Goal: Navigation & Orientation: Find specific page/section

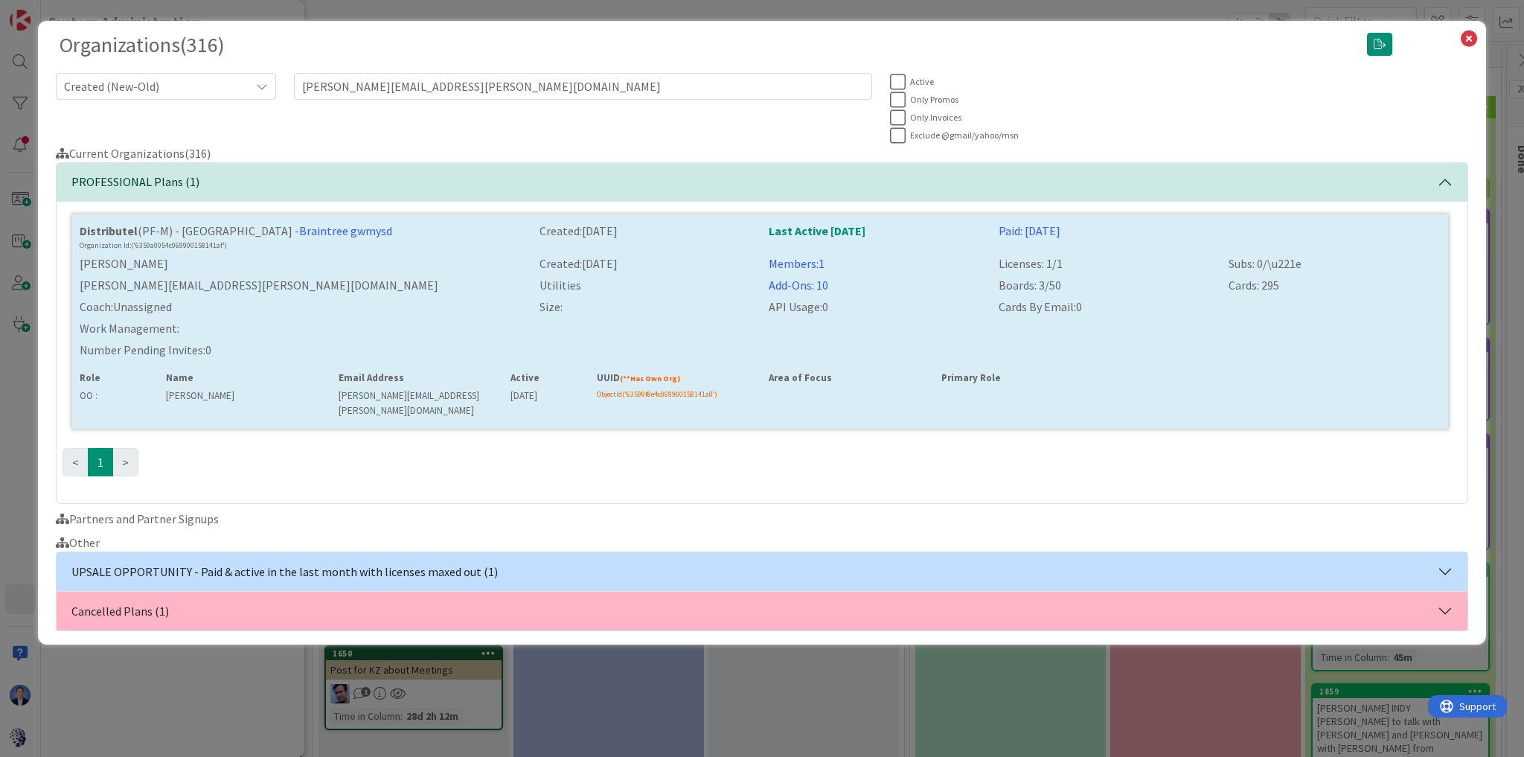
click at [227, 696] on div "Organizations ( 316 ) Created (New-Old) justyn.bussey@distributel.ca Active Onl…" at bounding box center [762, 378] width 1524 height 757
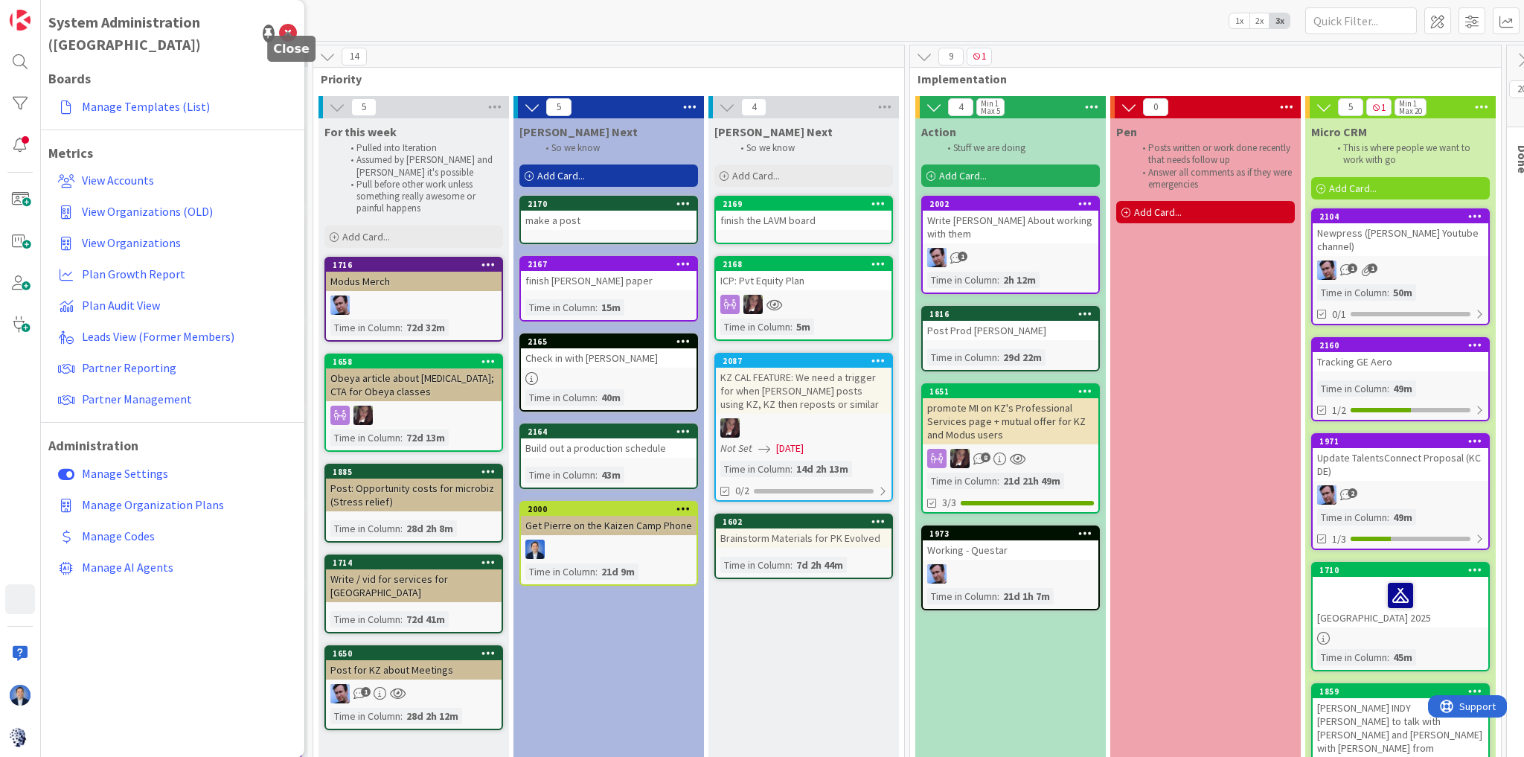
click at [293, 25] on icon at bounding box center [288, 34] width 18 height 18
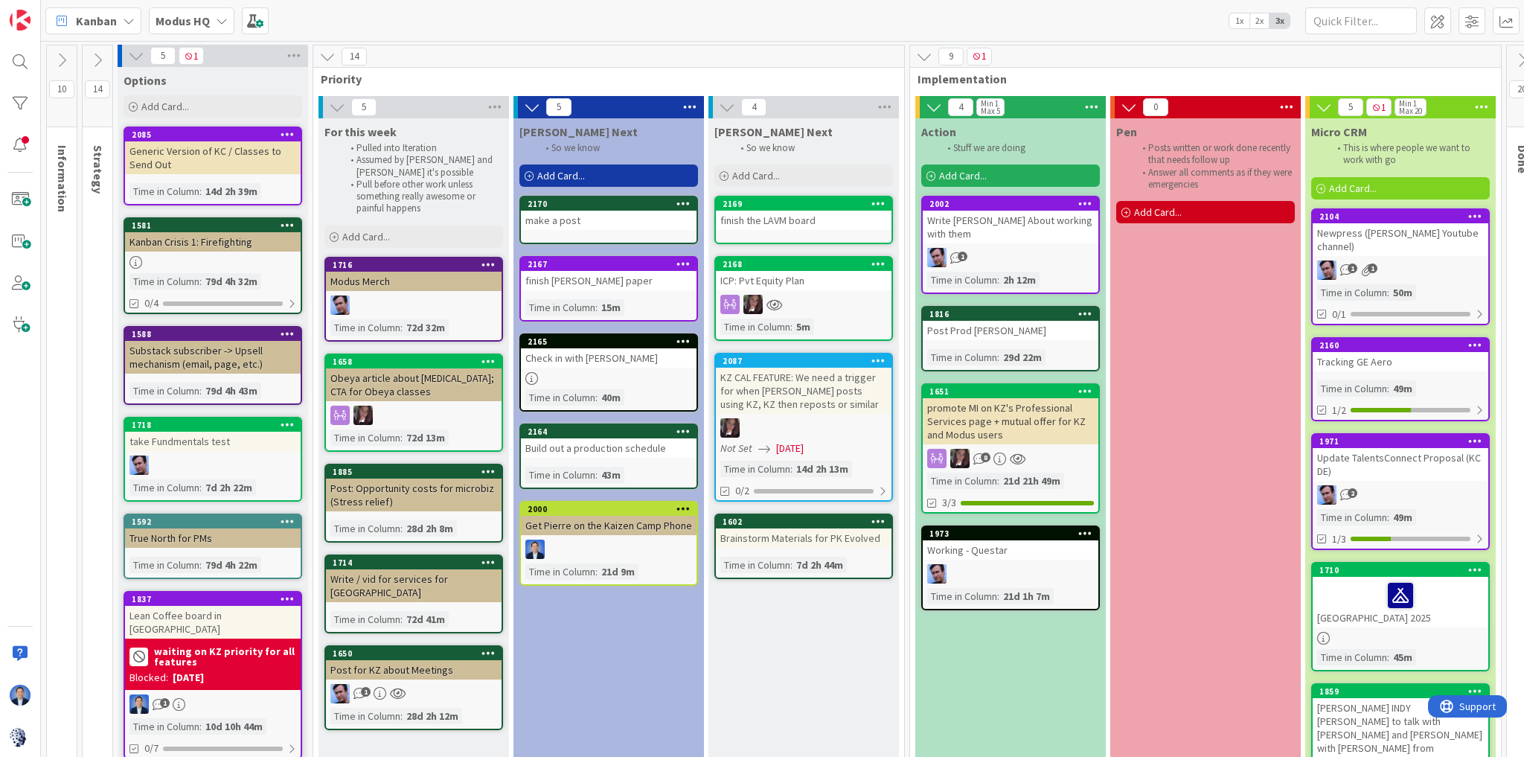
click at [67, 54] on icon at bounding box center [62, 60] width 16 height 16
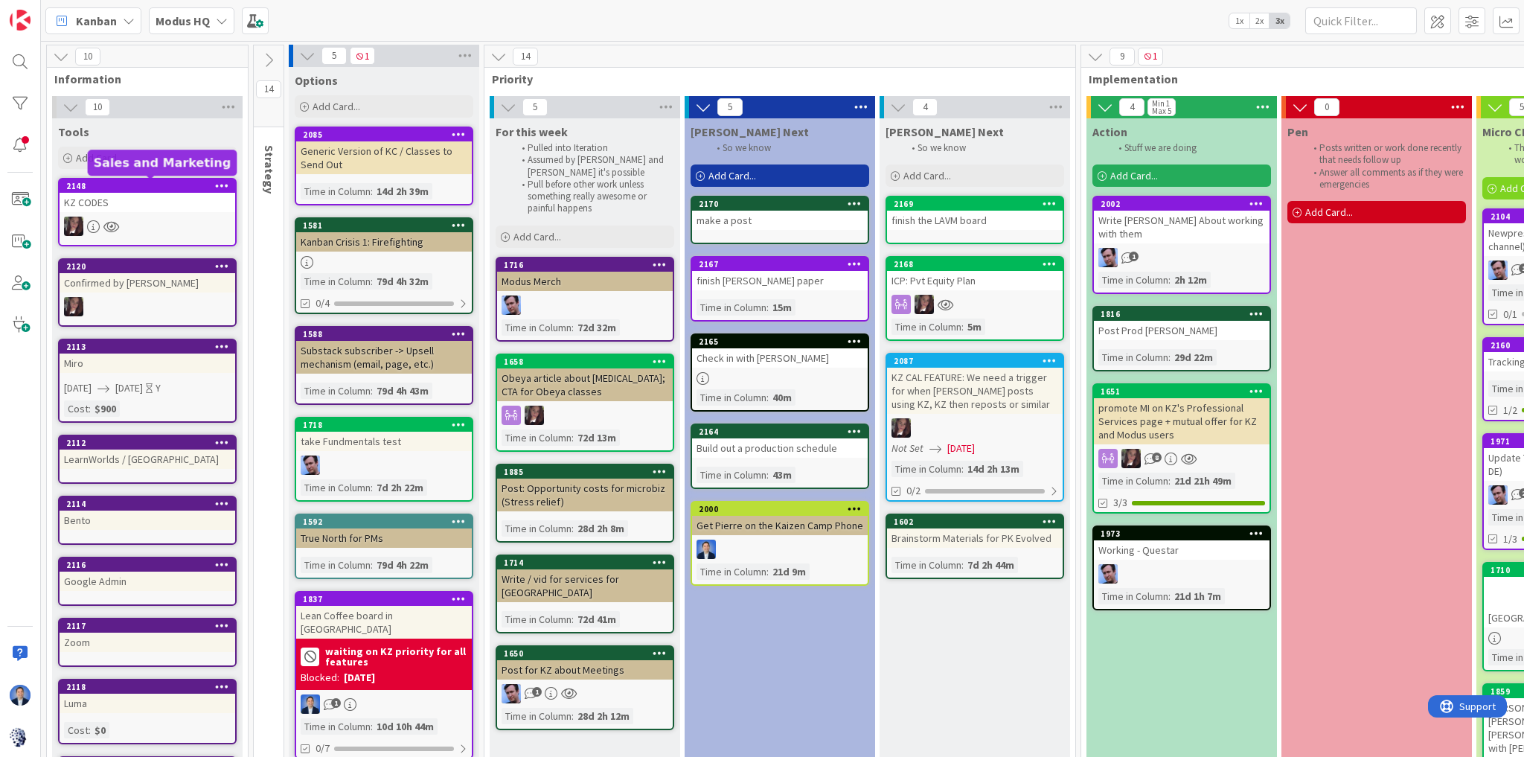
click at [110, 211] on div "KZ CODES" at bounding box center [148, 202] width 176 height 19
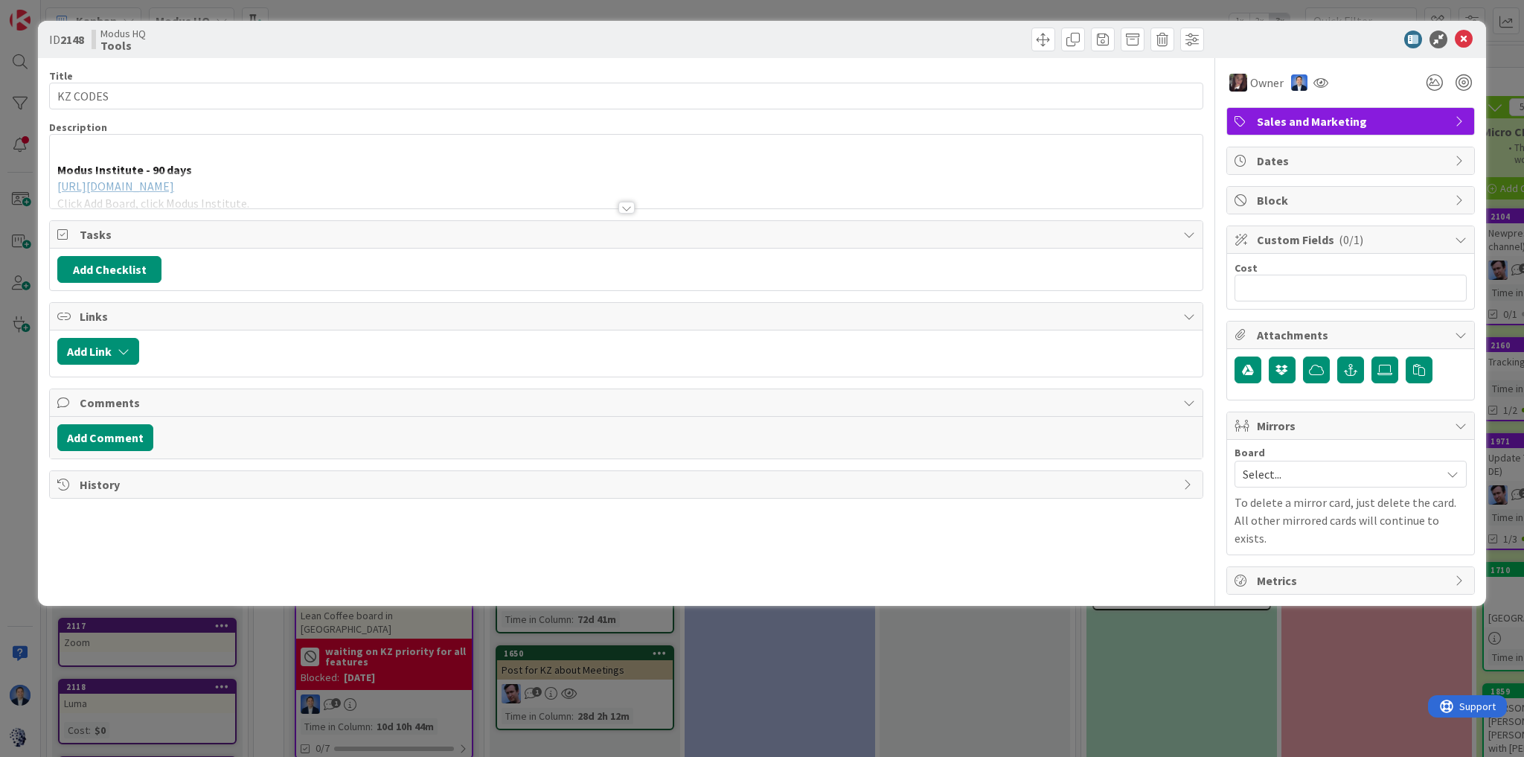
click at [458, 176] on div at bounding box center [626, 189] width 1152 height 38
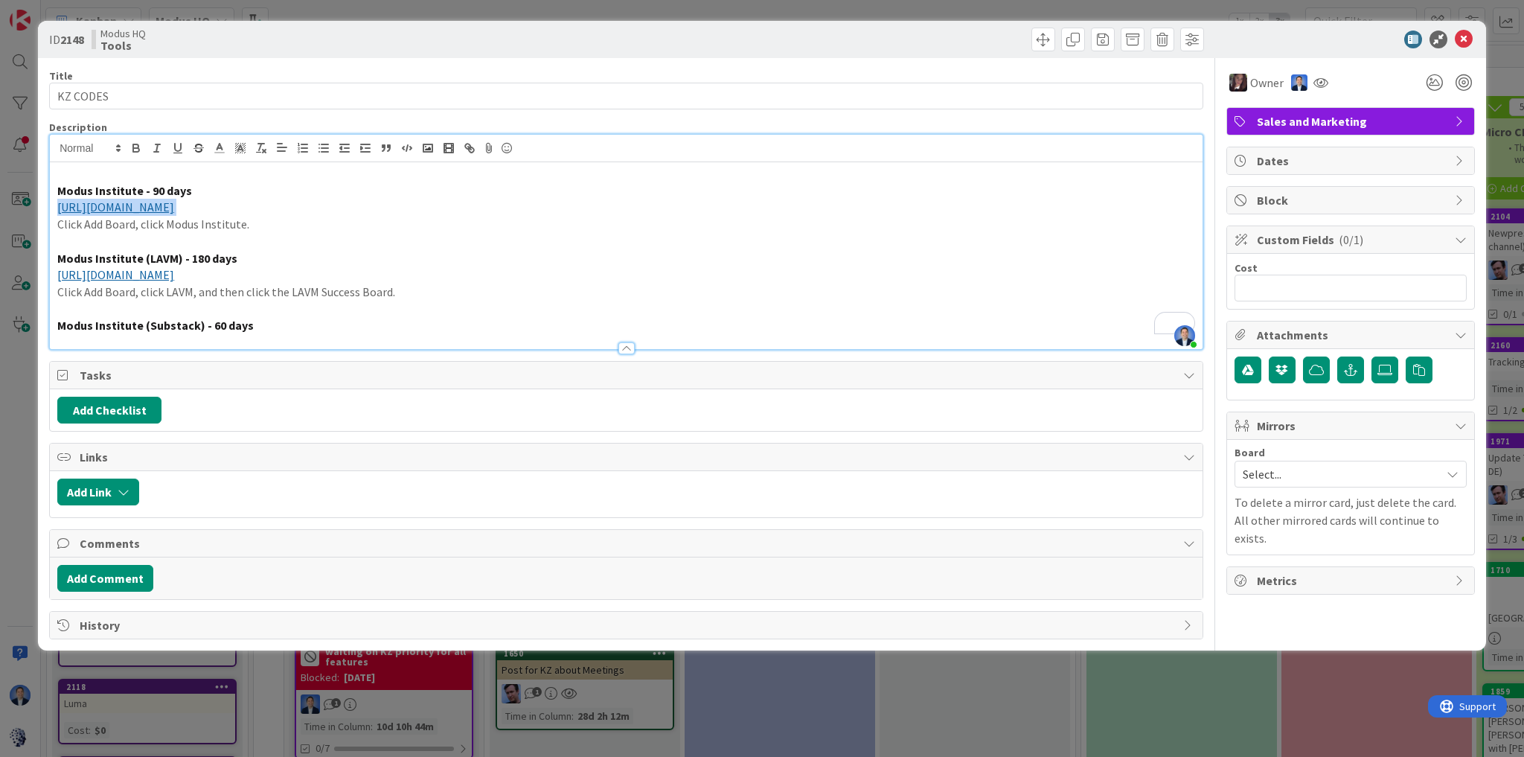
drag, startPoint x: 312, startPoint y: 205, endPoint x: 52, endPoint y: 202, distance: 260.4
click at [52, 202] on div "Modus Institute - 90 days https://kanbanzone.io/signup-account?promocode=mi25st…" at bounding box center [626, 255] width 1152 height 187
copy p "https://kanbanzone.io/signup-account?promocode=mi25std3p"
click at [1470, 44] on icon at bounding box center [1464, 40] width 18 height 18
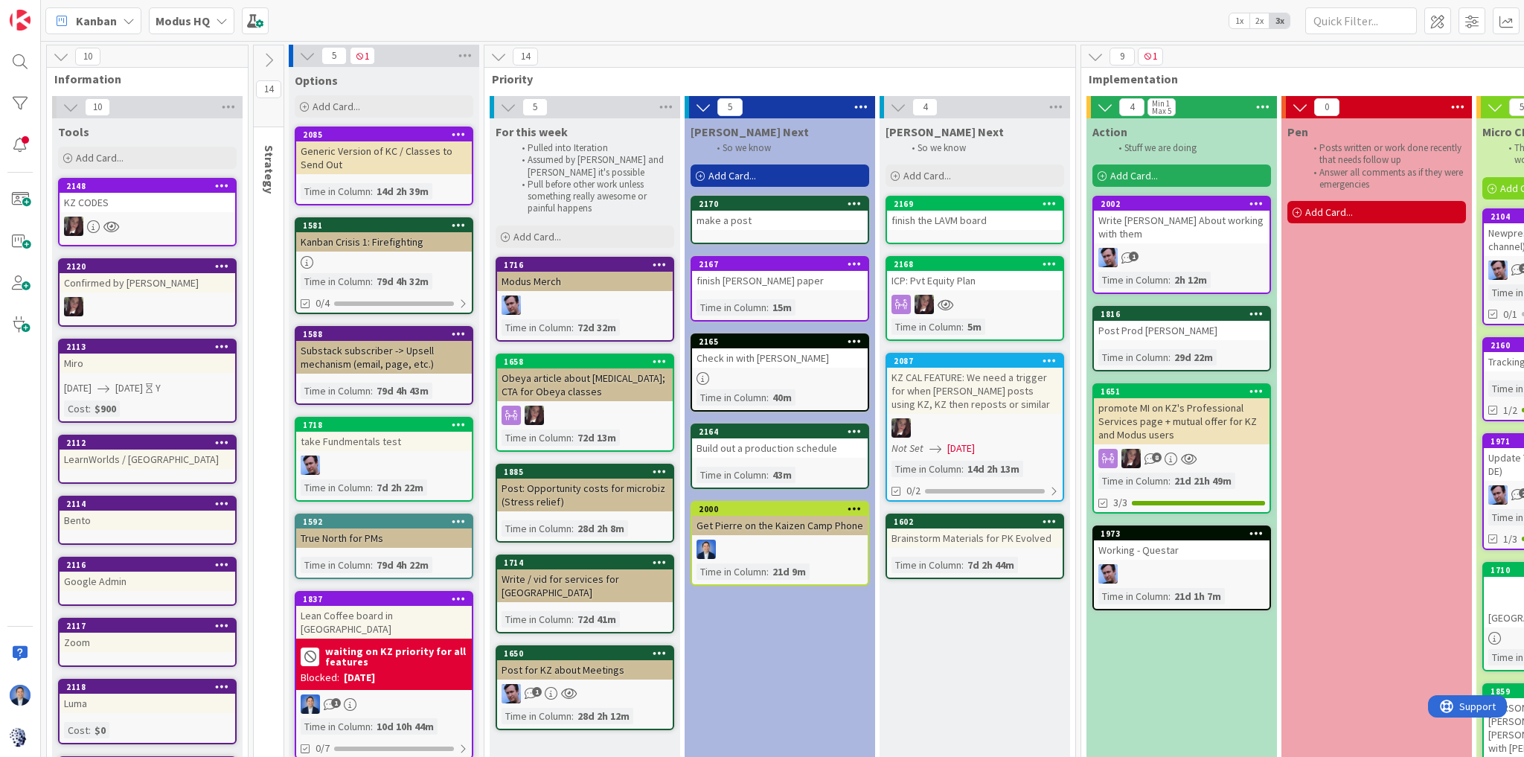
click at [173, 16] on b "Modus HQ" at bounding box center [182, 20] width 54 height 15
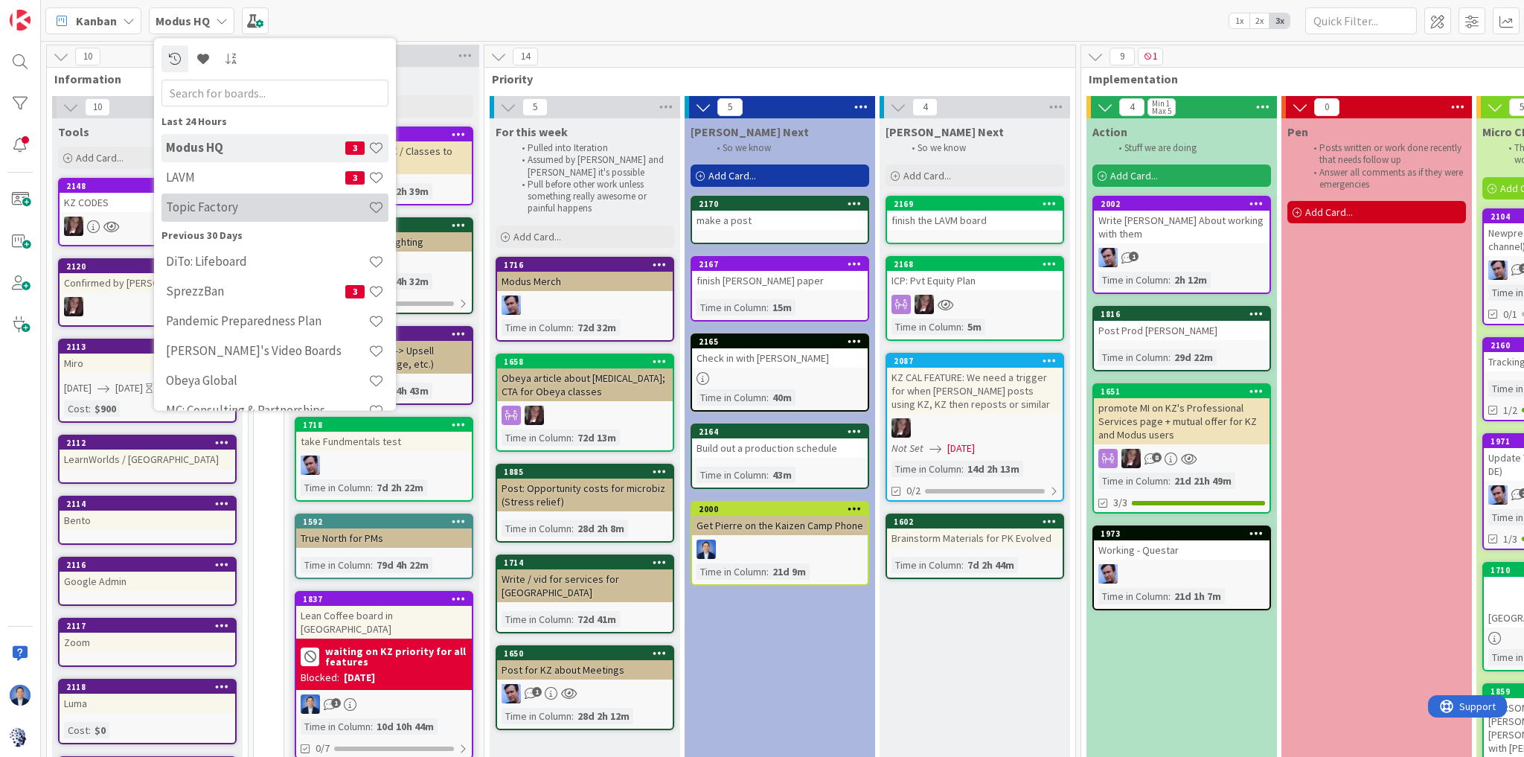
click at [232, 208] on h4 "Topic Factory" at bounding box center [267, 207] width 202 height 15
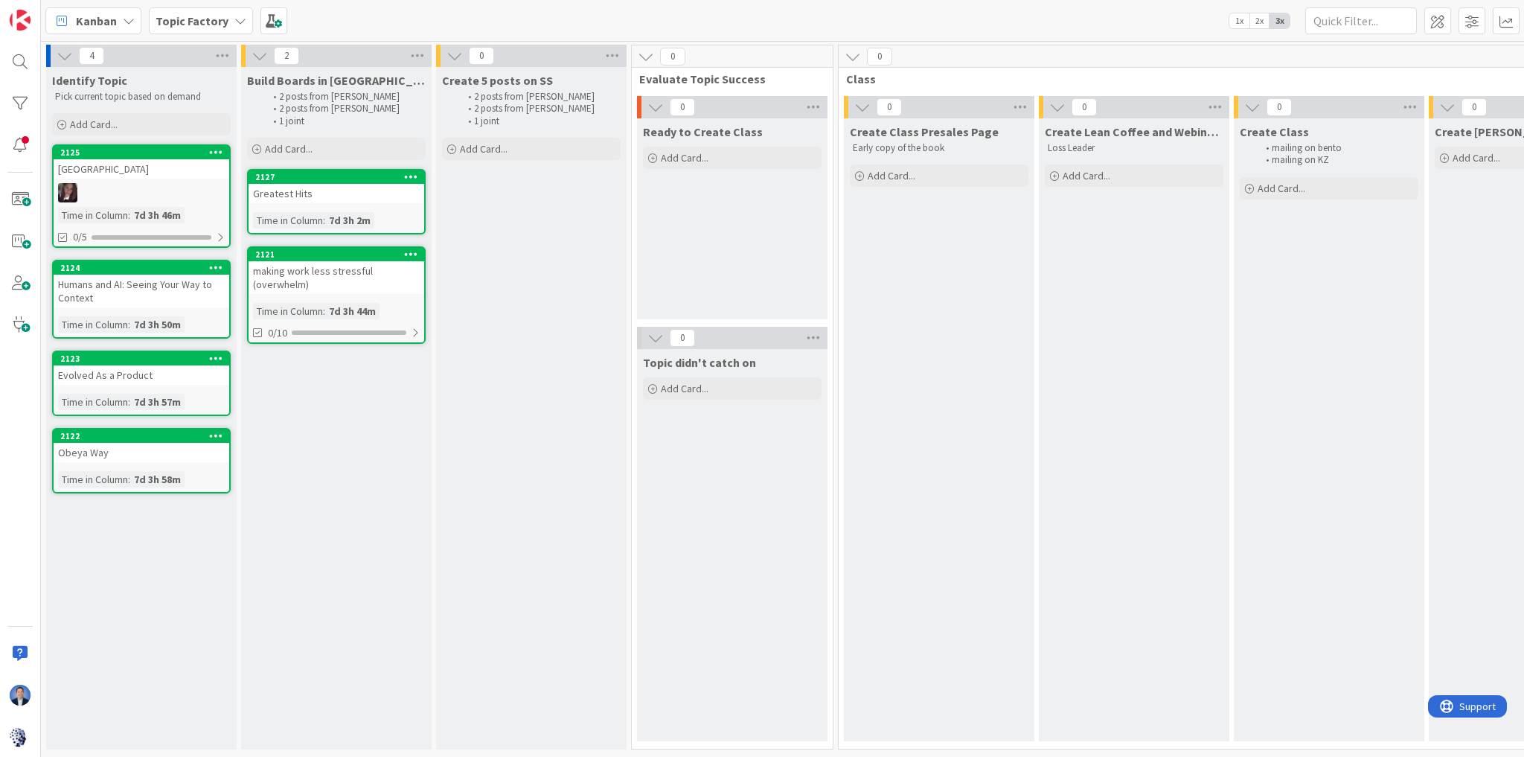
click at [211, 21] on b "Topic Factory" at bounding box center [191, 20] width 73 height 15
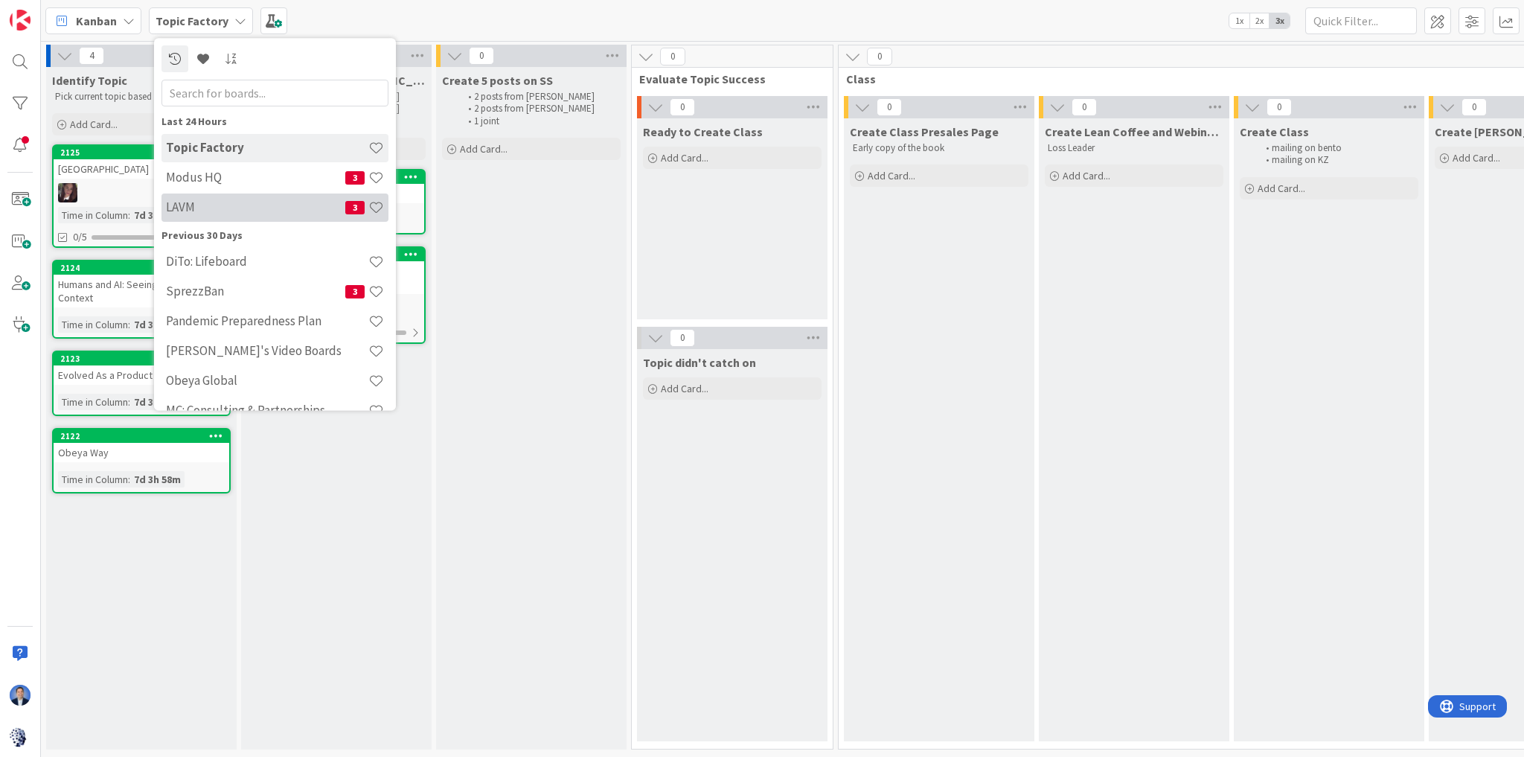
click at [232, 201] on h4 "LAVM" at bounding box center [255, 207] width 179 height 15
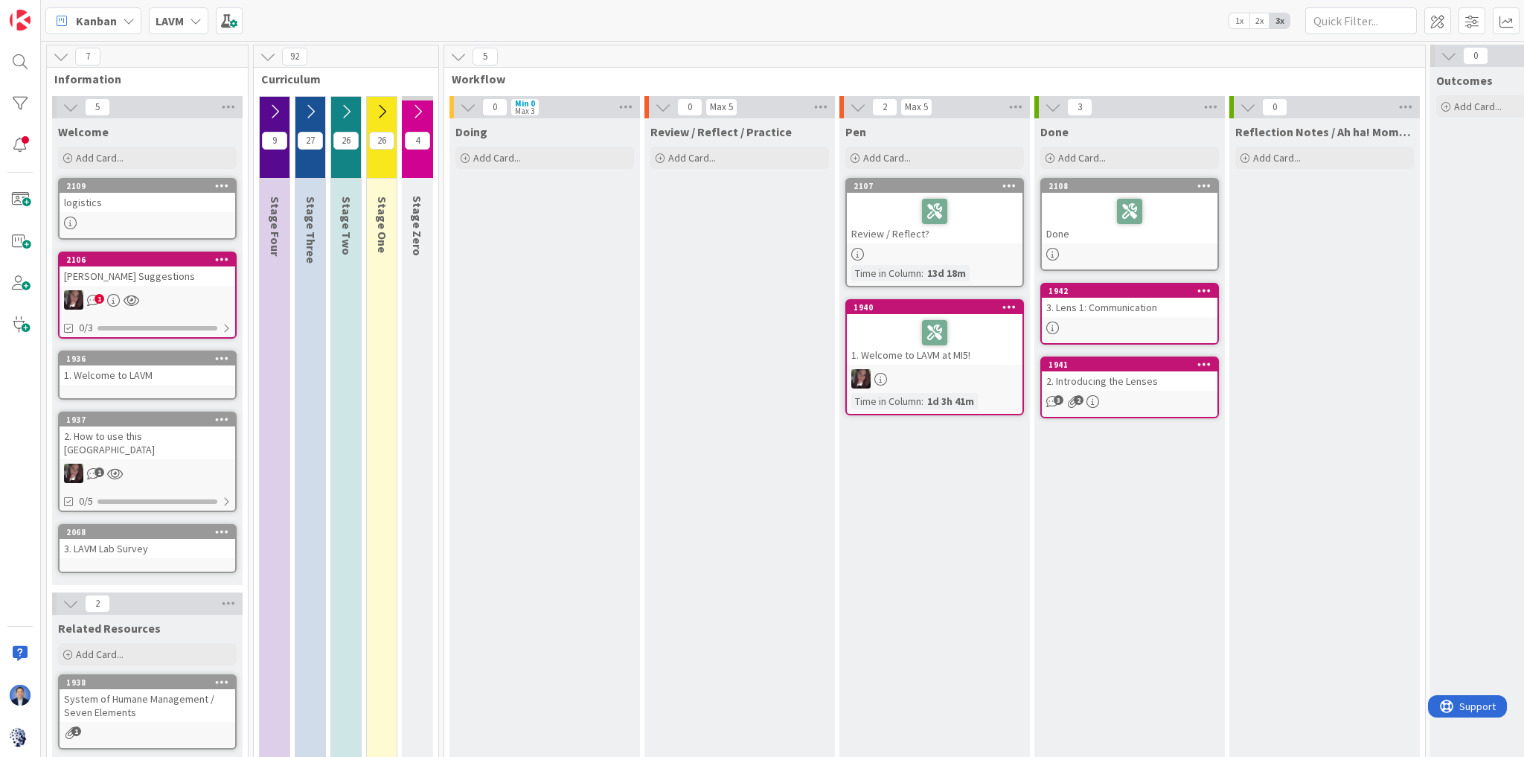
click at [62, 59] on icon at bounding box center [61, 56] width 16 height 16
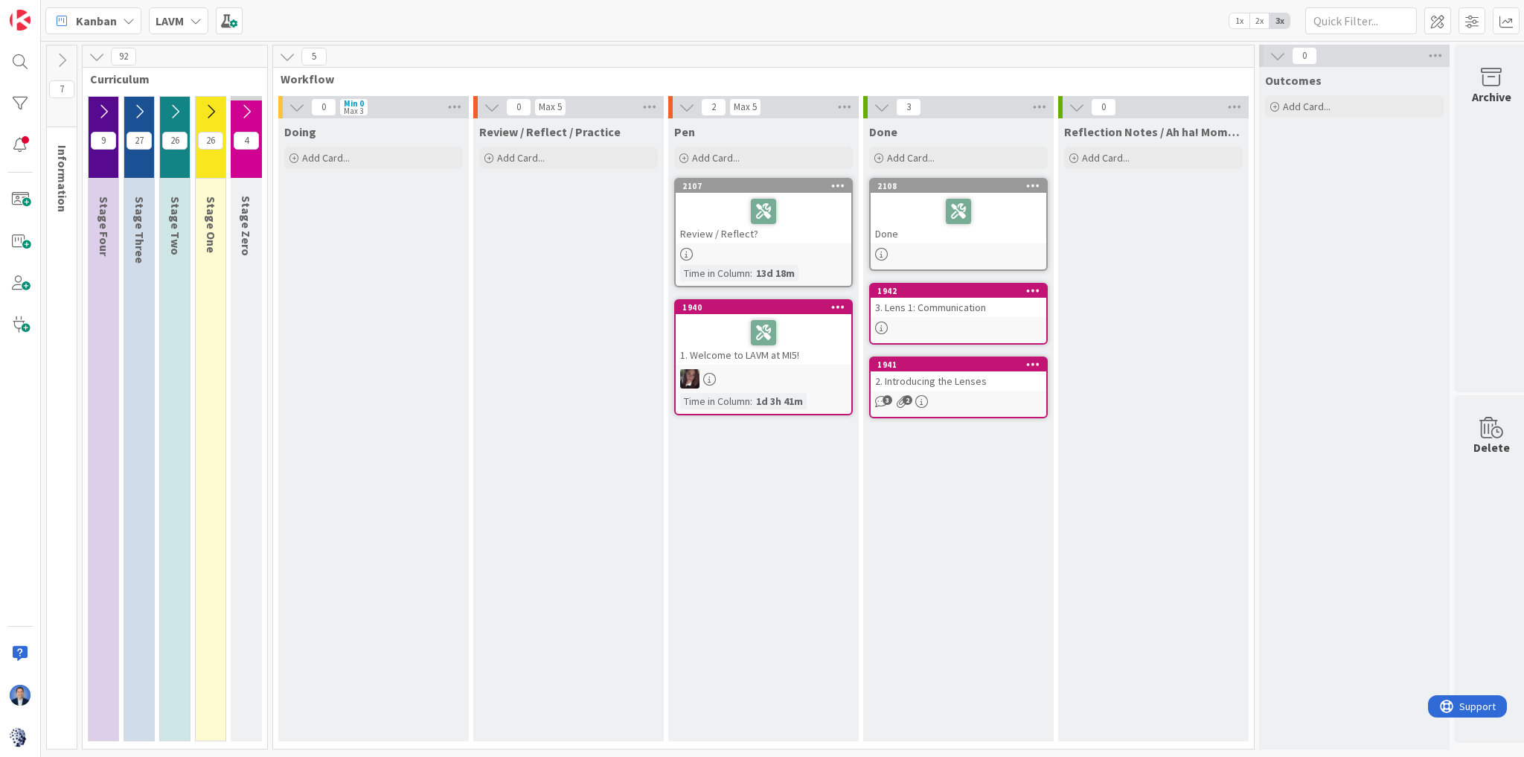
click at [1269, 59] on icon at bounding box center [1277, 56] width 16 height 16
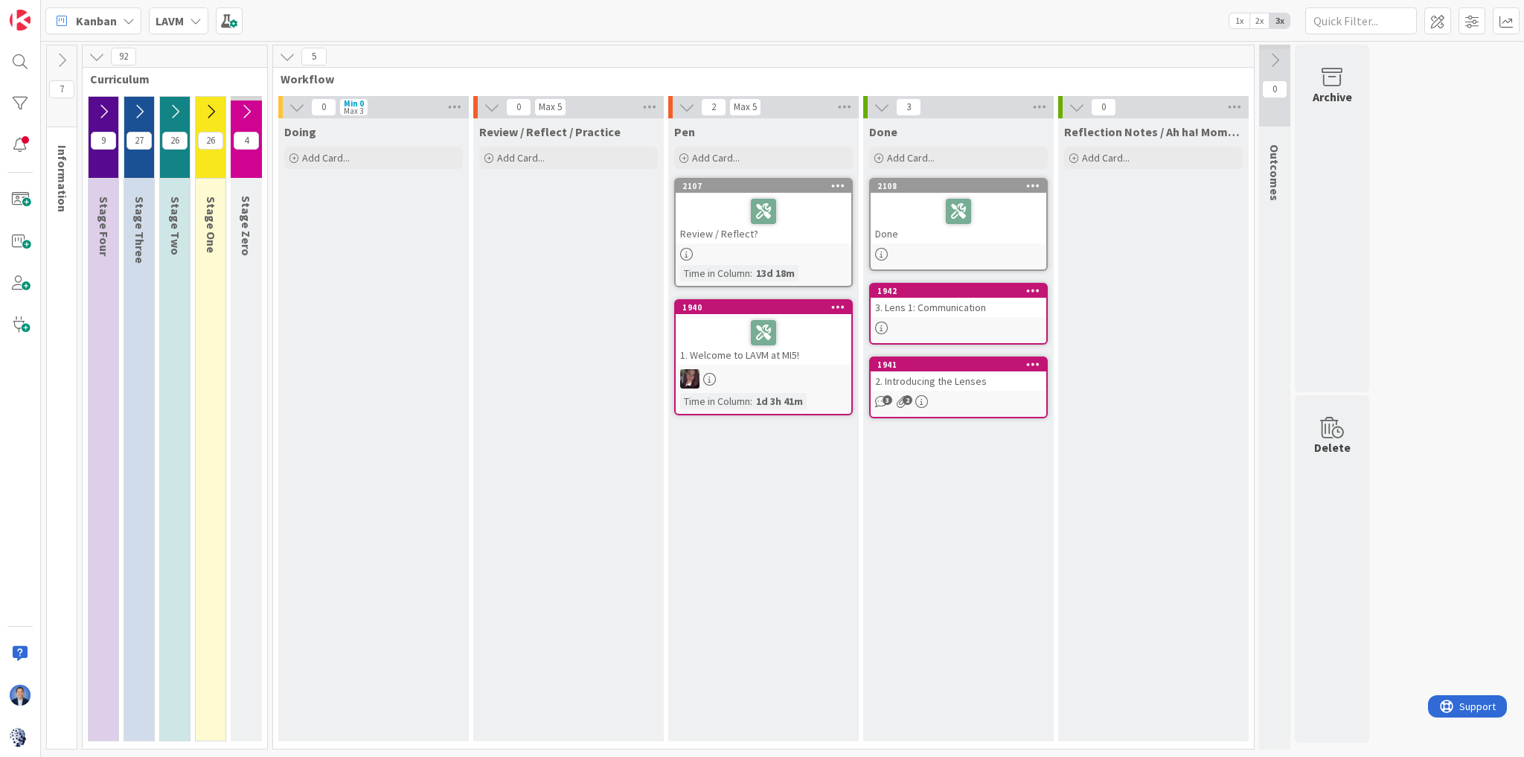
click at [251, 110] on icon at bounding box center [246, 111] width 16 height 16
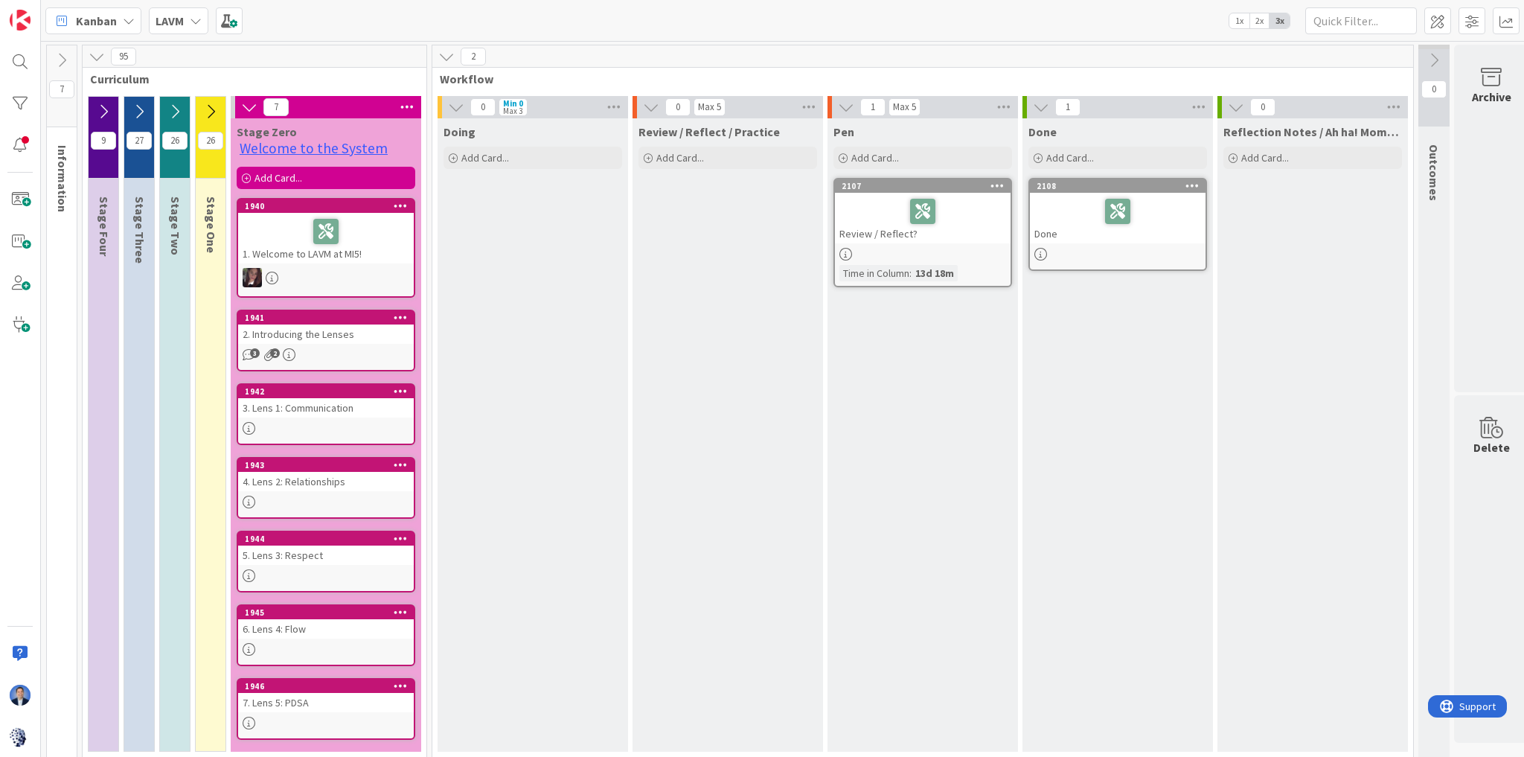
click at [996, 185] on icon at bounding box center [997, 185] width 14 height 10
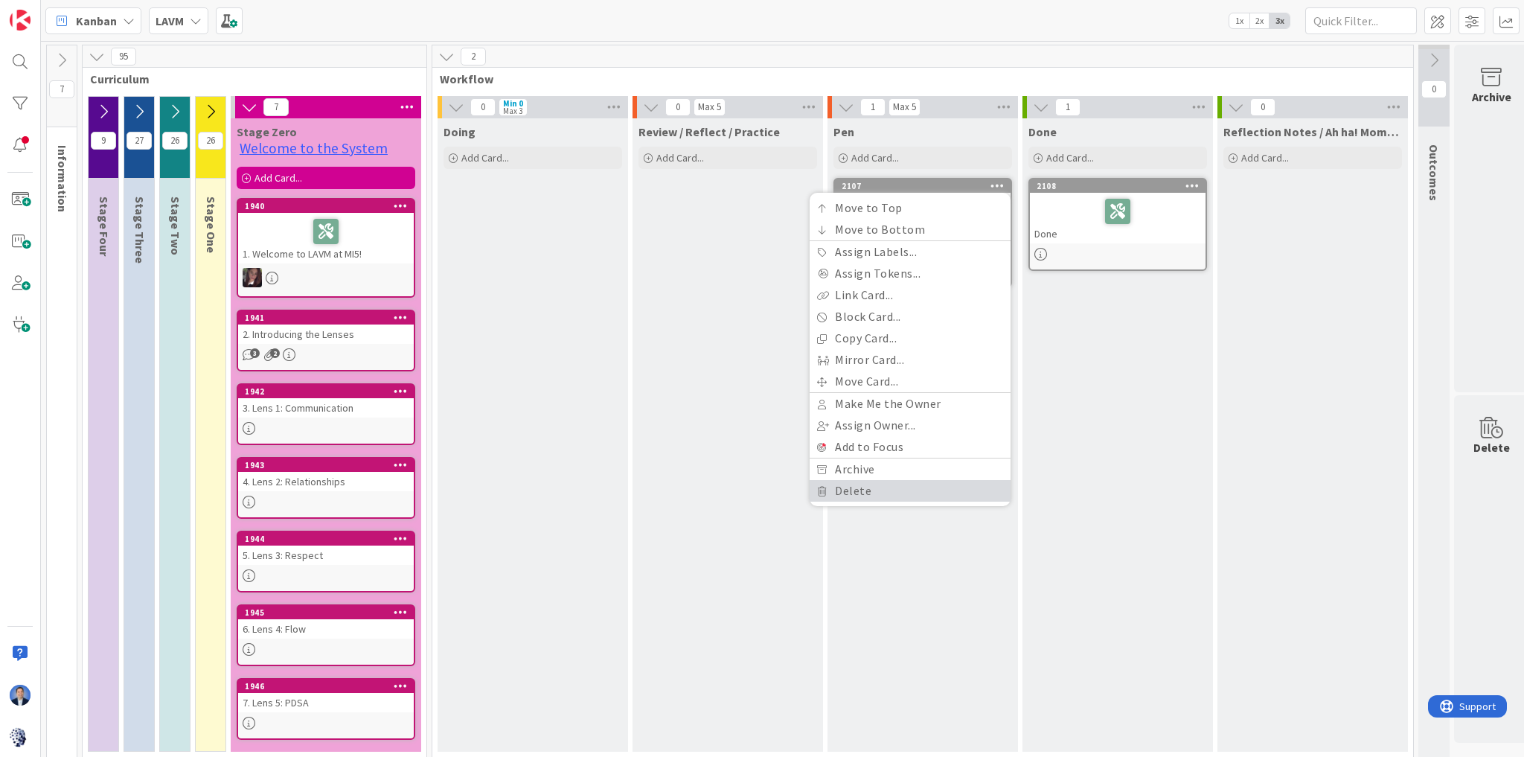
click at [955, 480] on link "Delete" at bounding box center [909, 491] width 201 height 22
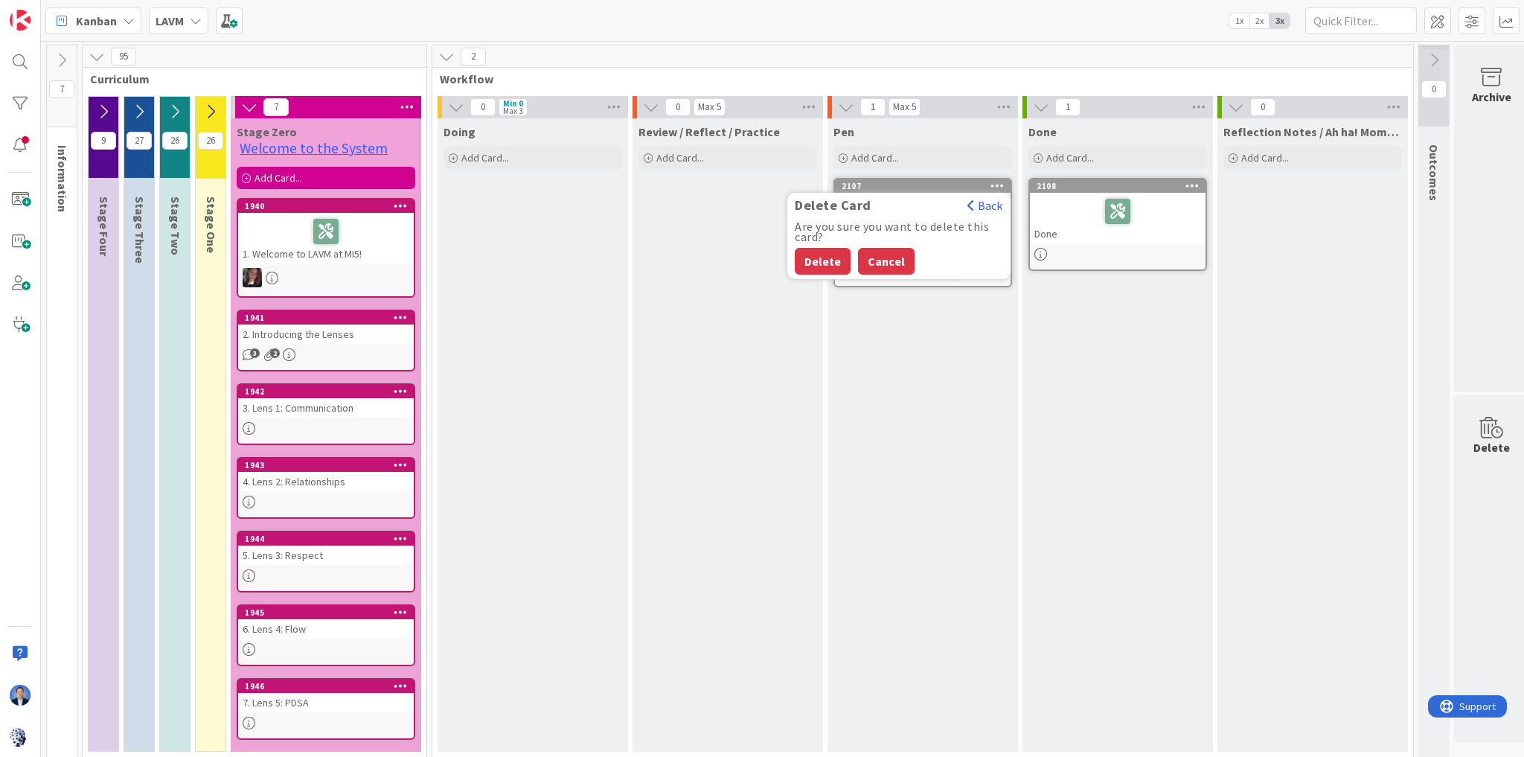
click at [889, 251] on button "Cancel" at bounding box center [886, 261] width 57 height 27
click at [872, 246] on div "2107 Move to Top Move to Bottom Assign Labels... Assign Tokens... Link Card... …" at bounding box center [922, 232] width 179 height 109
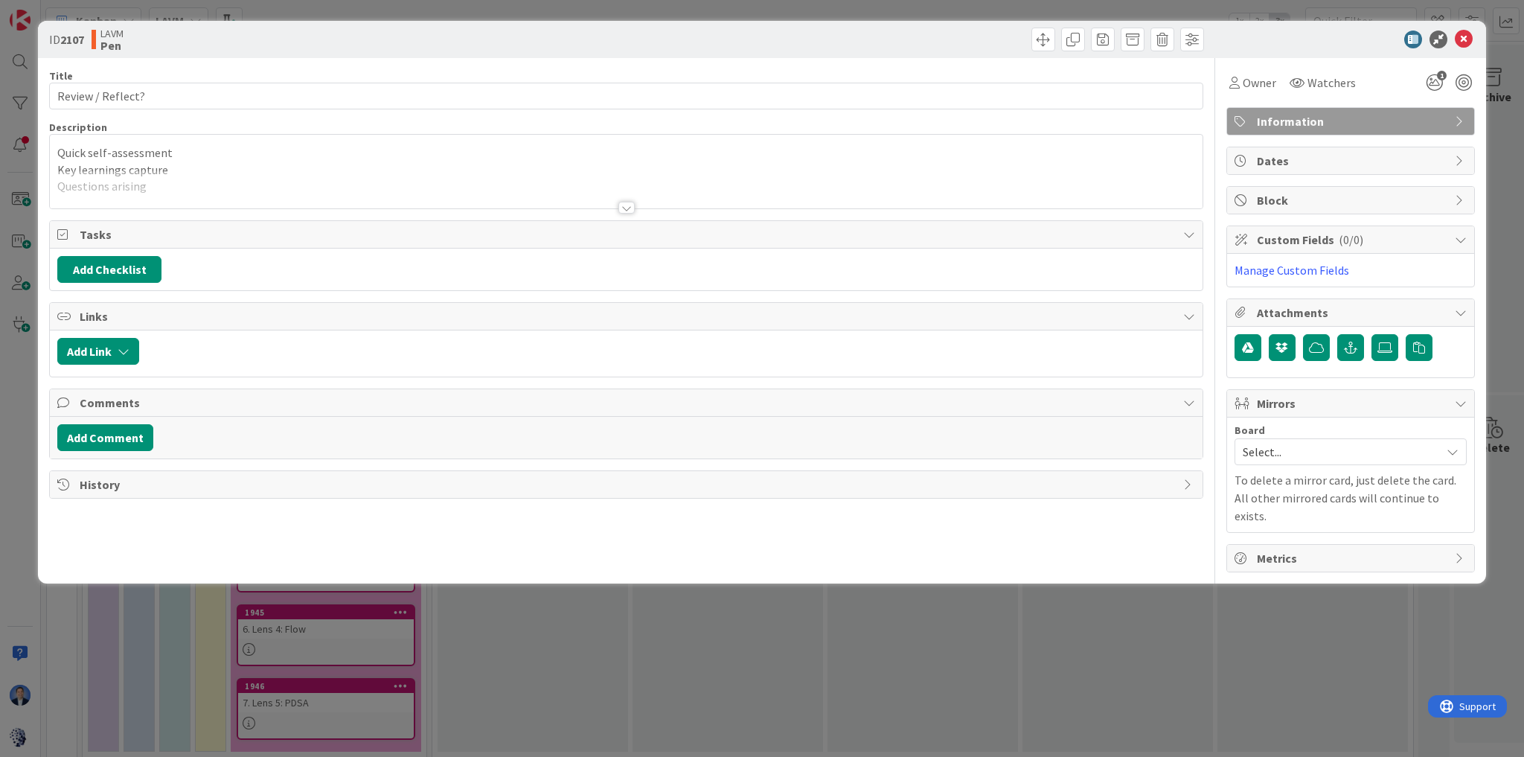
click at [254, 174] on div at bounding box center [626, 189] width 1152 height 38
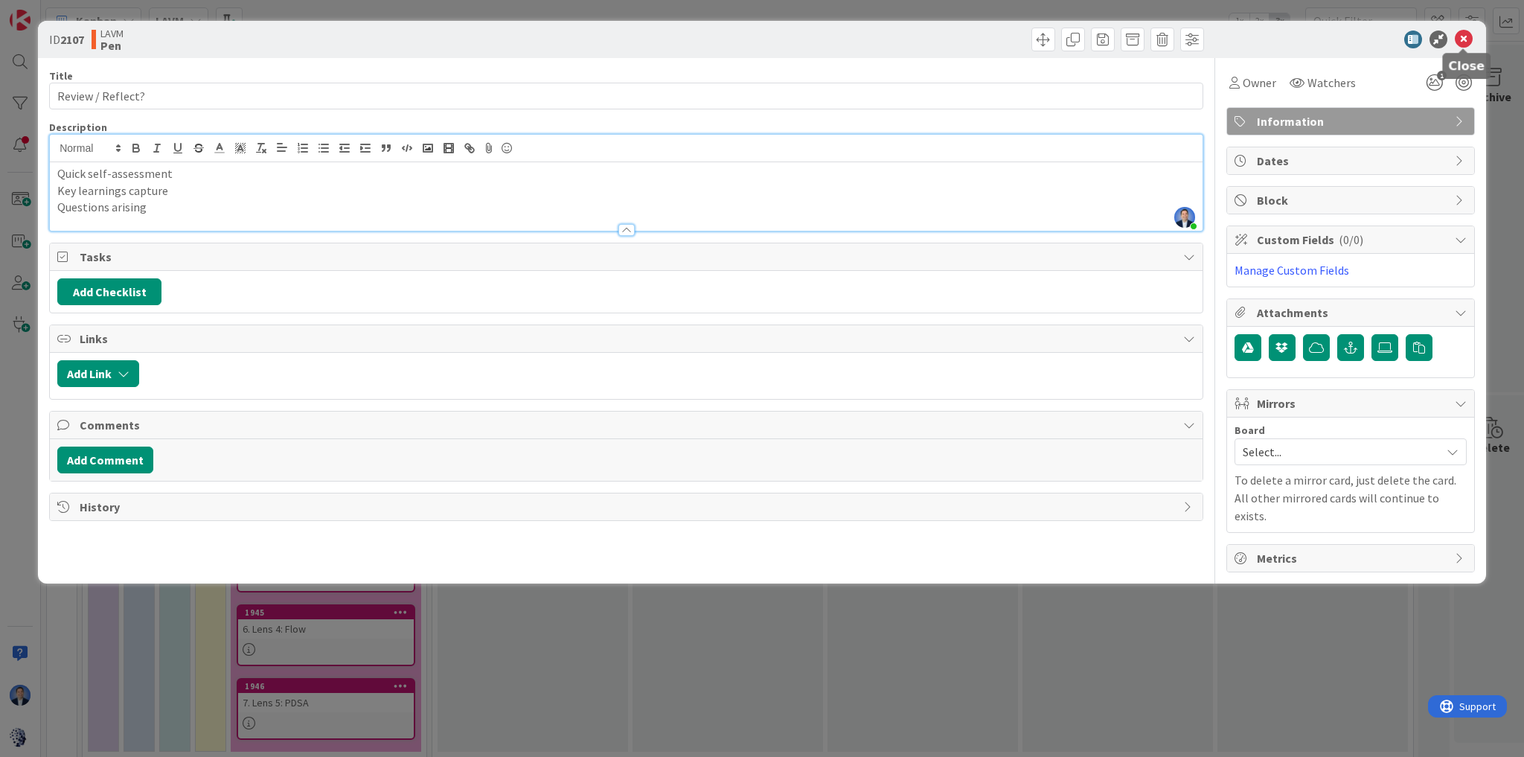
click at [1460, 42] on icon at bounding box center [1464, 40] width 18 height 18
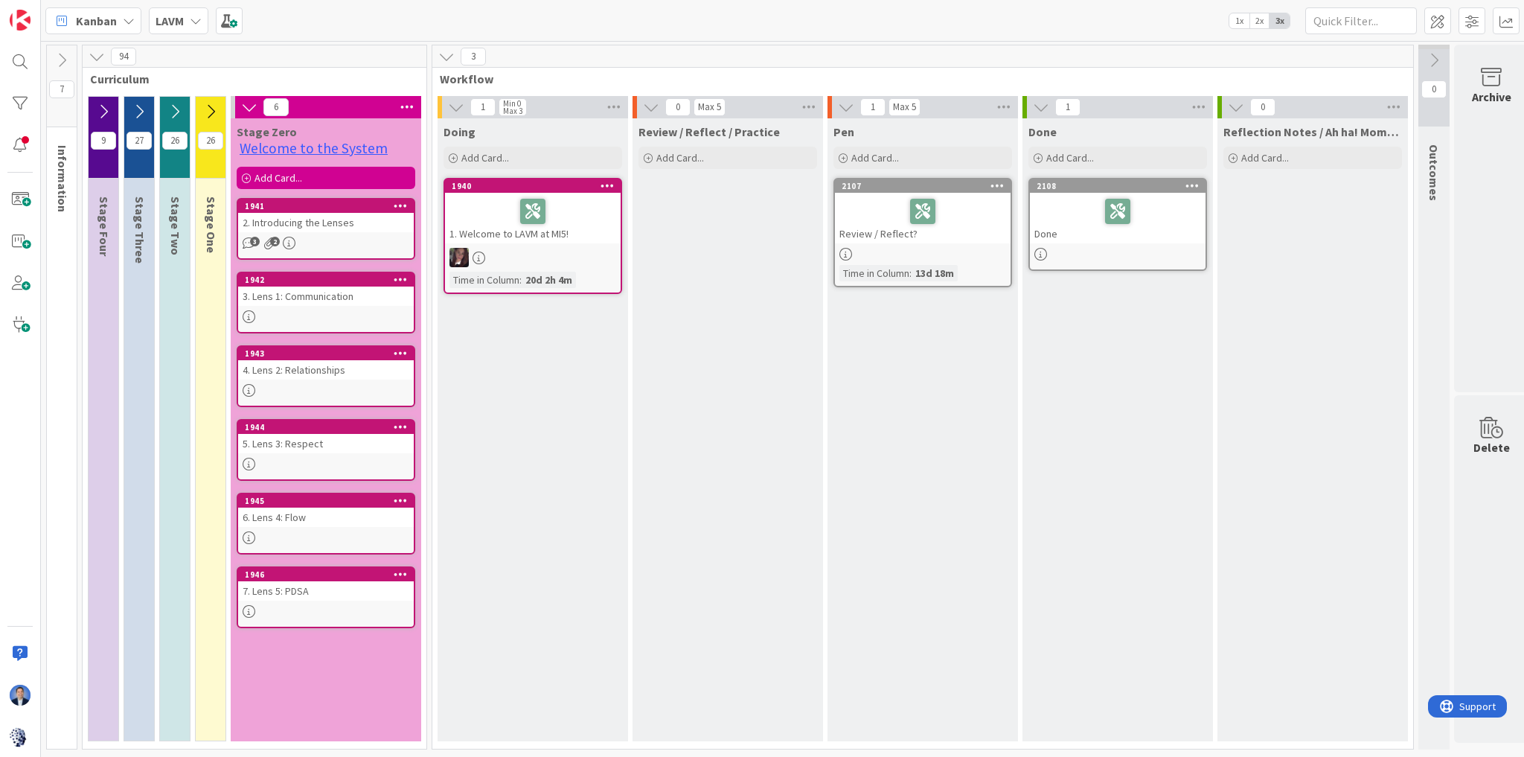
click at [552, 341] on div "Doing Add Card... 1940 1. Welcome to LAVM at MI5! Time in Column : 20d 2h 4m" at bounding box center [532, 429] width 190 height 623
click at [209, 113] on icon at bounding box center [210, 111] width 16 height 16
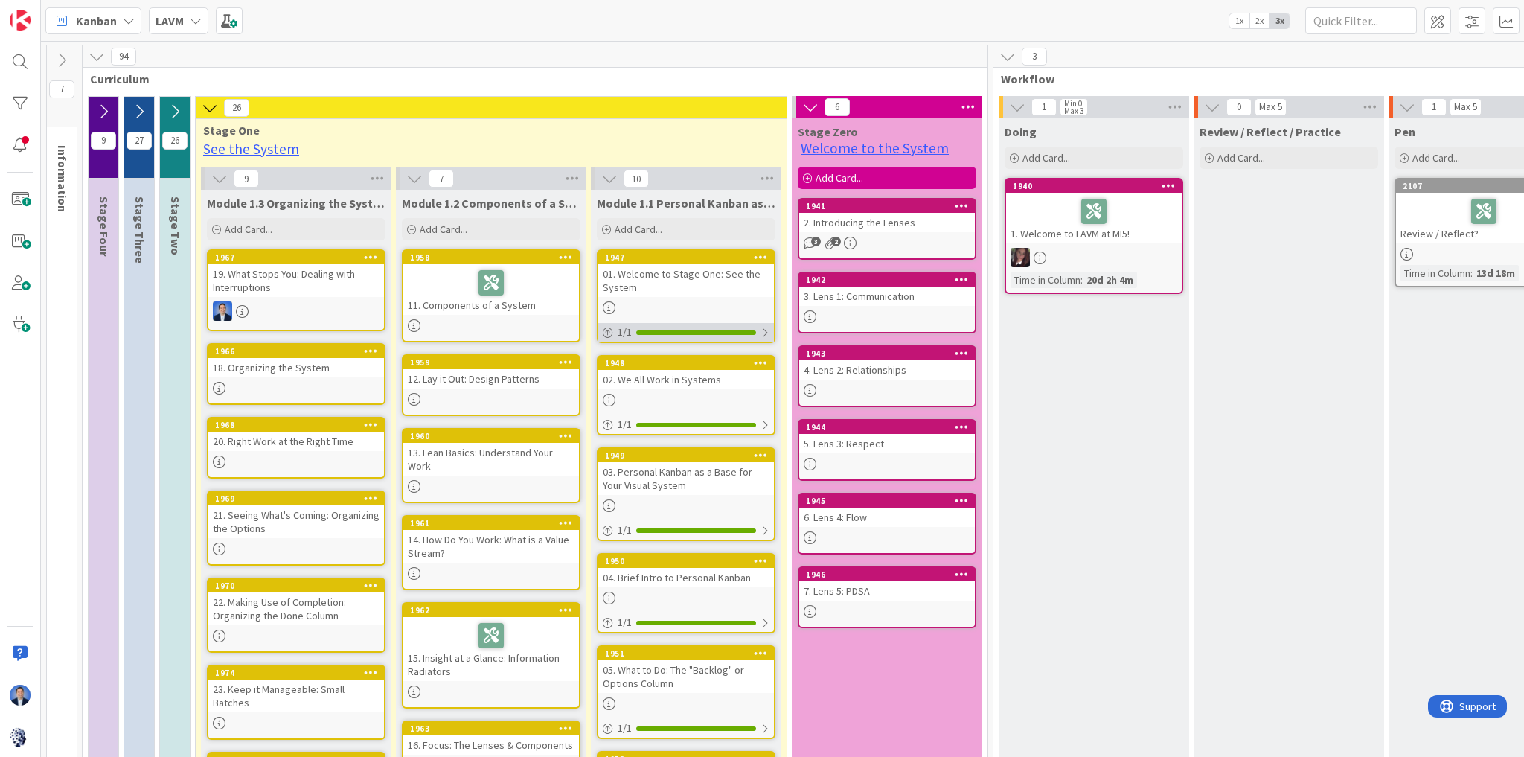
click at [727, 334] on div "1 / 1" at bounding box center [686, 332] width 176 height 19
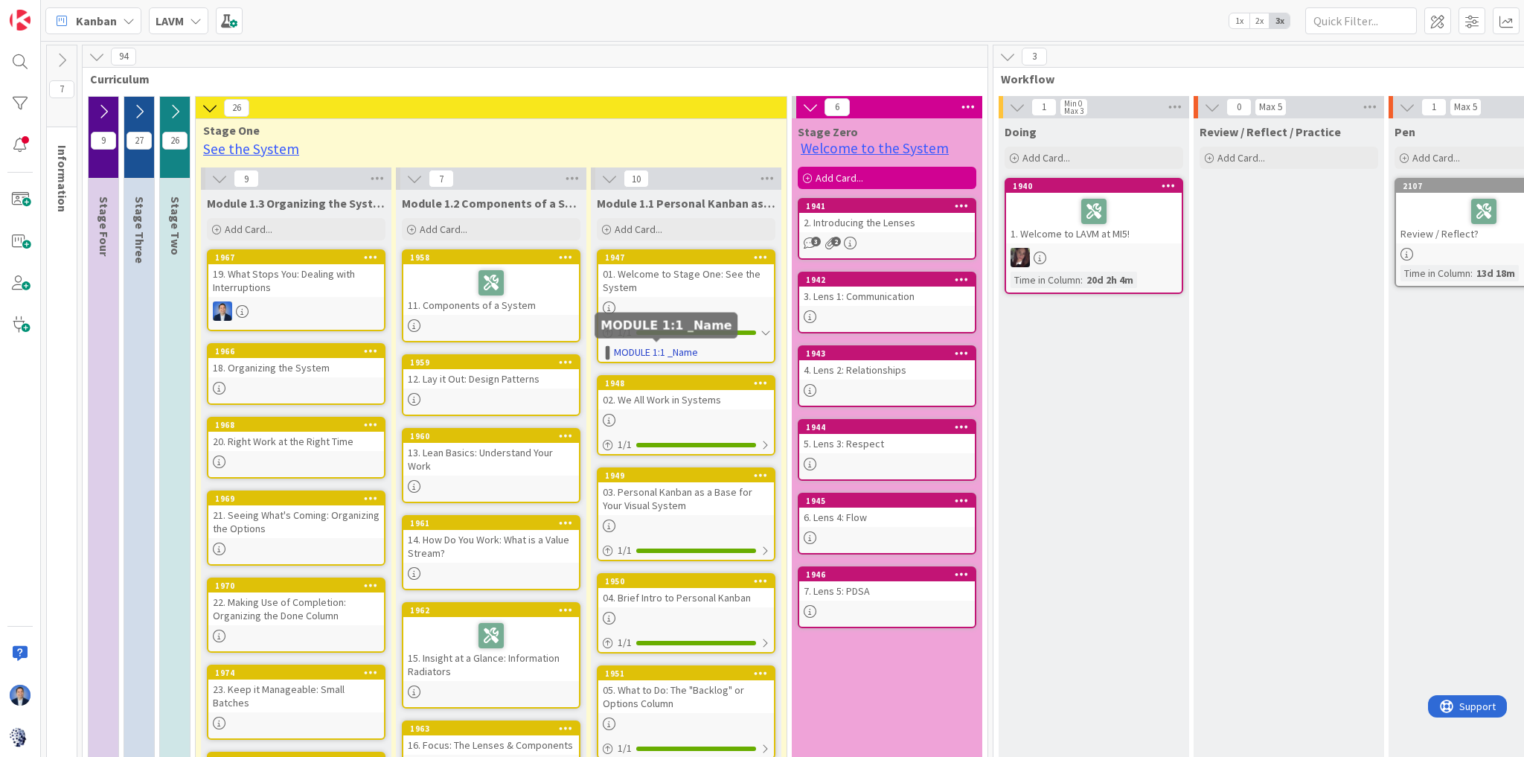
click at [648, 353] on link "MODULE 1:1 _Name" at bounding box center [656, 352] width 84 height 16
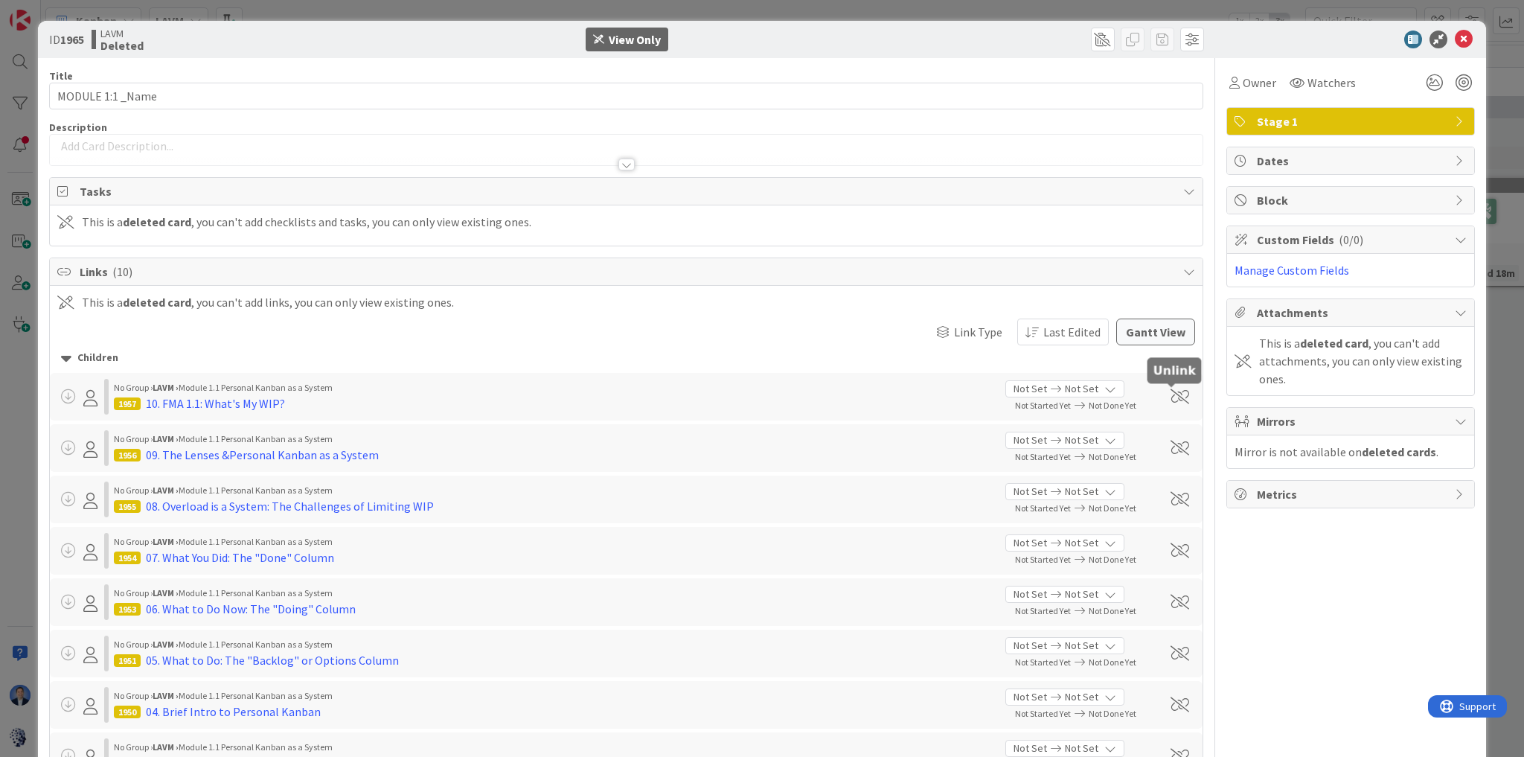
click at [1170, 397] on span at bounding box center [1179, 396] width 19 height 15
click at [1170, 440] on span at bounding box center [1179, 447] width 19 height 15
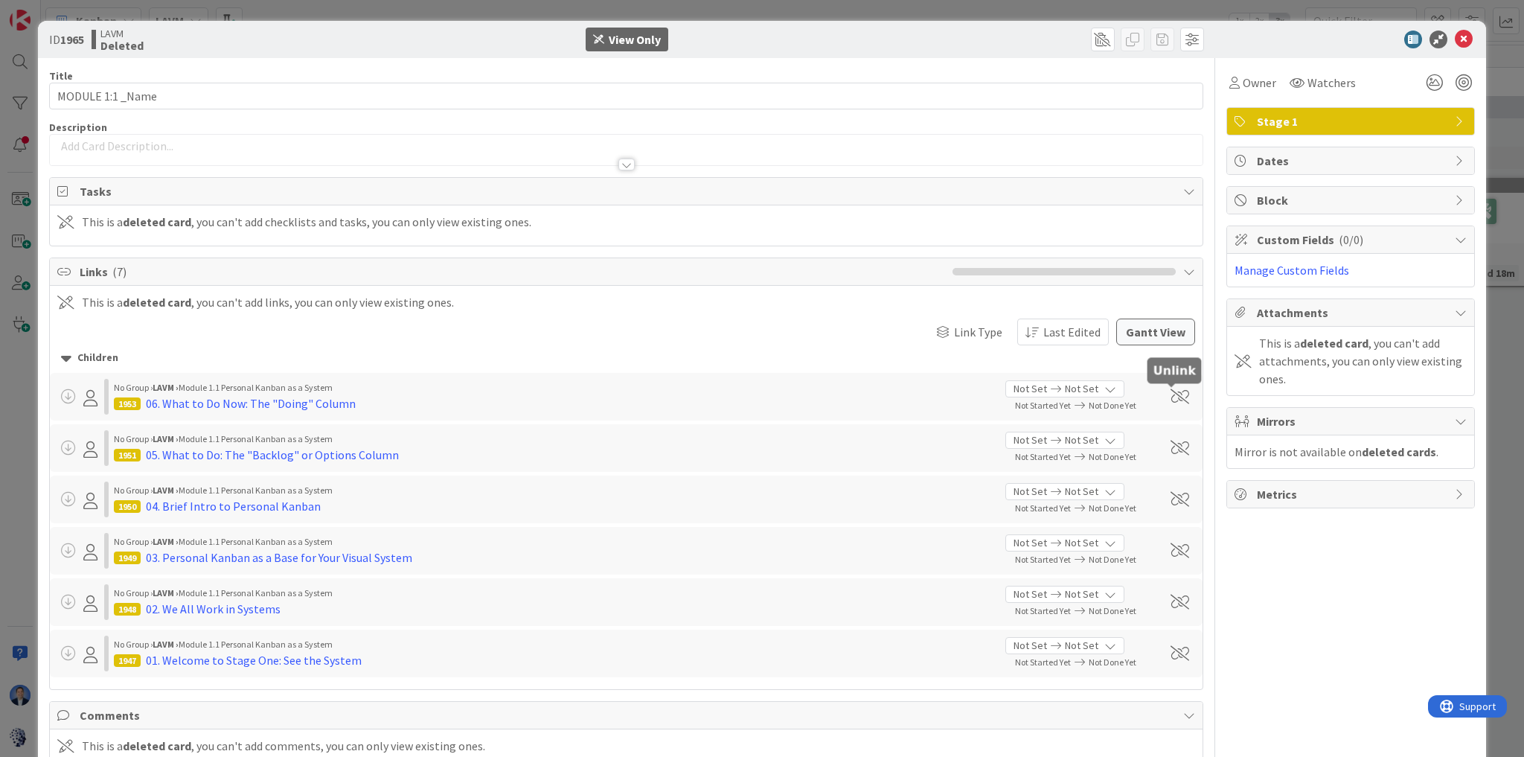
click at [1170, 397] on span at bounding box center [1179, 396] width 19 height 15
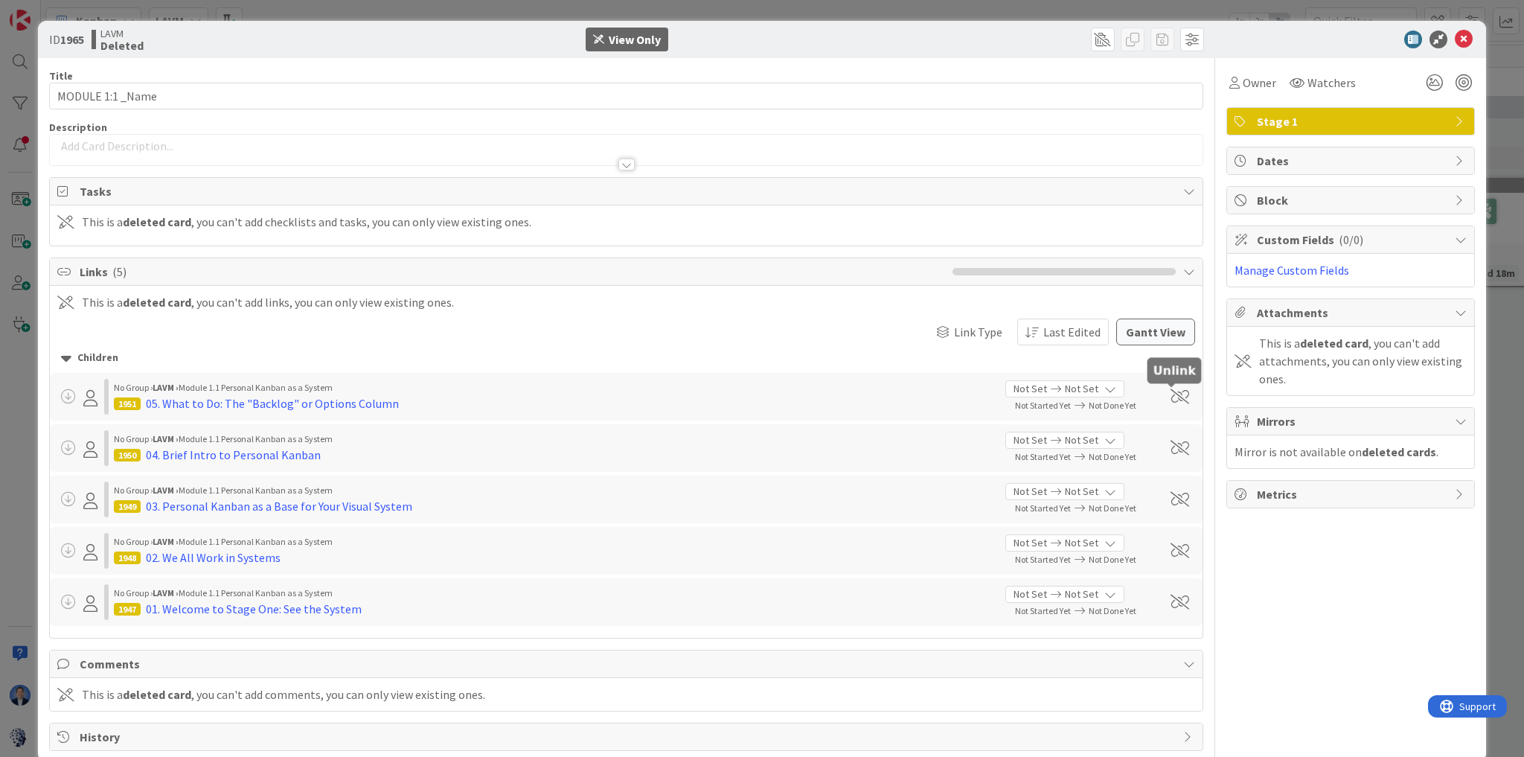
click at [1170, 397] on span at bounding box center [1179, 396] width 19 height 15
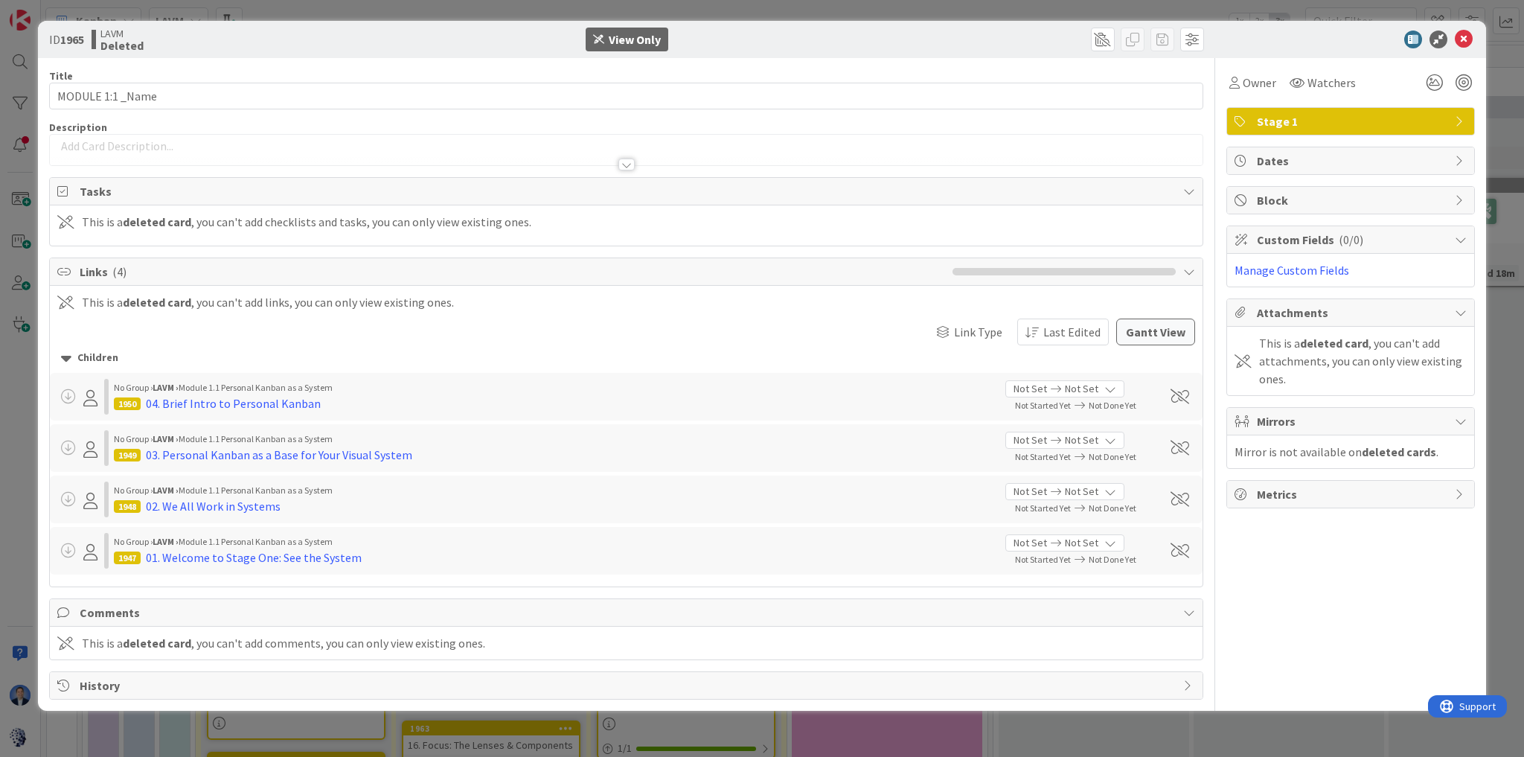
click at [1169, 397] on div at bounding box center [1180, 396] width 30 height 15
click at [1181, 394] on span at bounding box center [1179, 396] width 19 height 15
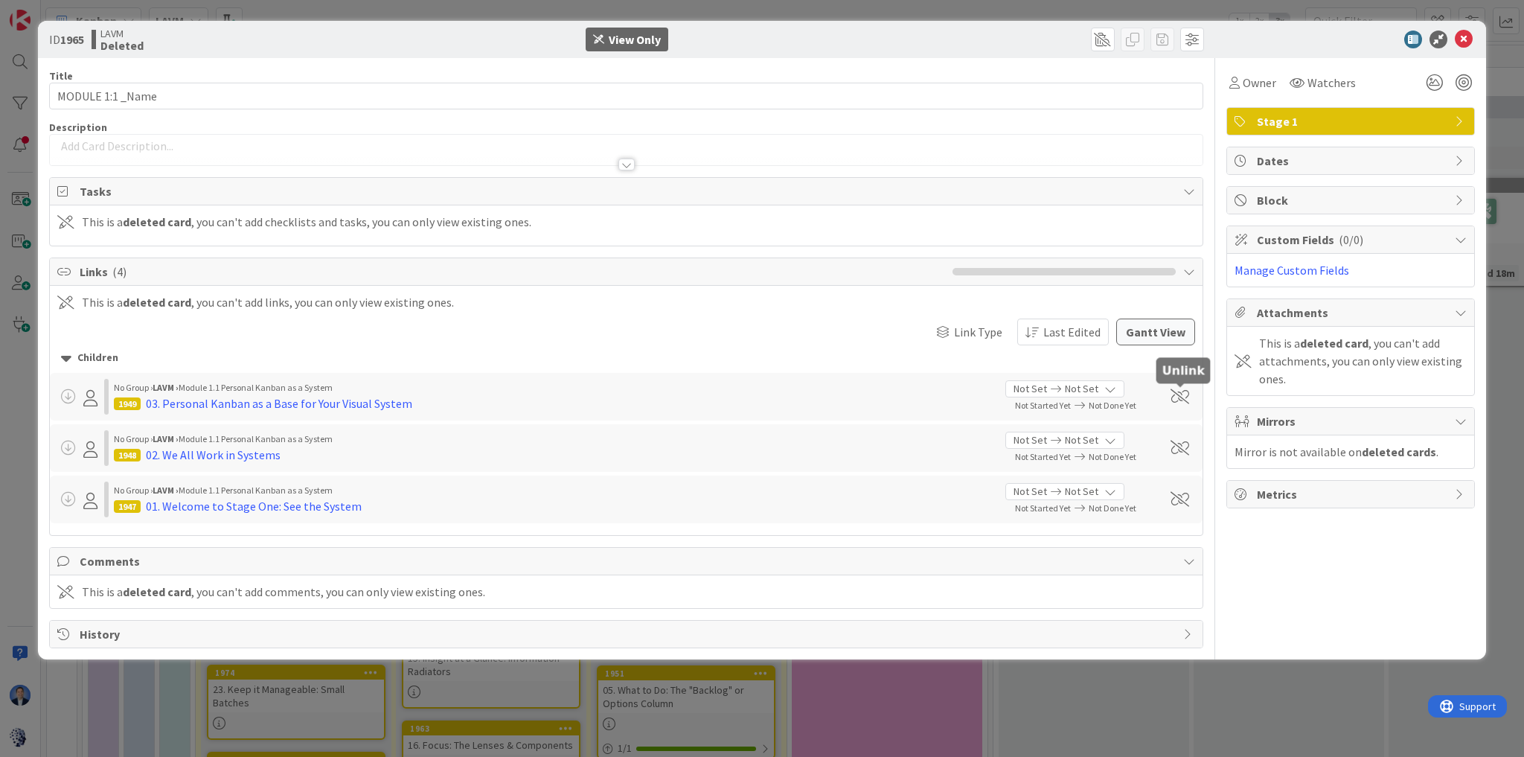
click at [1181, 394] on span at bounding box center [1179, 396] width 19 height 15
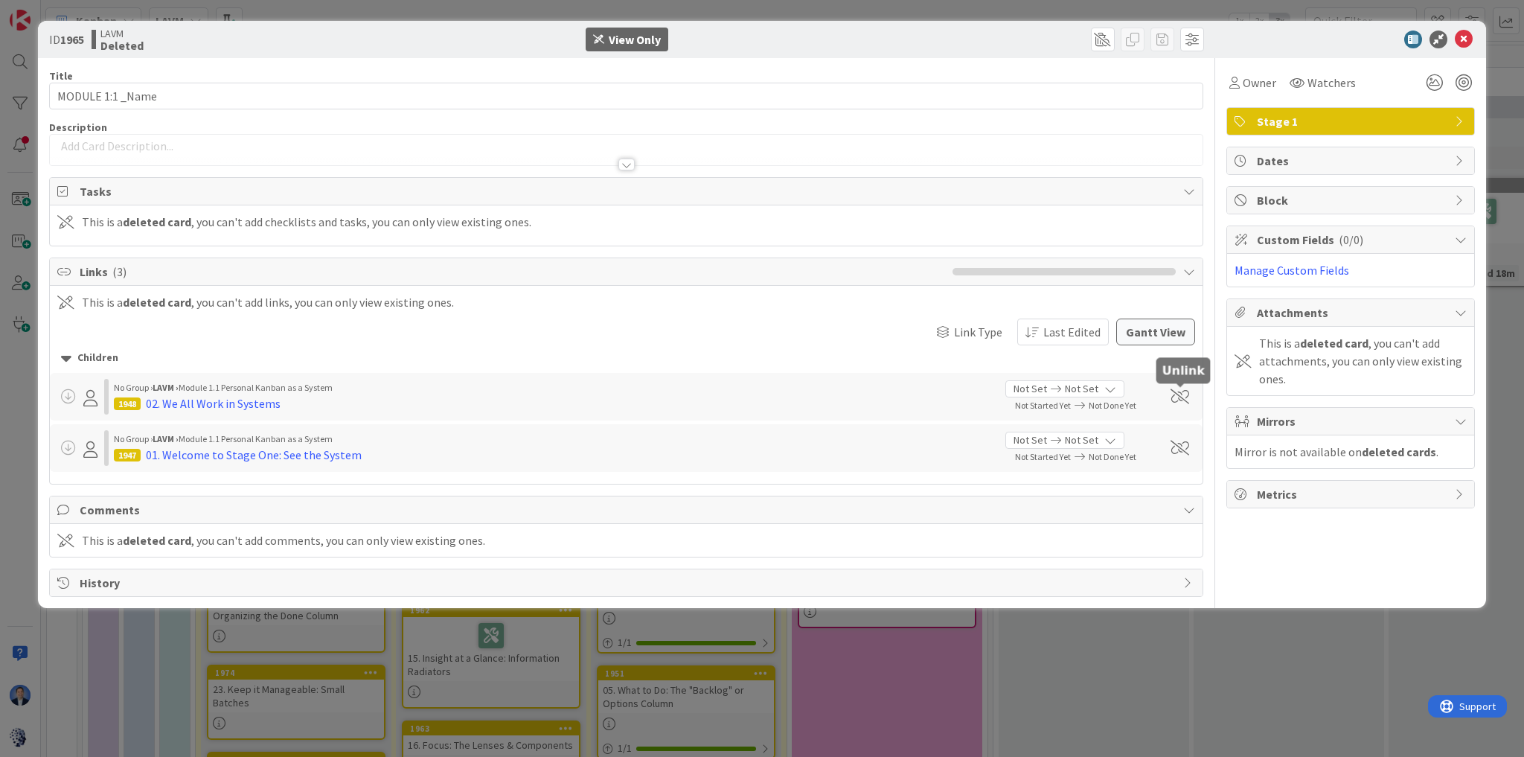
click at [1181, 393] on span at bounding box center [1179, 396] width 19 height 15
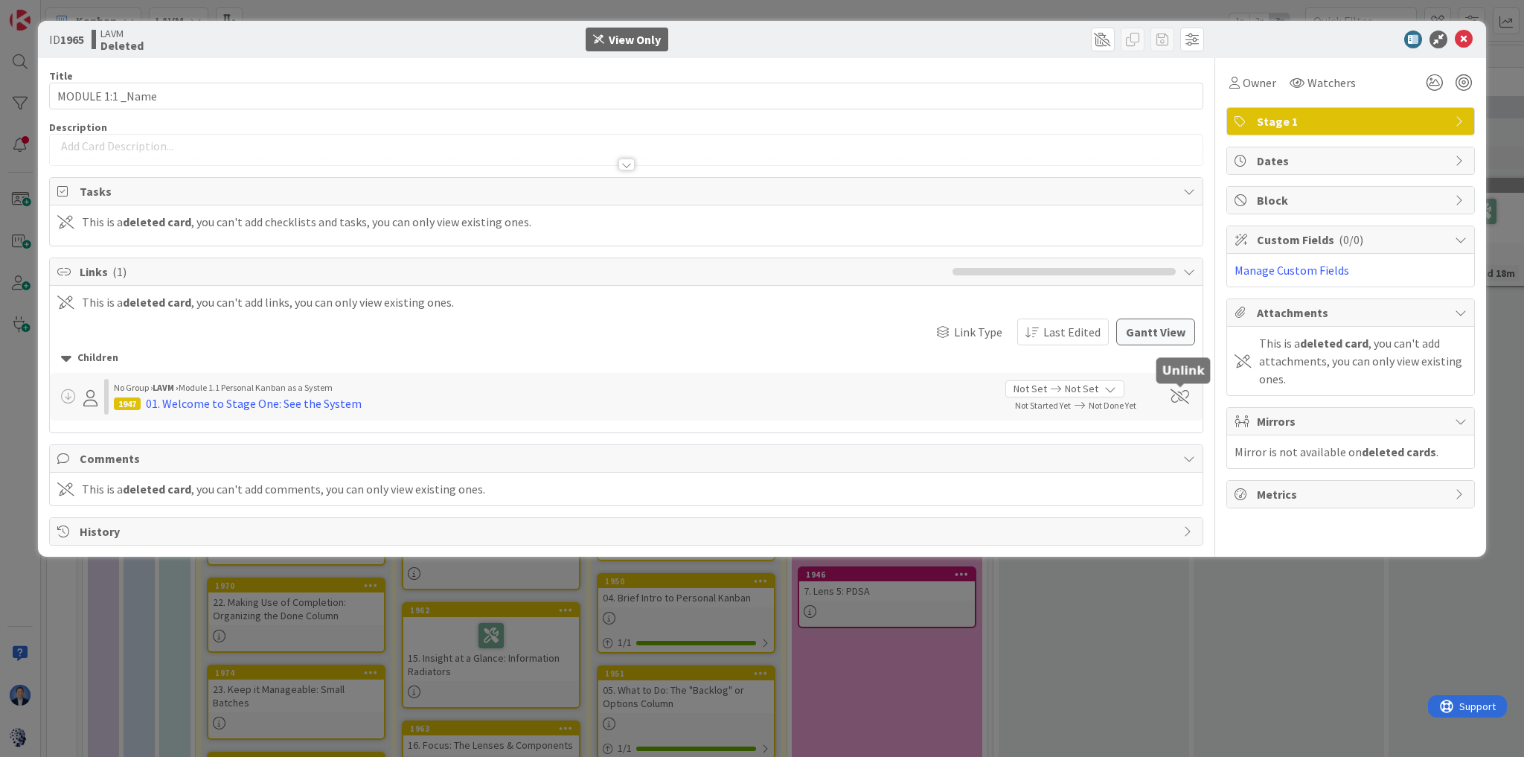
click at [1181, 393] on span at bounding box center [1179, 396] width 19 height 15
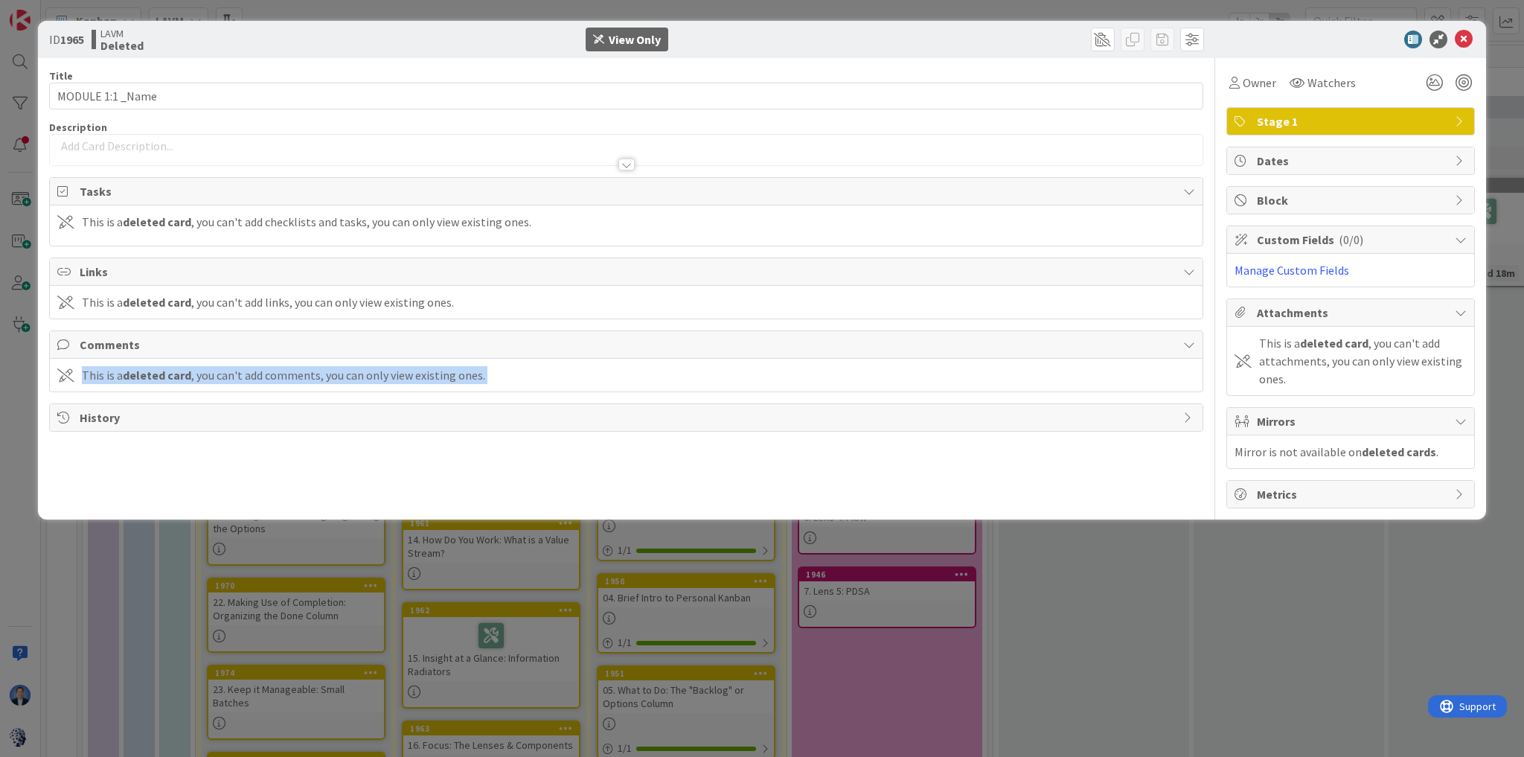
click at [1181, 393] on div "Title 16 / 128 MODULE 1:1 _Name Description Owner Watchers Stage 1 Tasks This i…" at bounding box center [626, 283] width 1154 height 450
click at [1460, 38] on icon at bounding box center [1464, 40] width 18 height 18
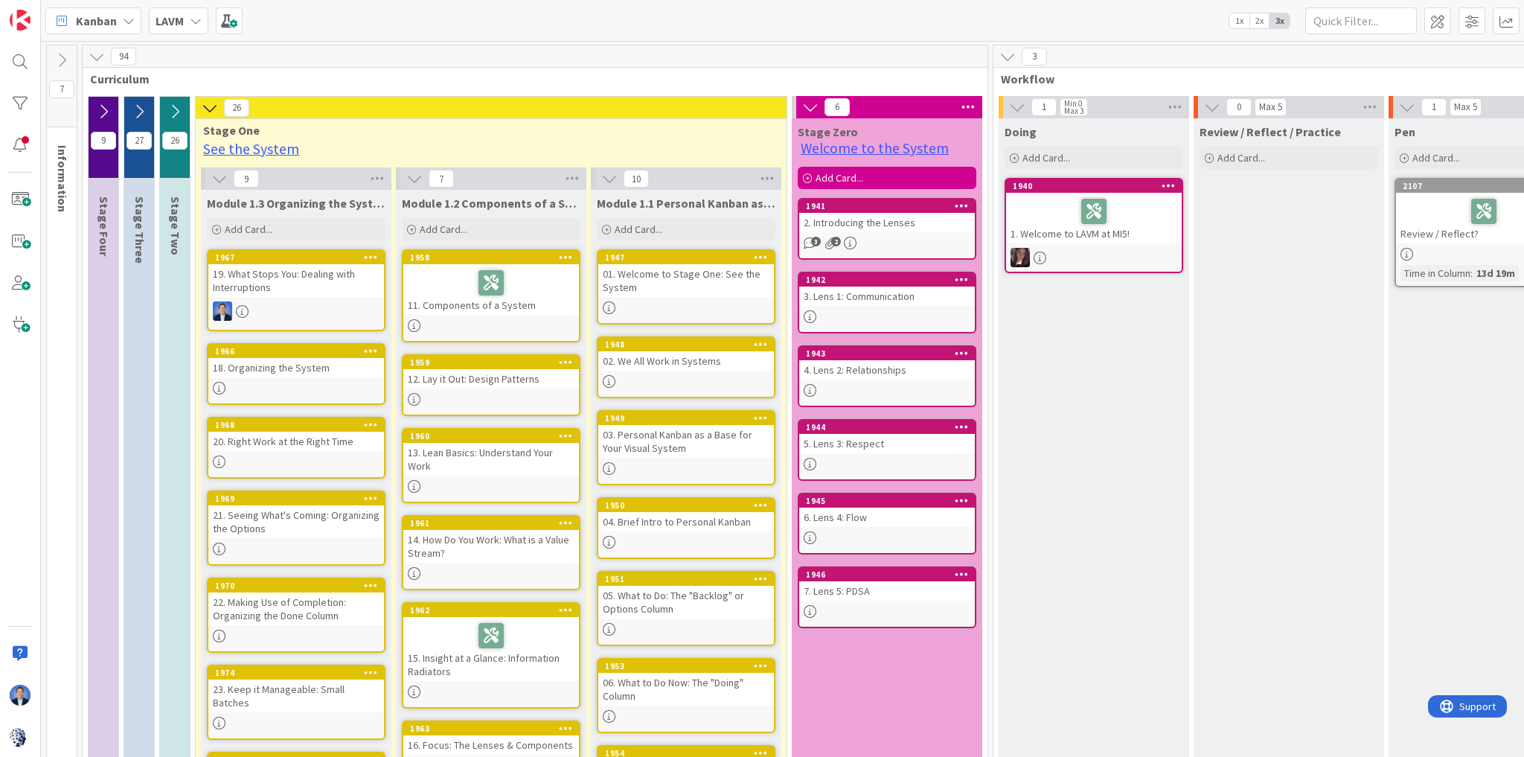
click at [368, 257] on icon at bounding box center [371, 256] width 14 height 10
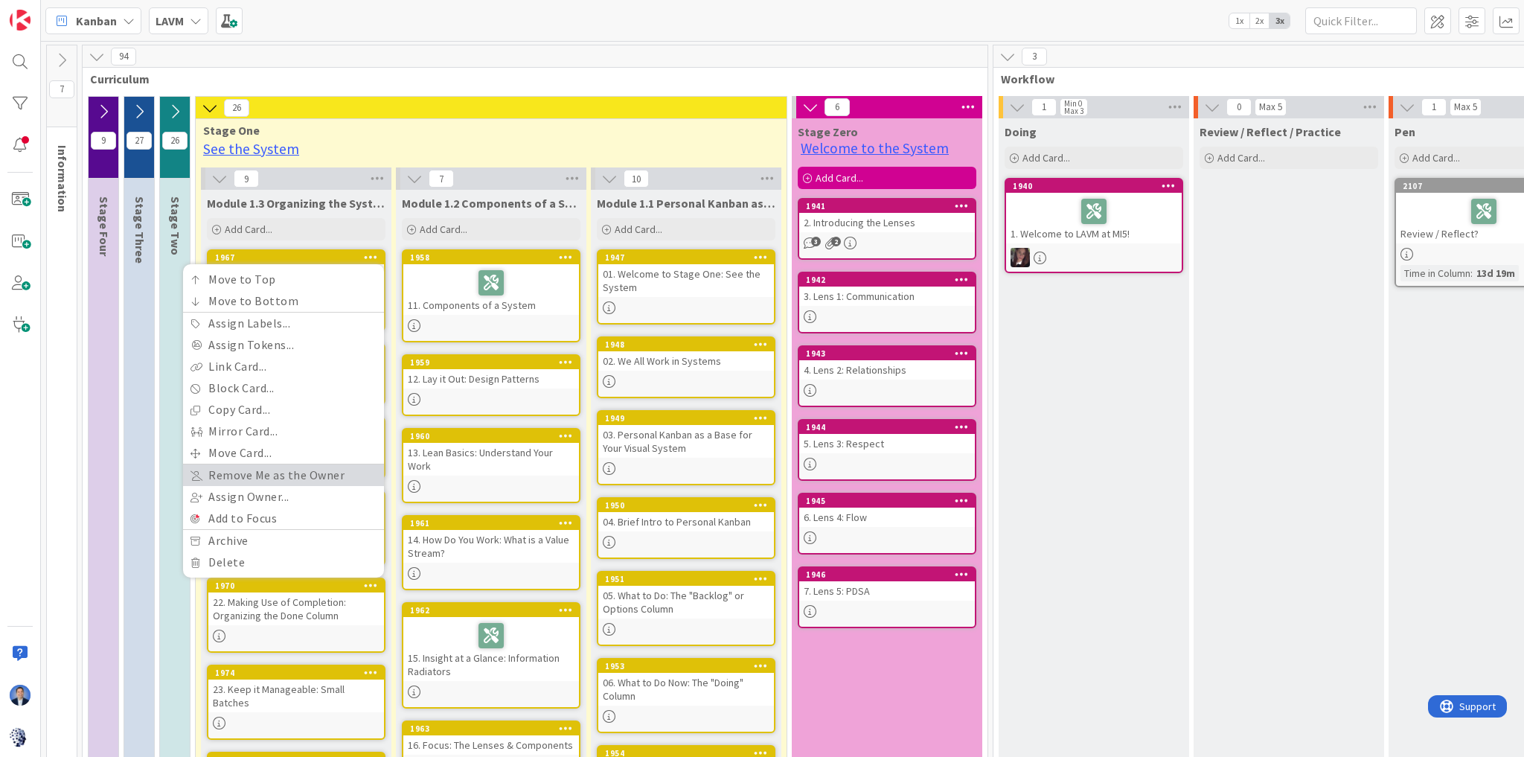
click at [330, 476] on link "Remove Me as the Owner" at bounding box center [283, 475] width 201 height 22
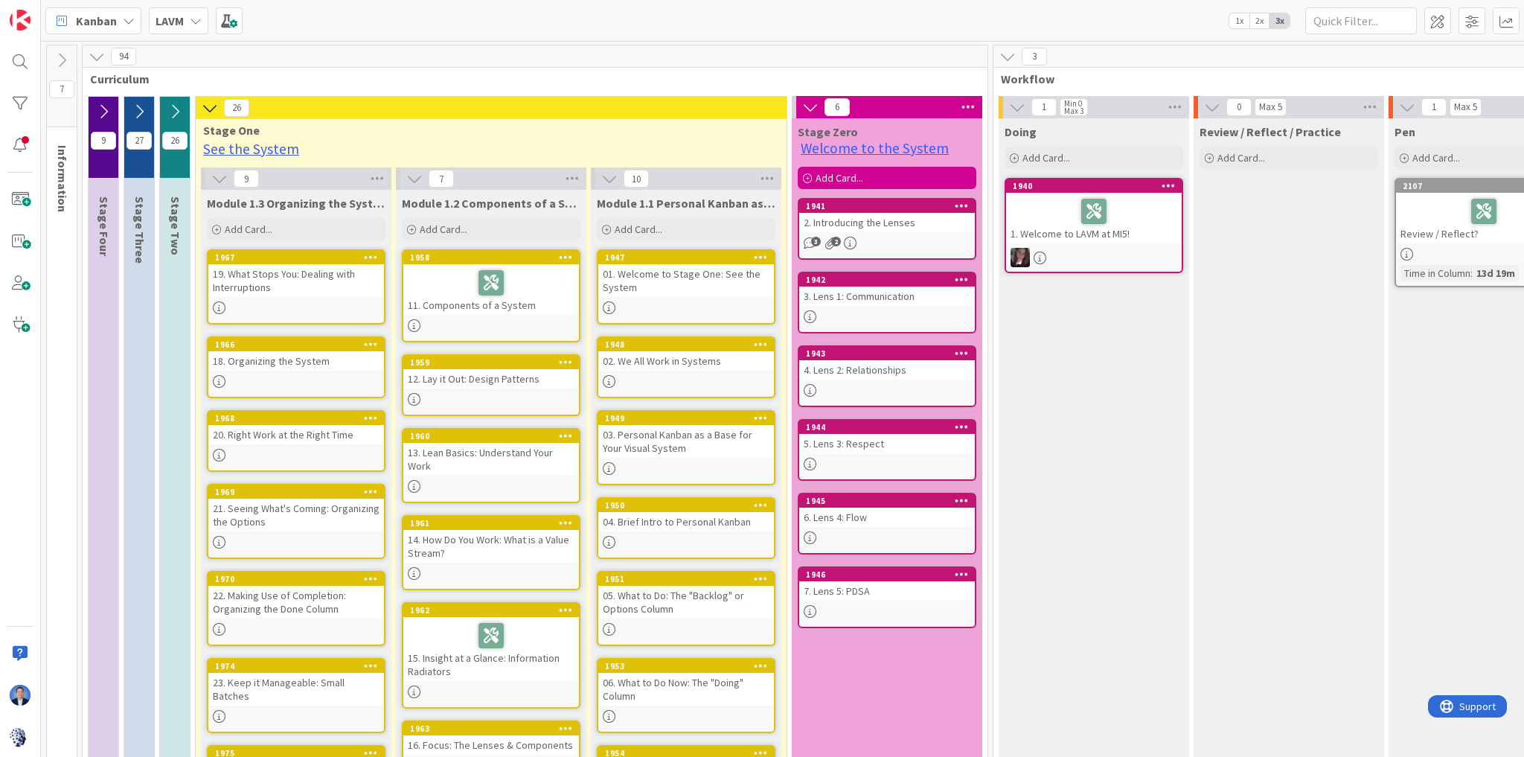
click at [414, 179] on icon at bounding box center [414, 178] width 16 height 16
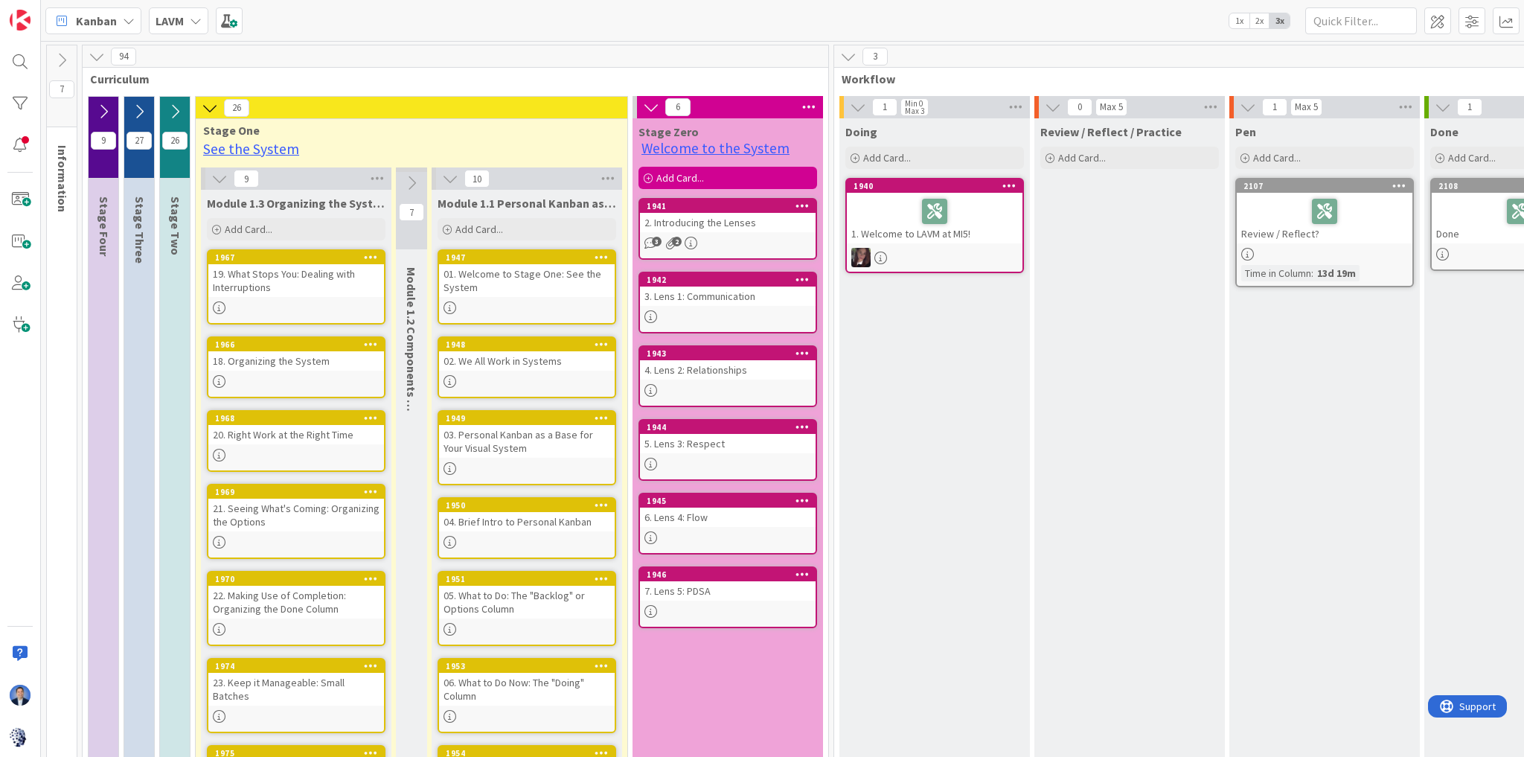
click at [219, 179] on icon at bounding box center [219, 178] width 16 height 16
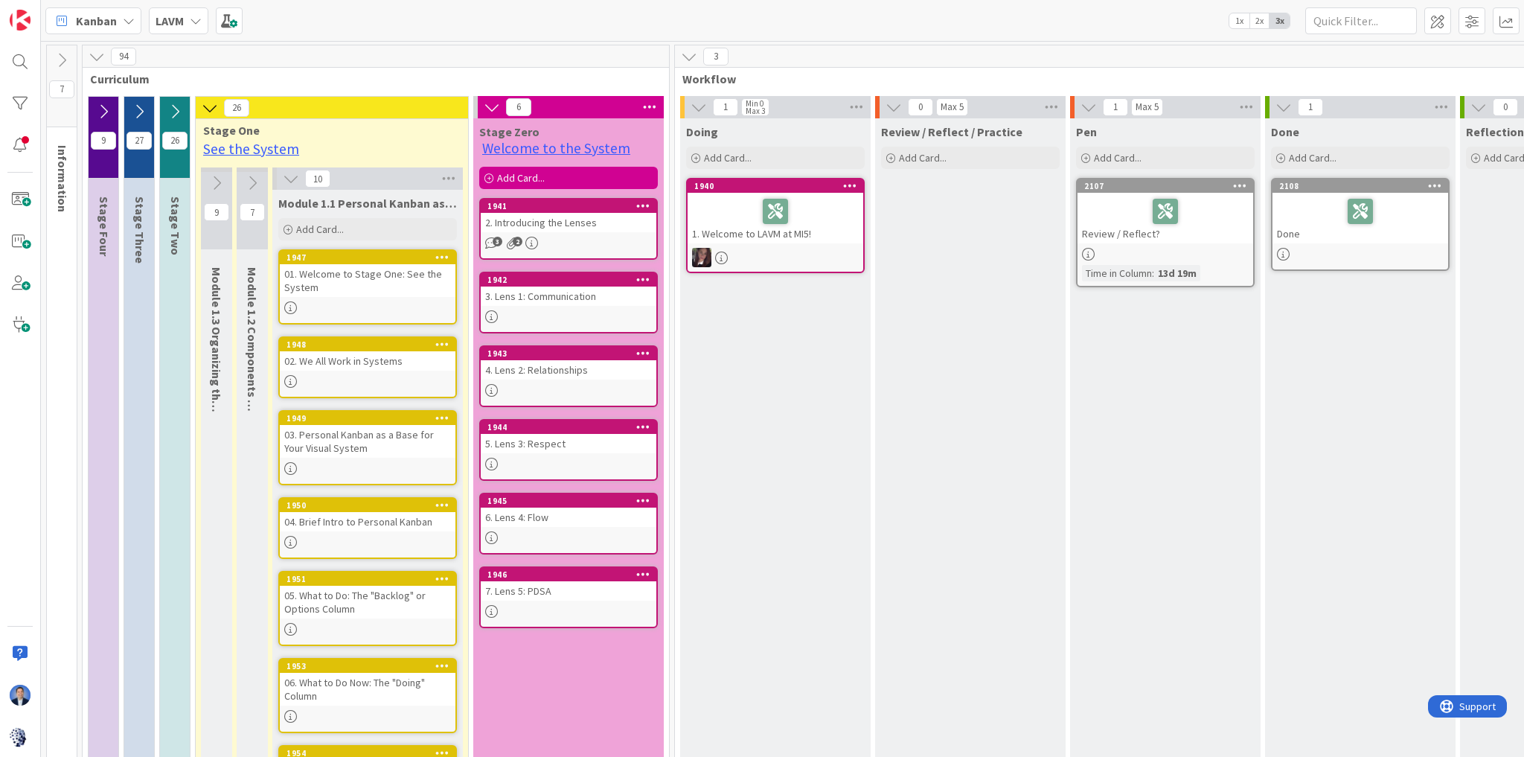
click at [173, 110] on icon at bounding box center [175, 111] width 16 height 16
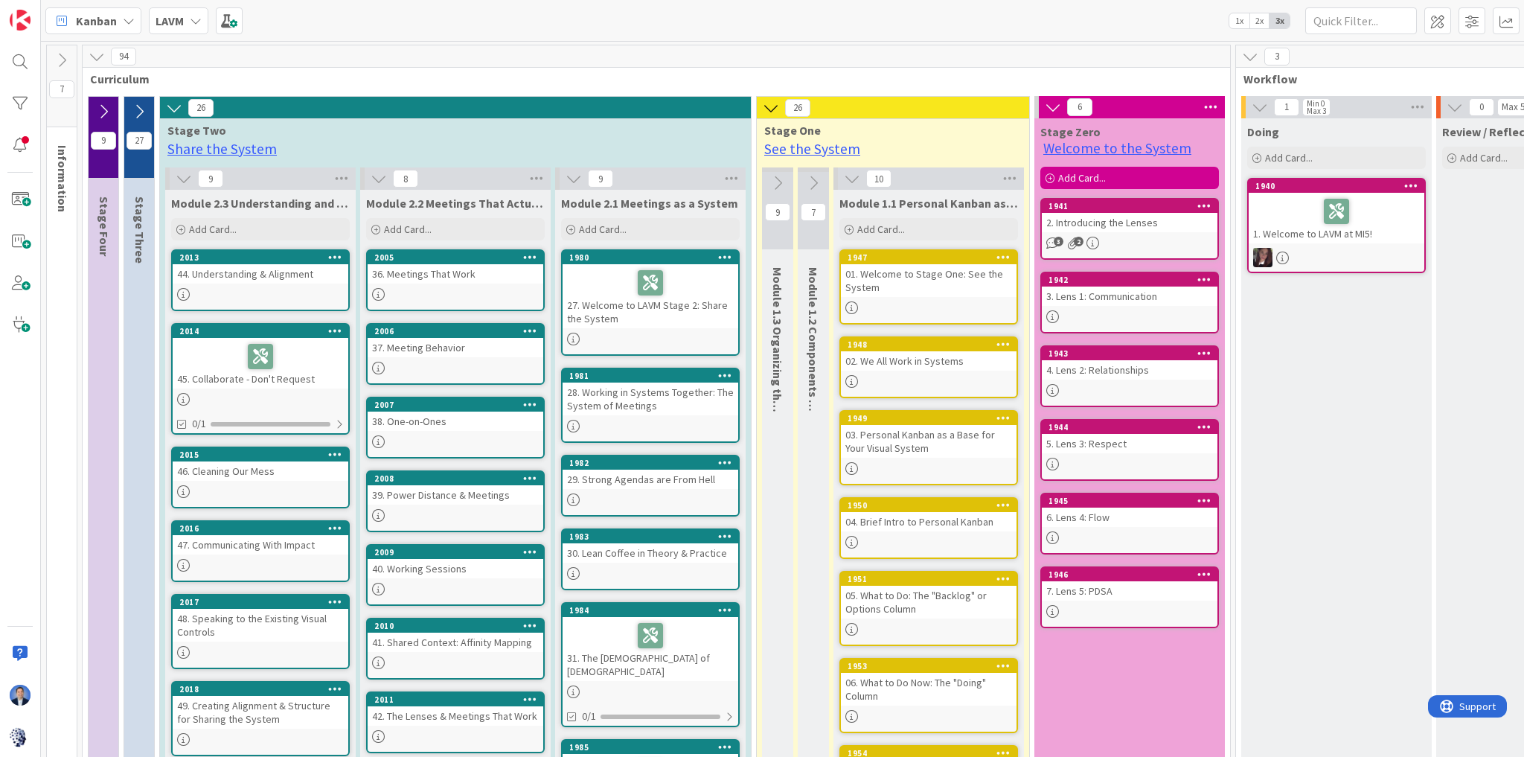
click at [571, 180] on icon at bounding box center [573, 178] width 16 height 16
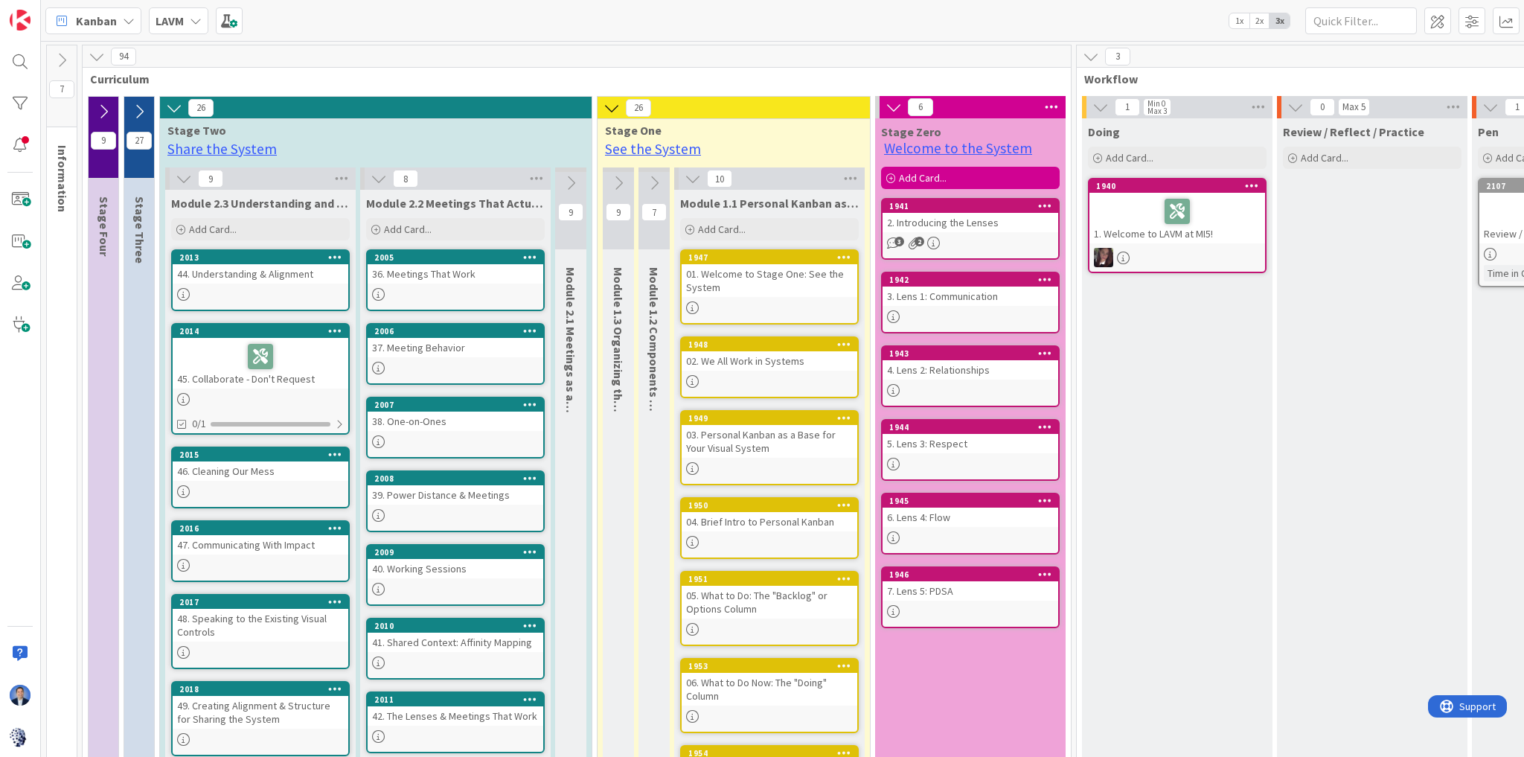
click at [187, 179] on icon at bounding box center [184, 178] width 16 height 16
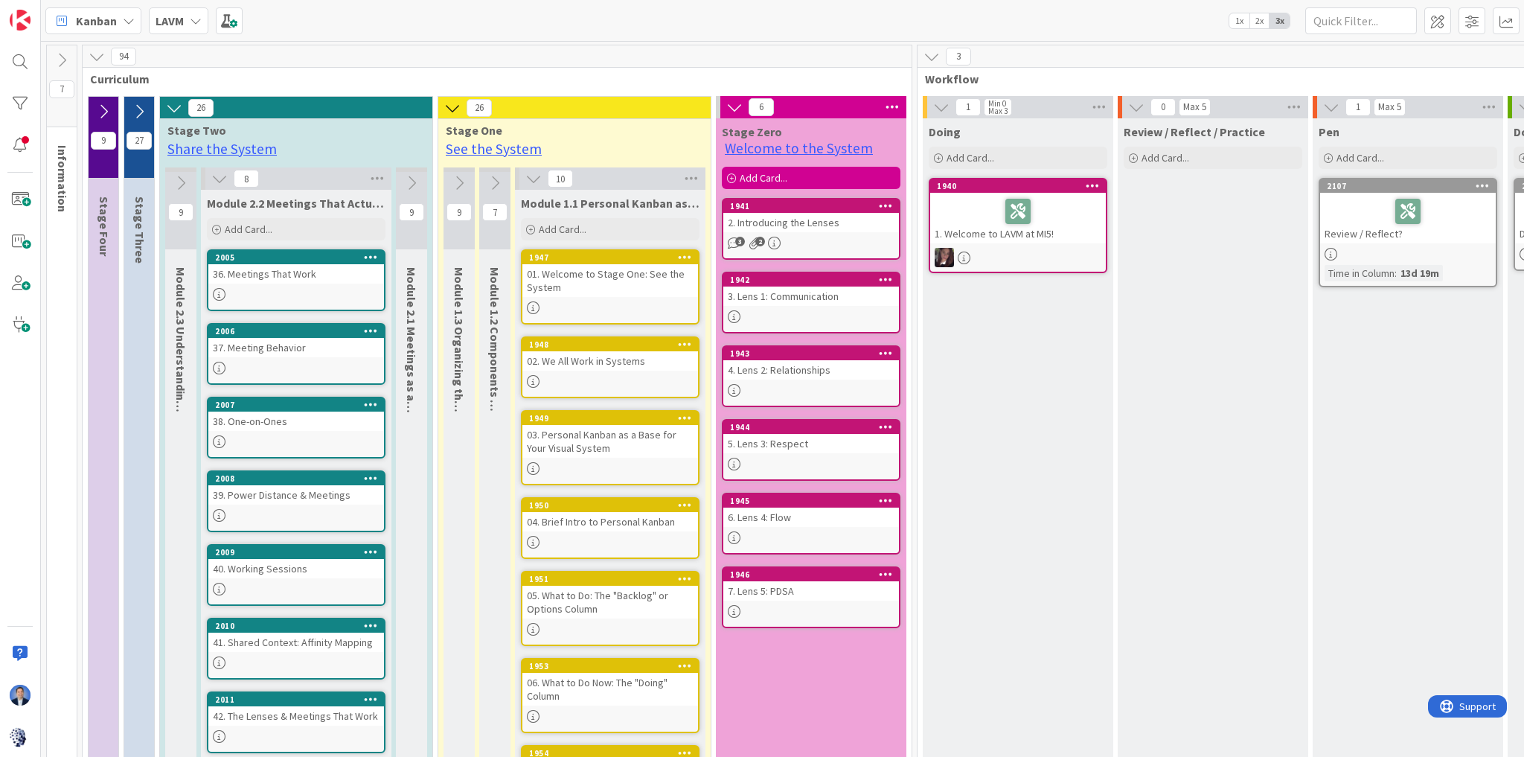
click at [137, 113] on icon at bounding box center [139, 111] width 16 height 16
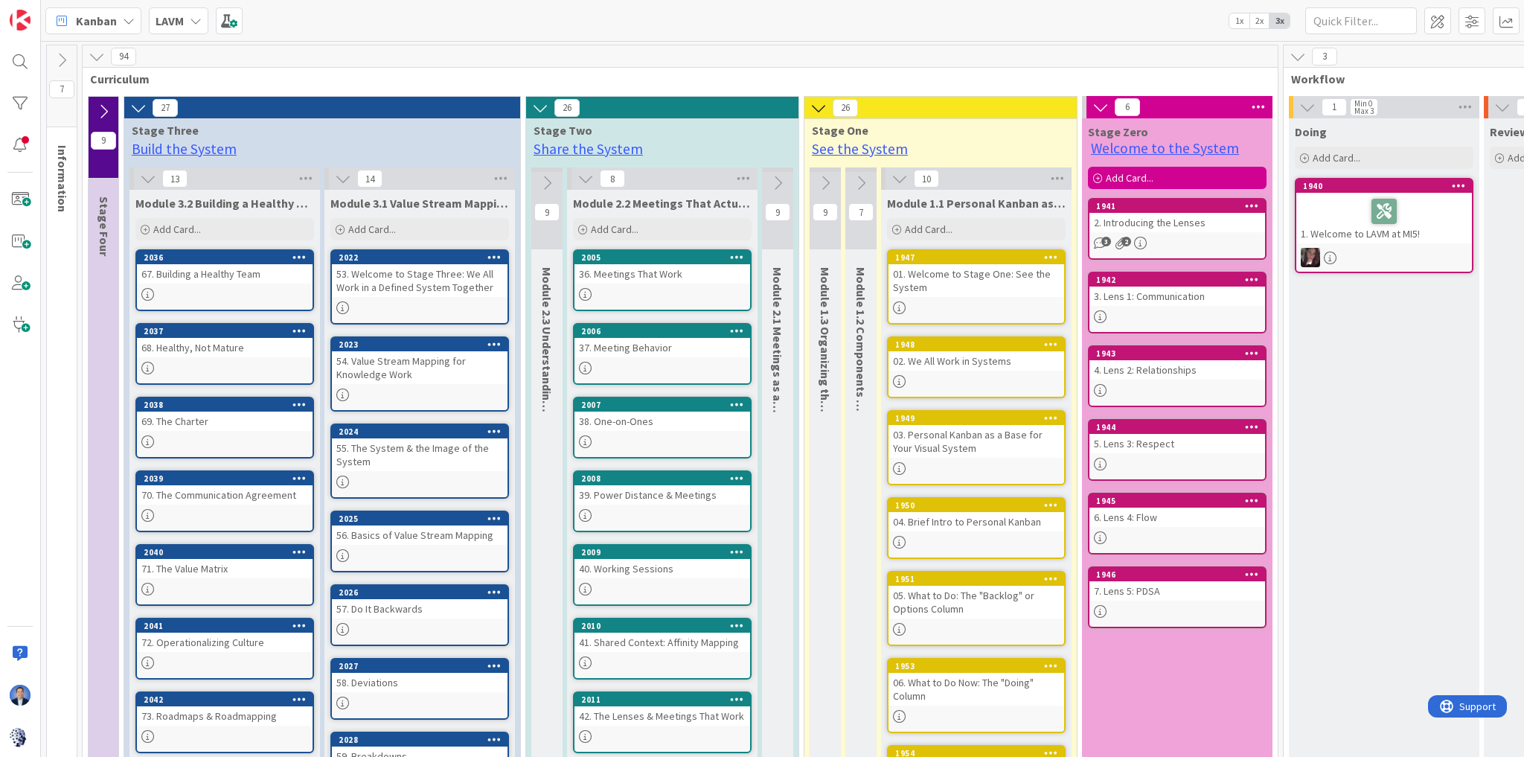
click at [149, 179] on icon at bounding box center [148, 178] width 16 height 16
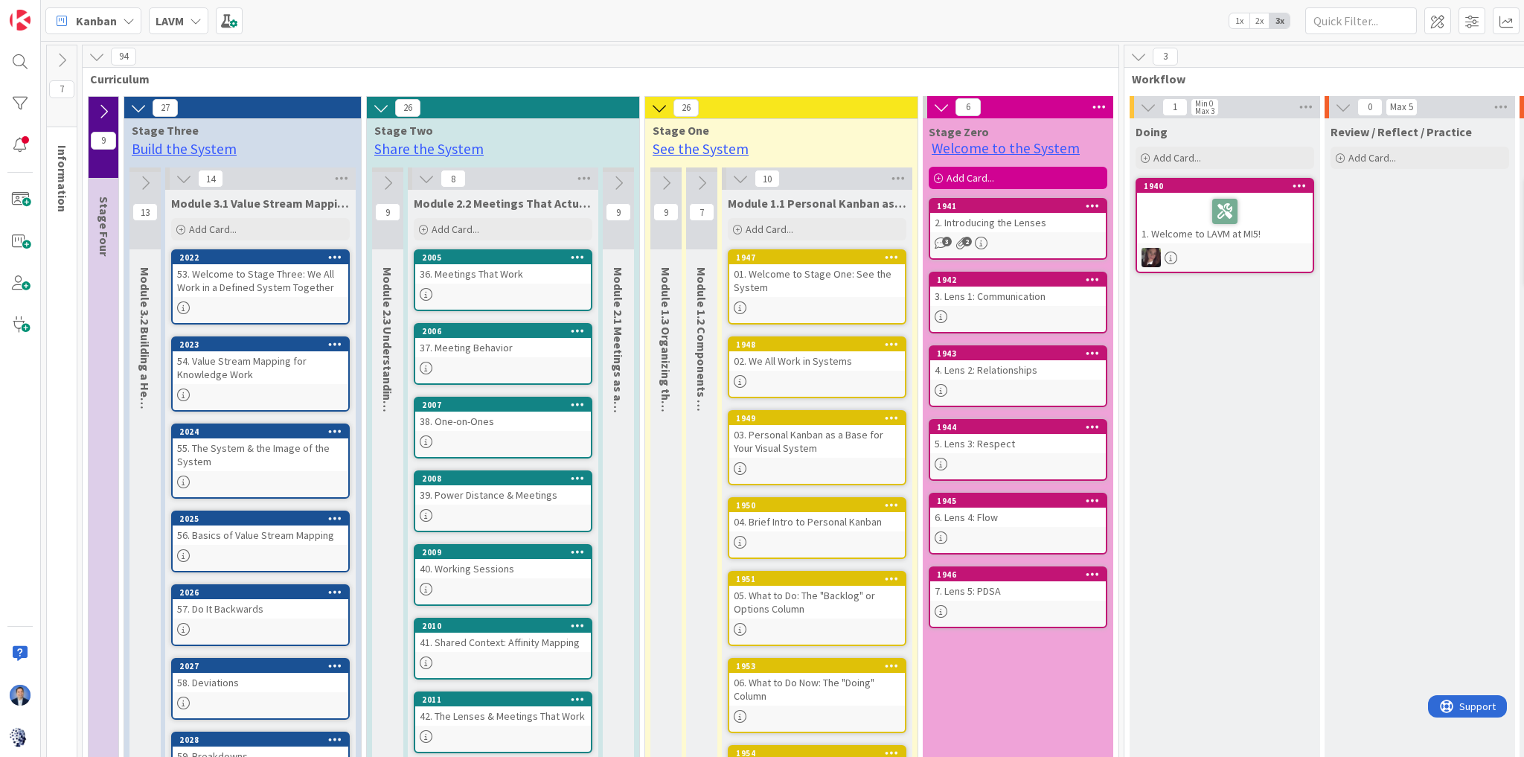
click at [109, 107] on icon at bounding box center [103, 111] width 16 height 16
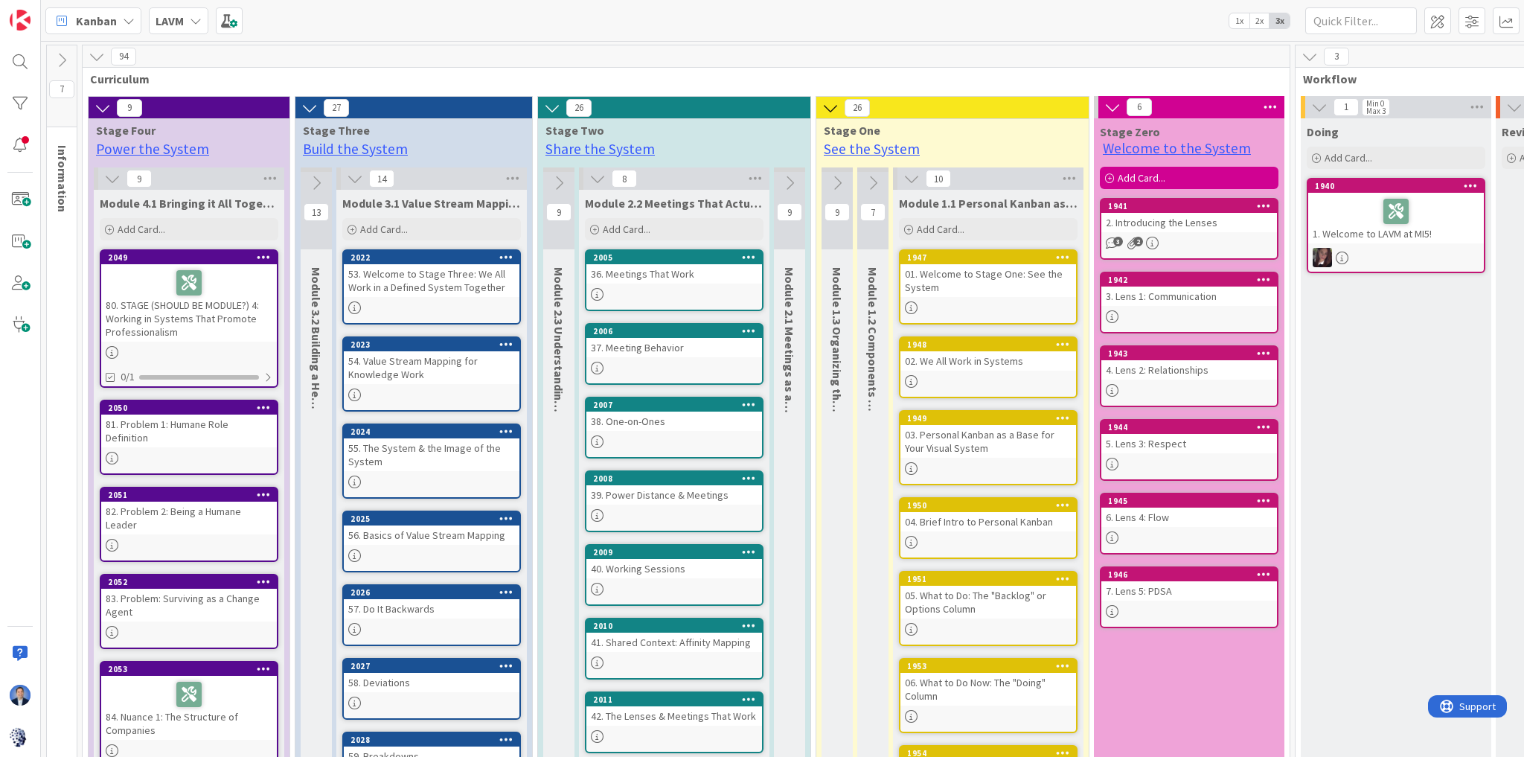
click at [101, 105] on icon at bounding box center [102, 108] width 16 height 16
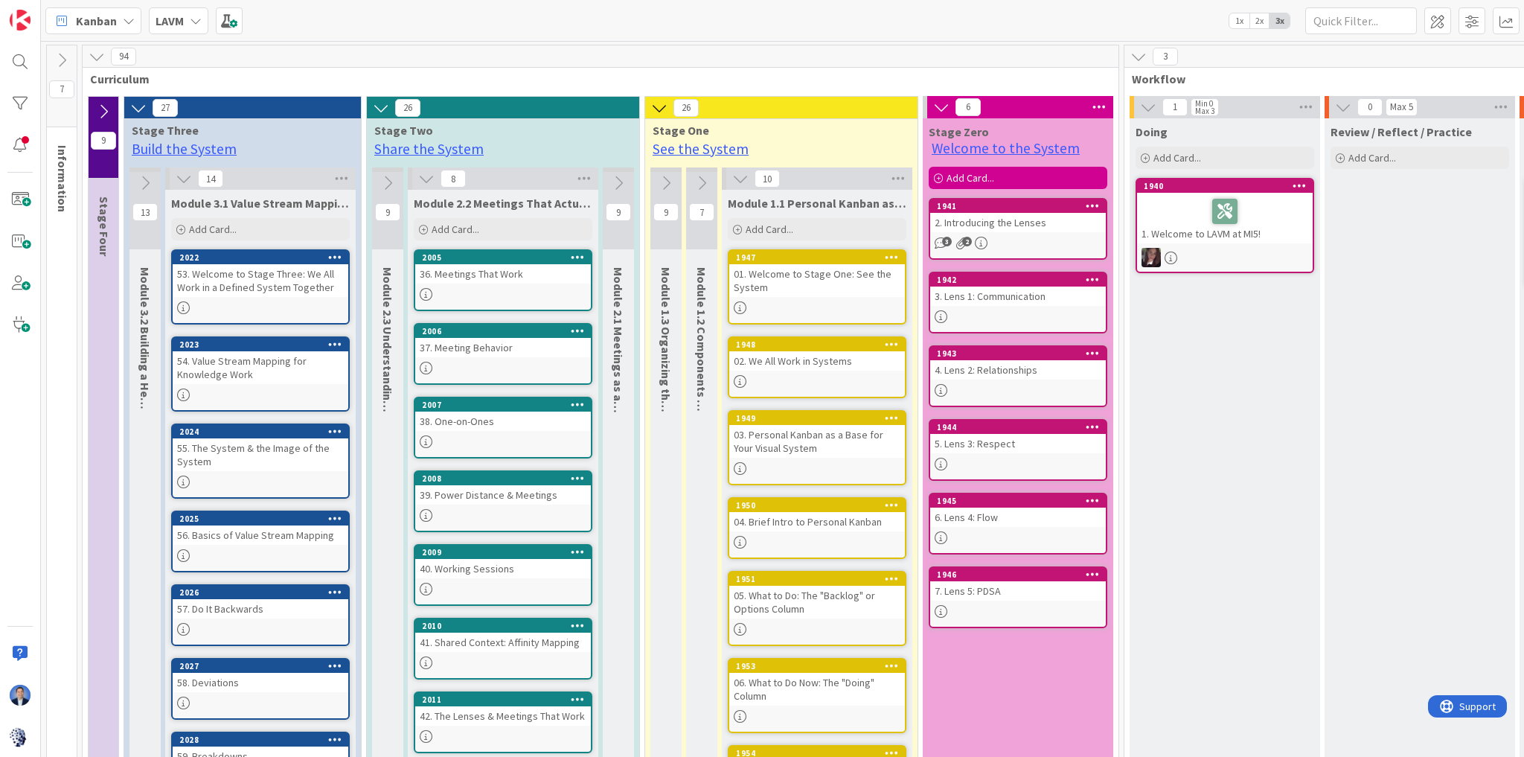
click at [136, 101] on icon at bounding box center [138, 108] width 16 height 16
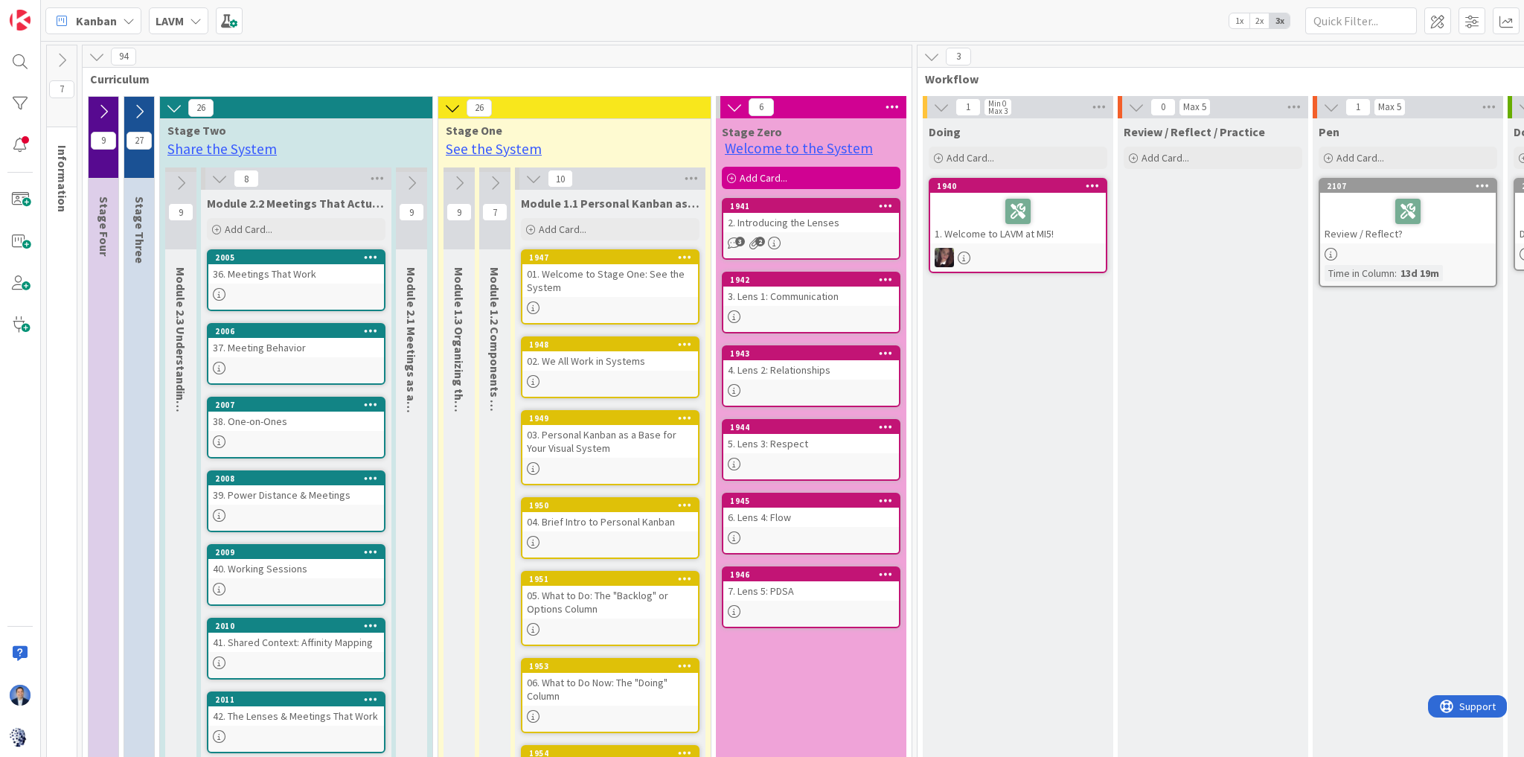
click at [1138, 101] on icon at bounding box center [1136, 107] width 16 height 16
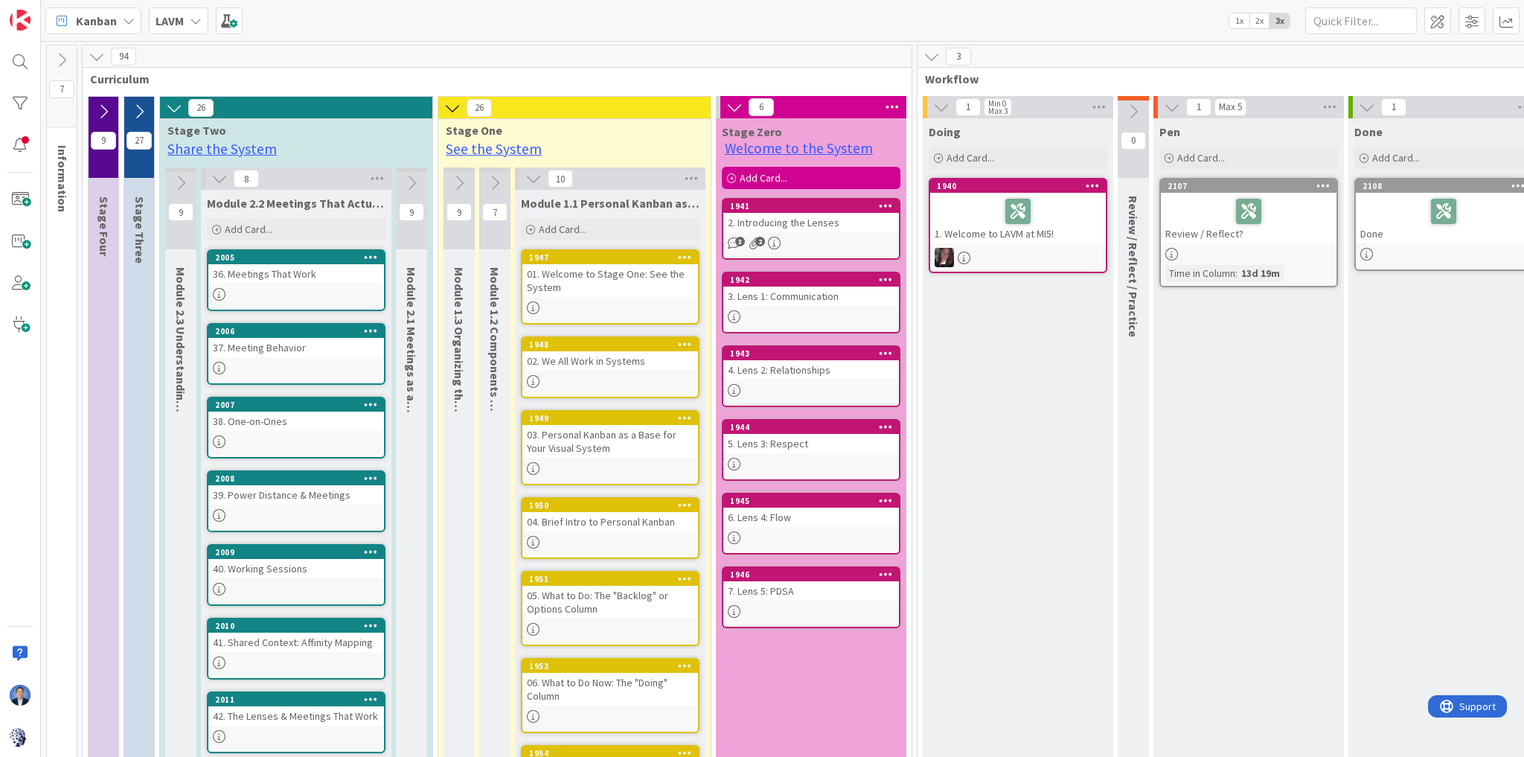
click at [1178, 102] on button at bounding box center [1171, 106] width 19 height 19
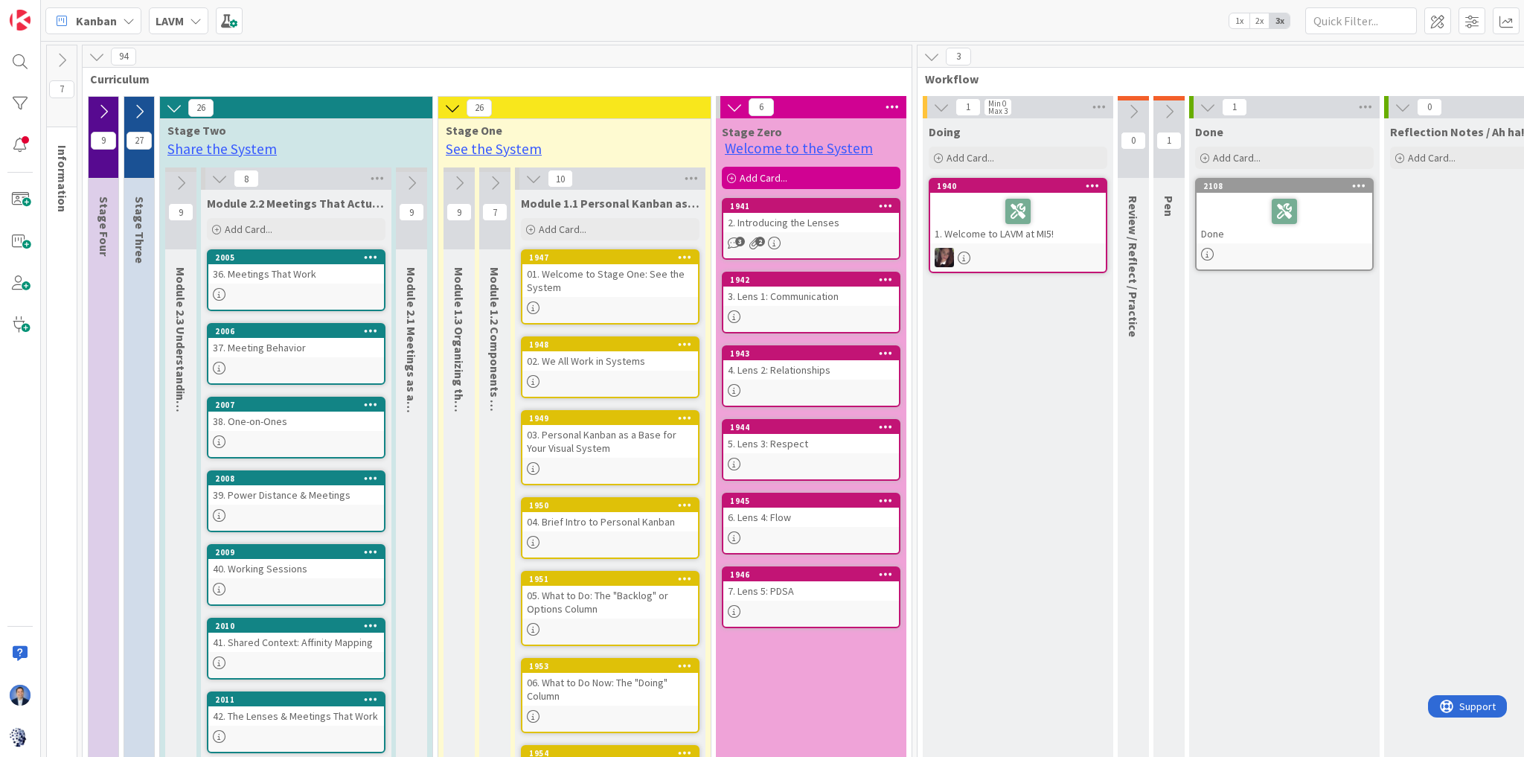
click at [1405, 106] on icon at bounding box center [1402, 107] width 16 height 16
click at [1209, 104] on icon at bounding box center [1207, 107] width 16 height 16
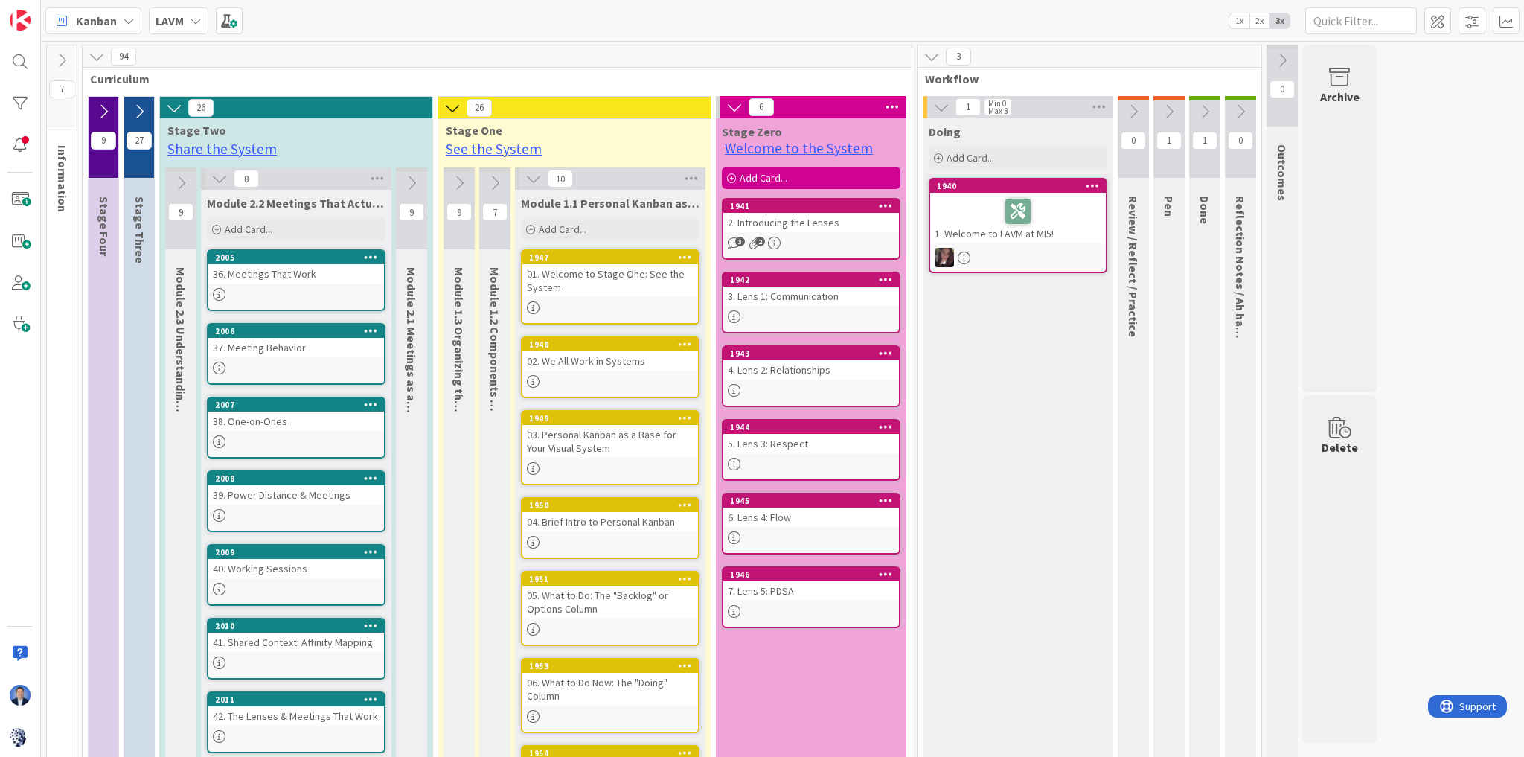
click at [137, 114] on icon at bounding box center [139, 111] width 16 height 16
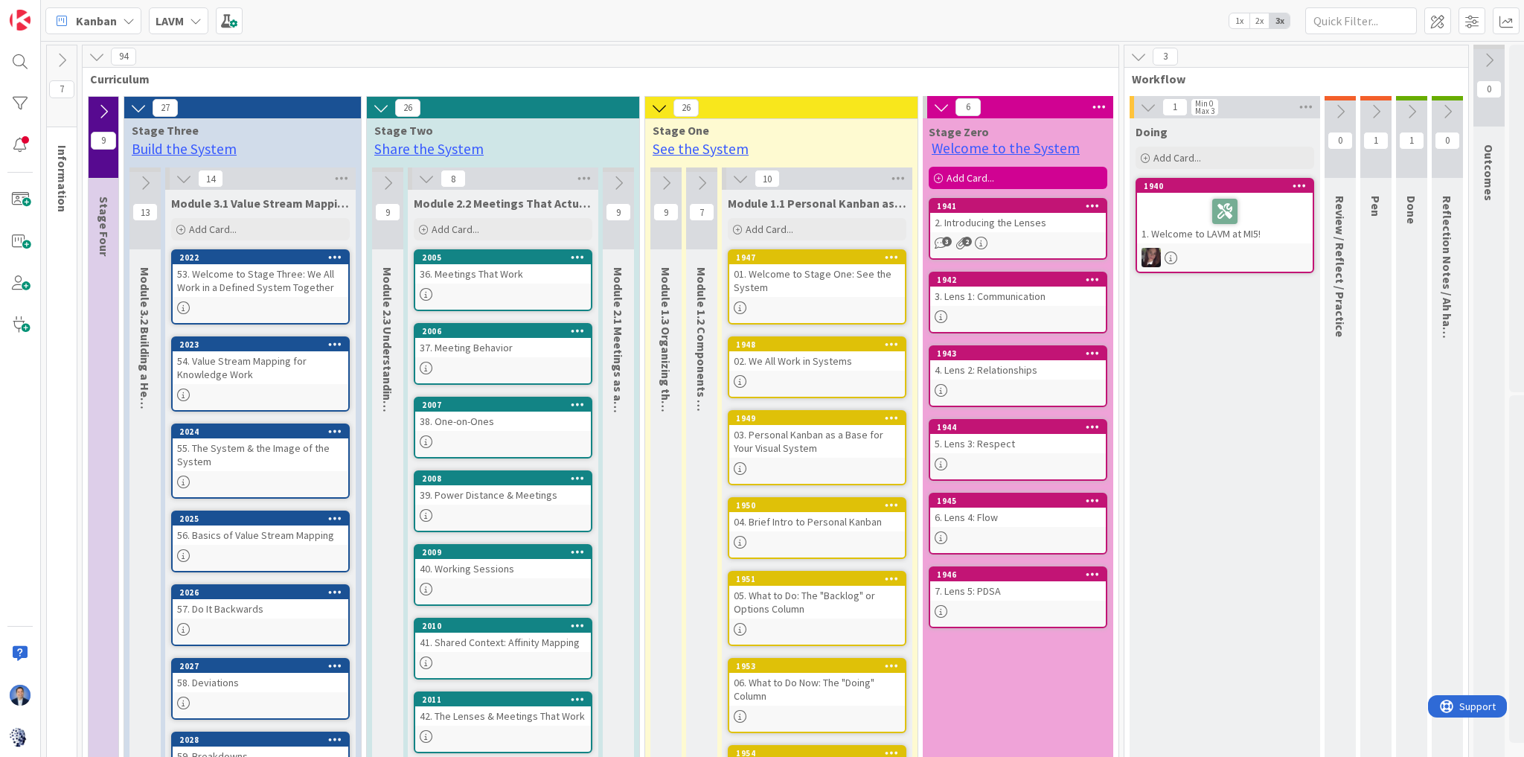
click at [104, 103] on icon at bounding box center [103, 111] width 16 height 16
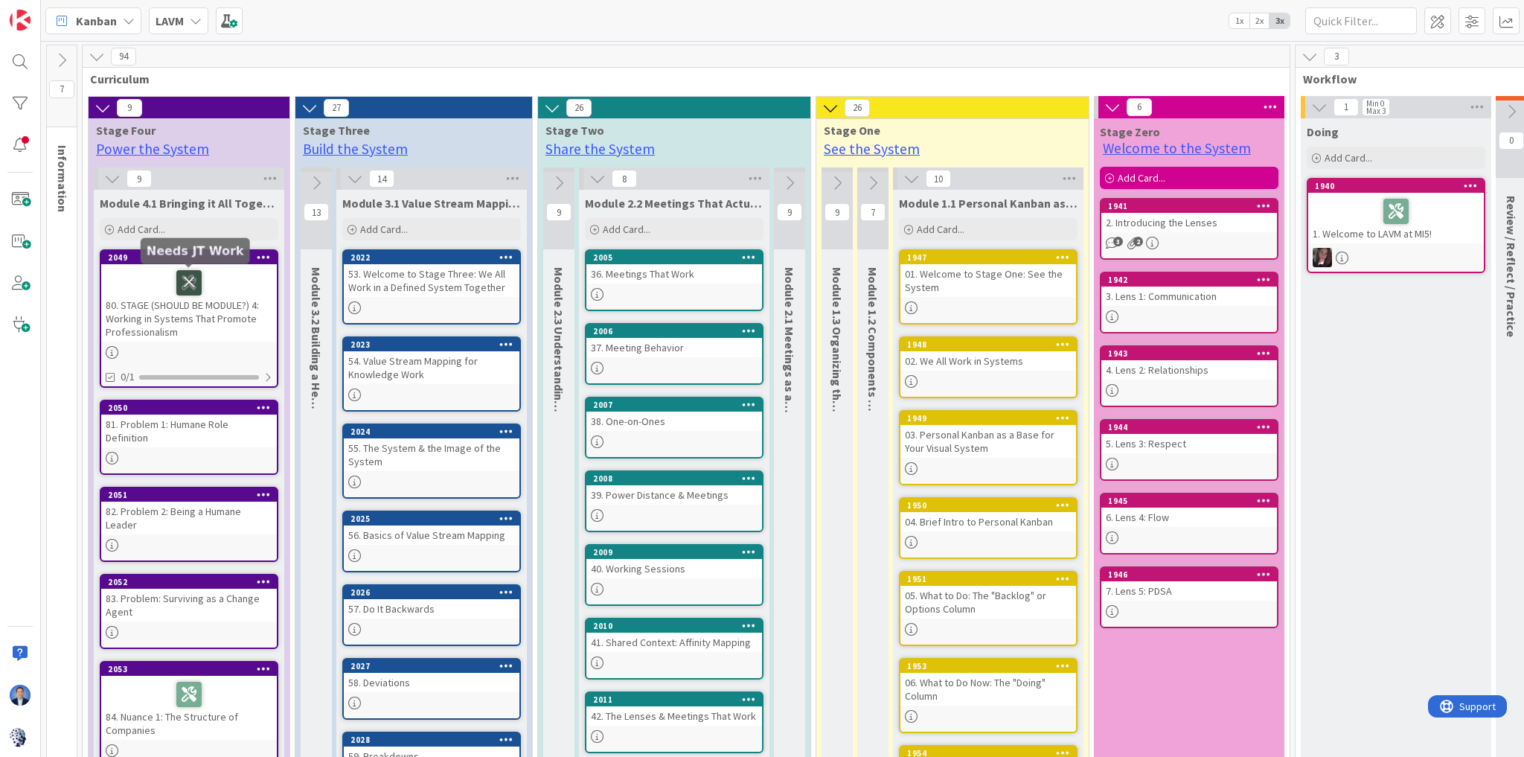
click at [187, 280] on icon at bounding box center [188, 282] width 25 height 24
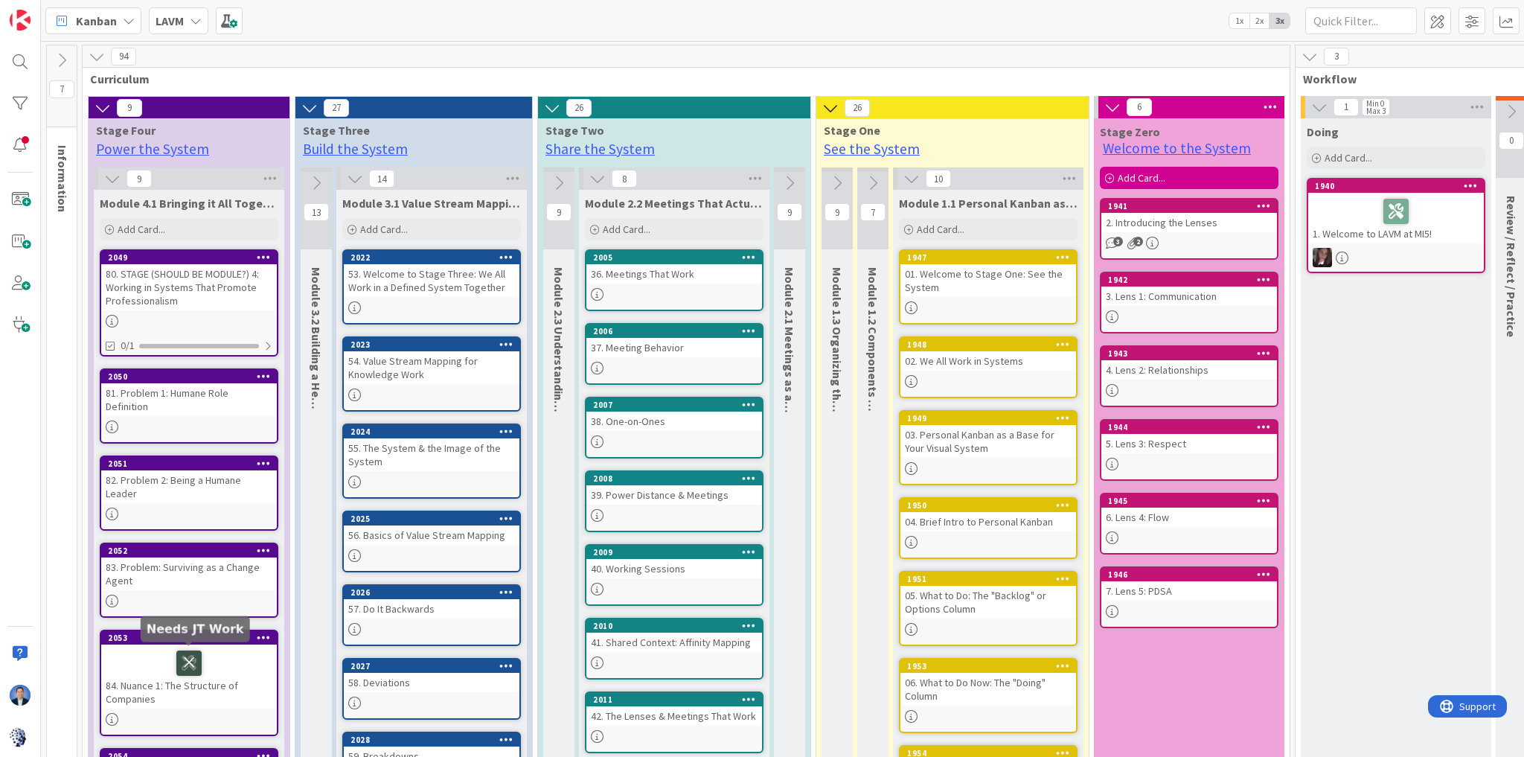
click at [187, 657] on icon at bounding box center [188, 662] width 25 height 24
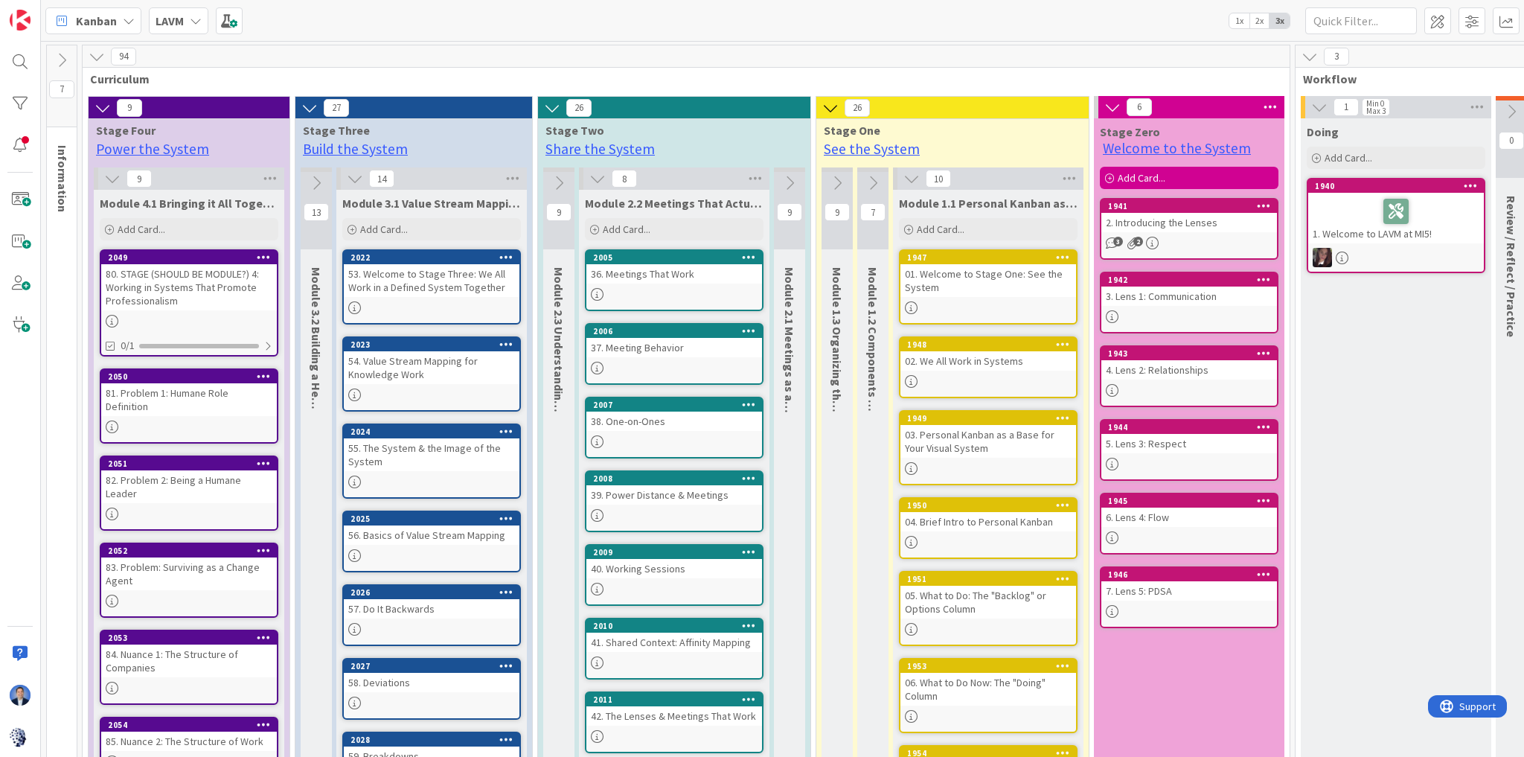
click at [60, 60] on icon at bounding box center [62, 60] width 16 height 16
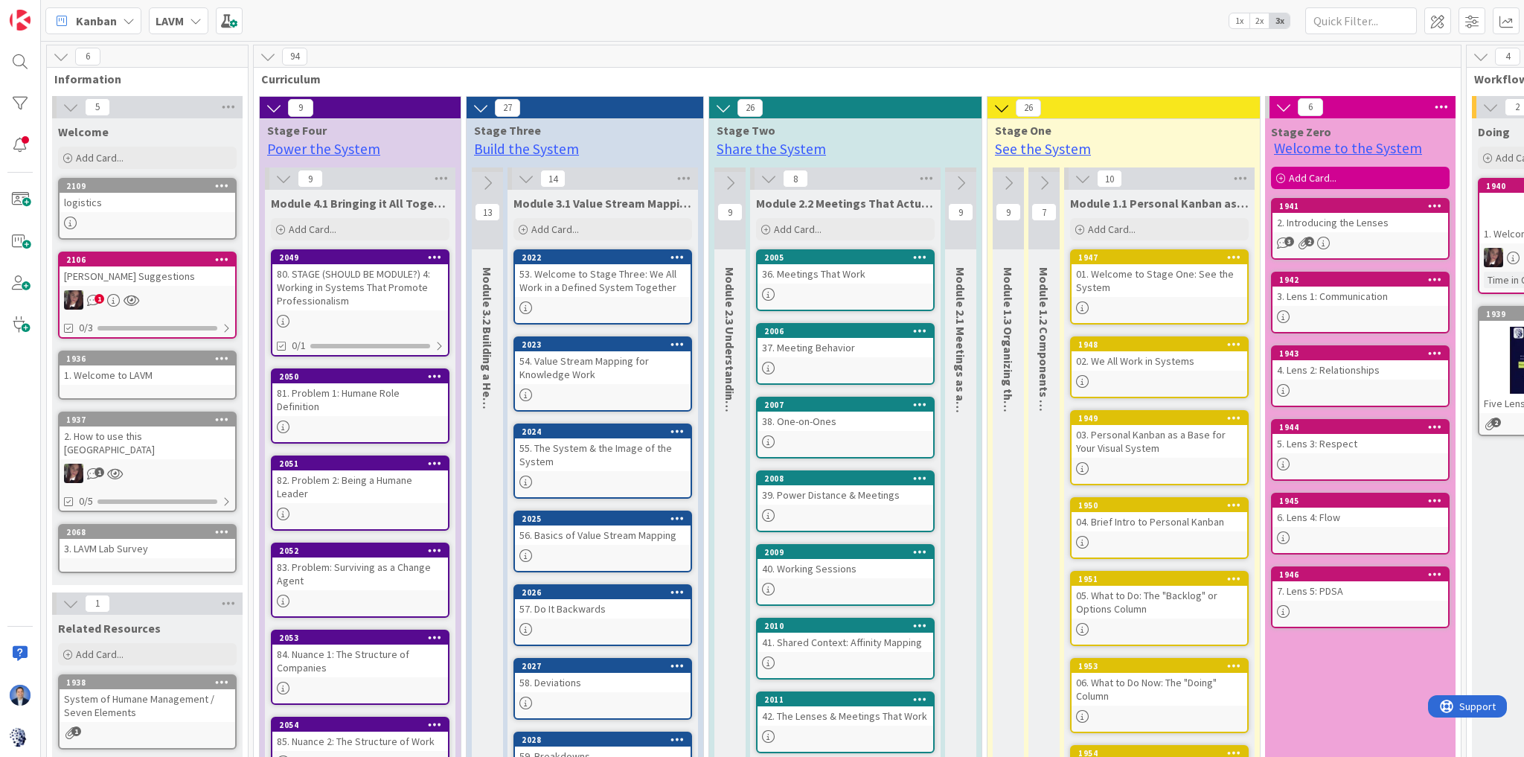
click at [65, 108] on icon at bounding box center [70, 107] width 16 height 16
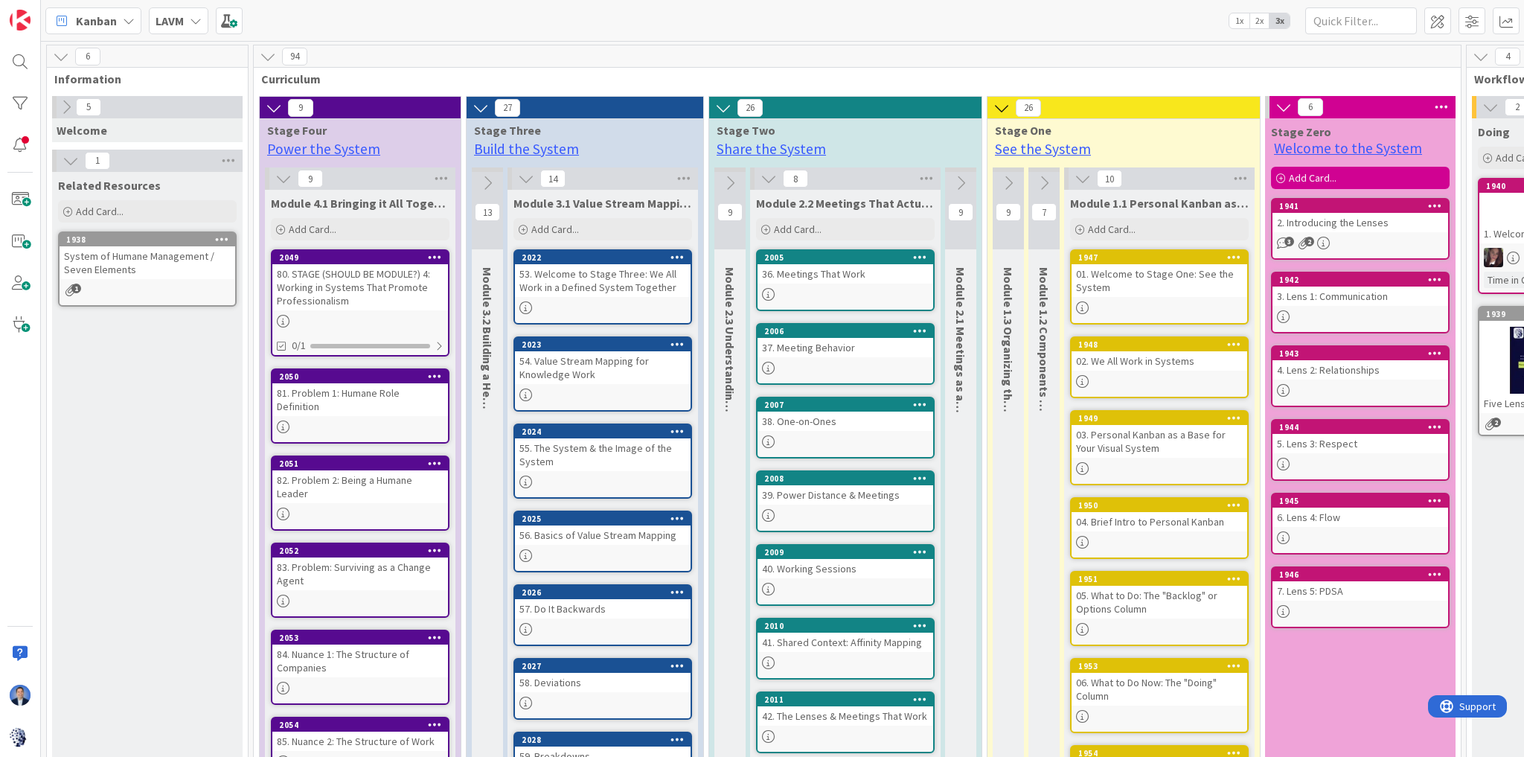
click at [68, 109] on icon at bounding box center [66, 107] width 16 height 16
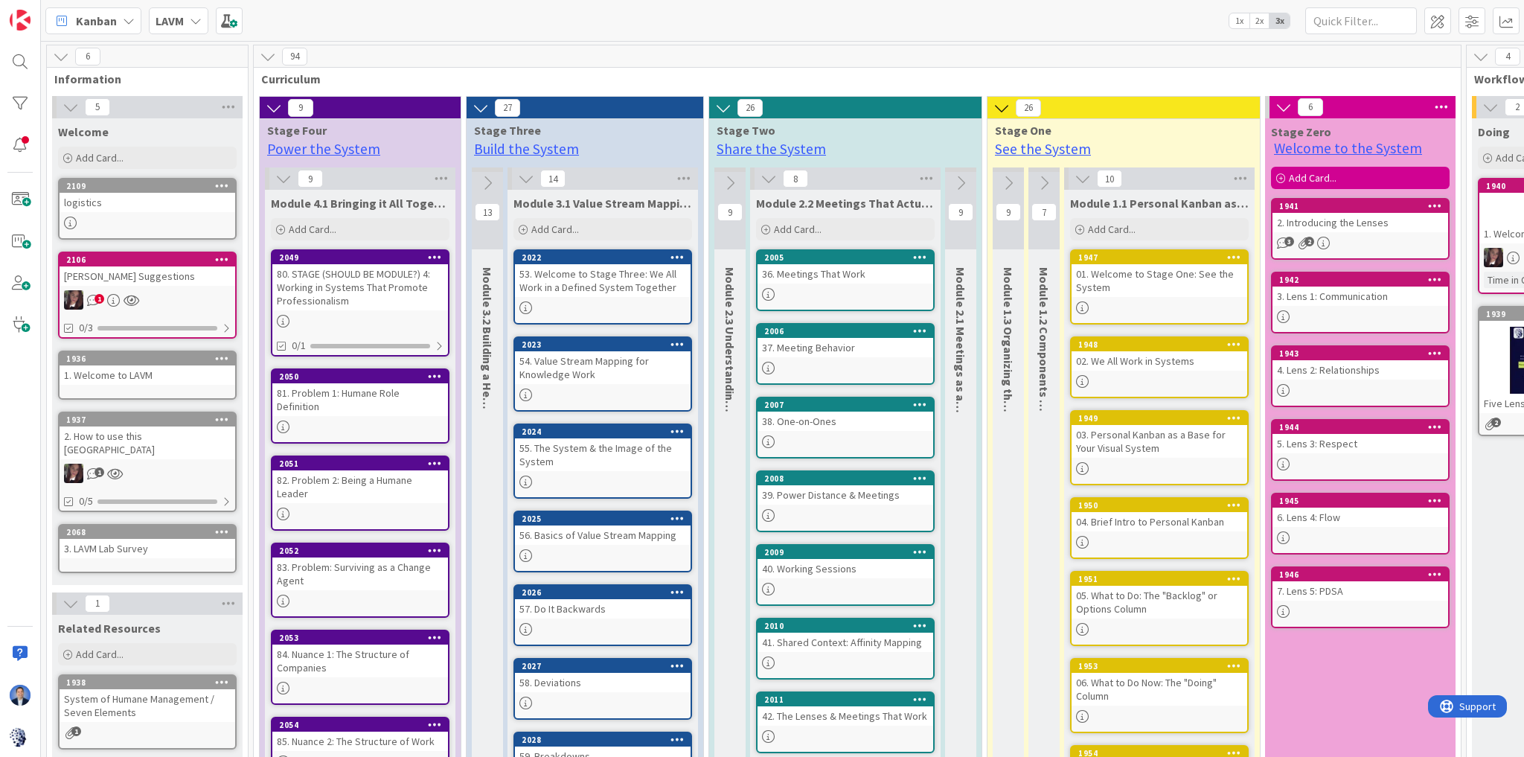
click at [65, 58] on icon at bounding box center [61, 56] width 16 height 16
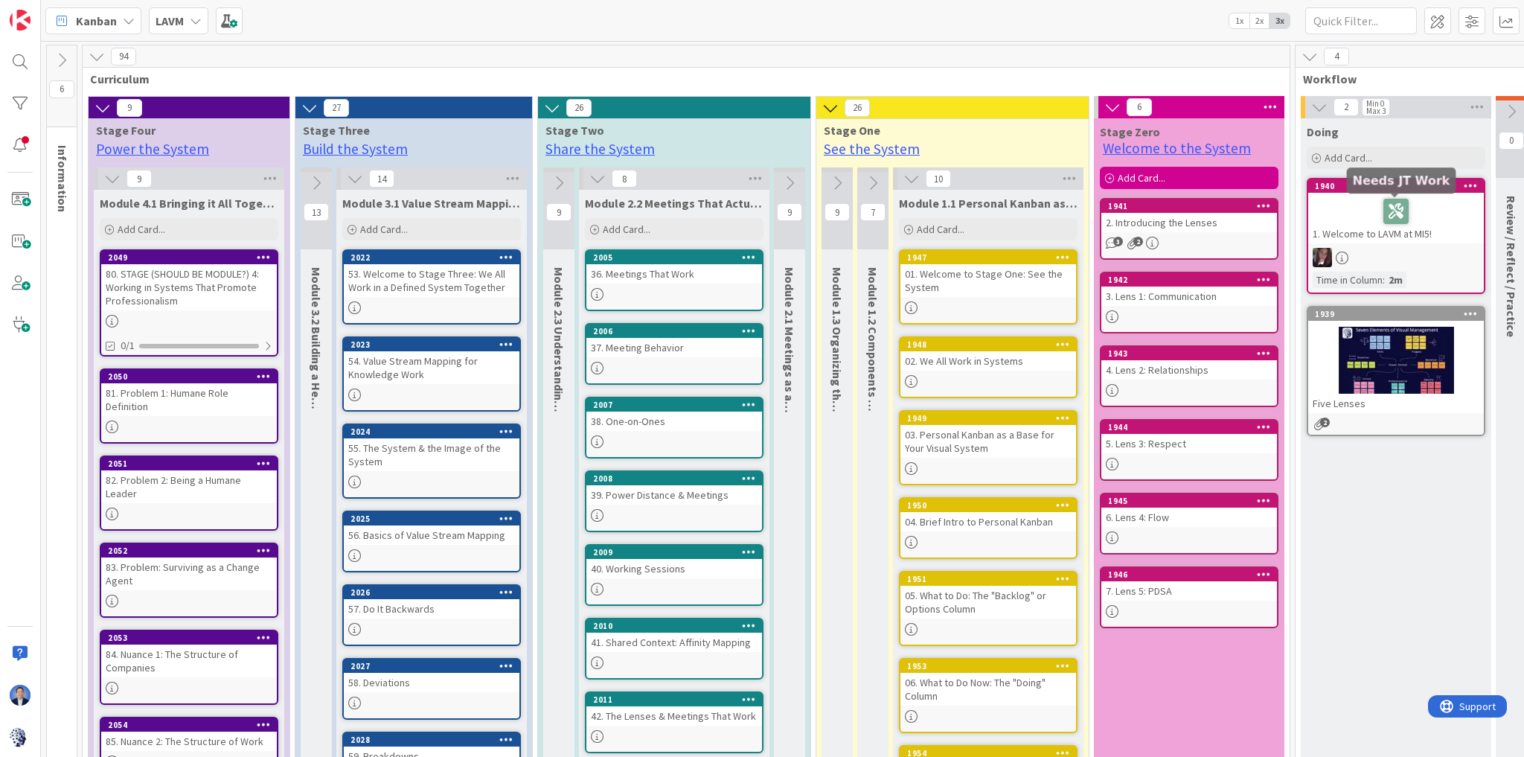
click at [0, 0] on icon at bounding box center [0, 0] width 0 height 0
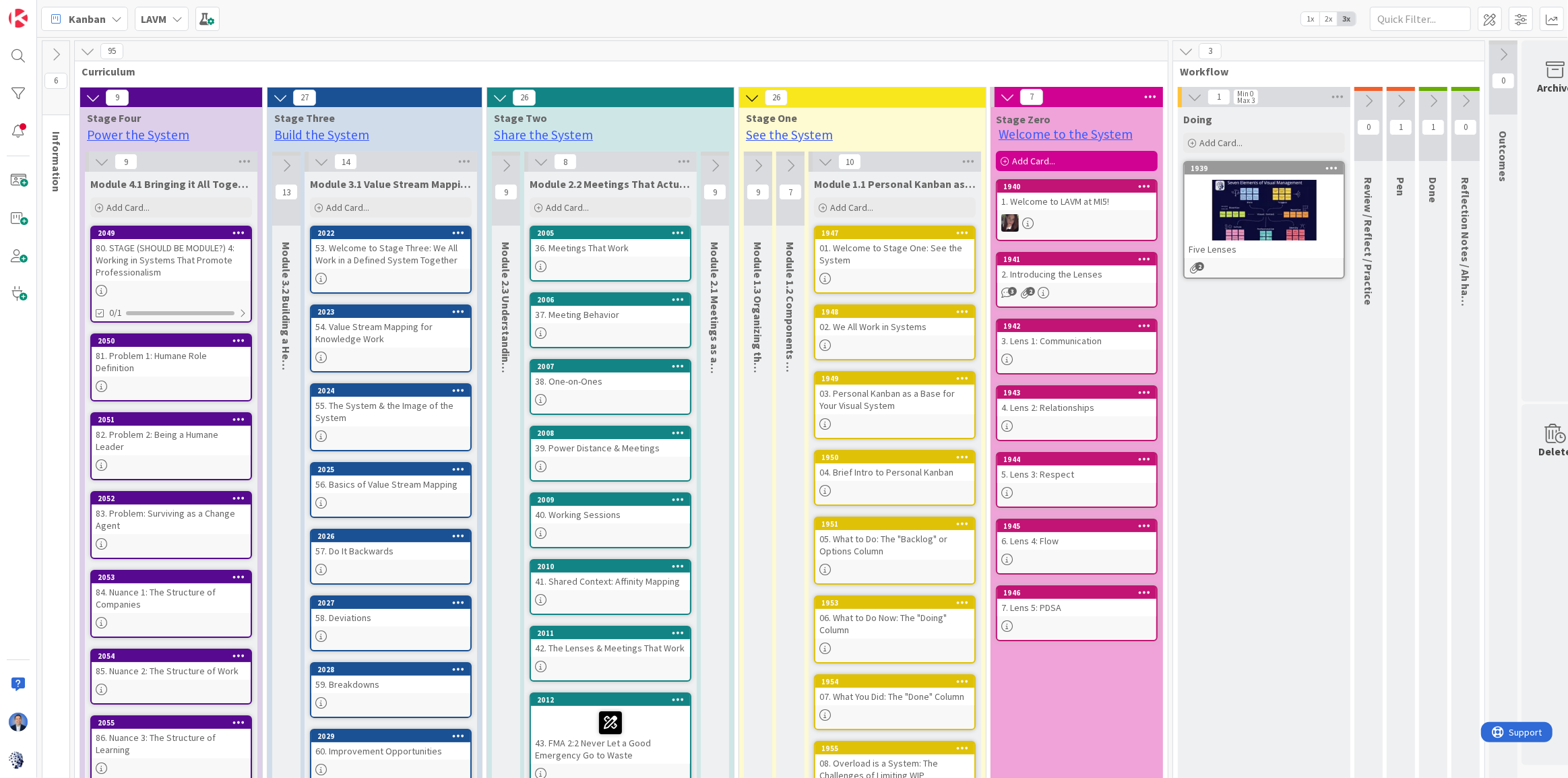
click at [1099, 199] on div "1. Welcome to LAVM at MI5!" at bounding box center [1077, 201] width 159 height 17
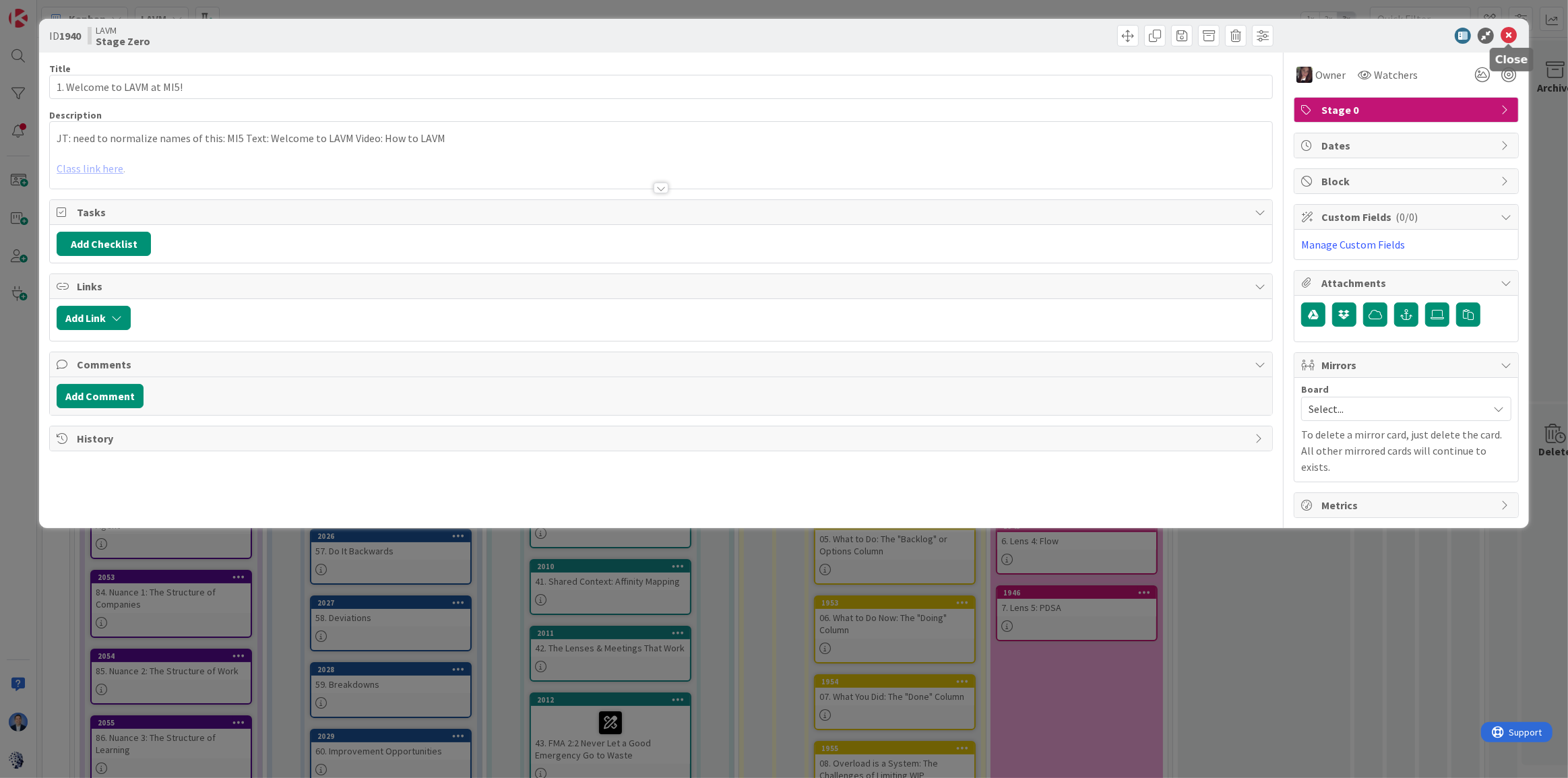
click at [1380, 34] on icon at bounding box center [1509, 36] width 16 height 16
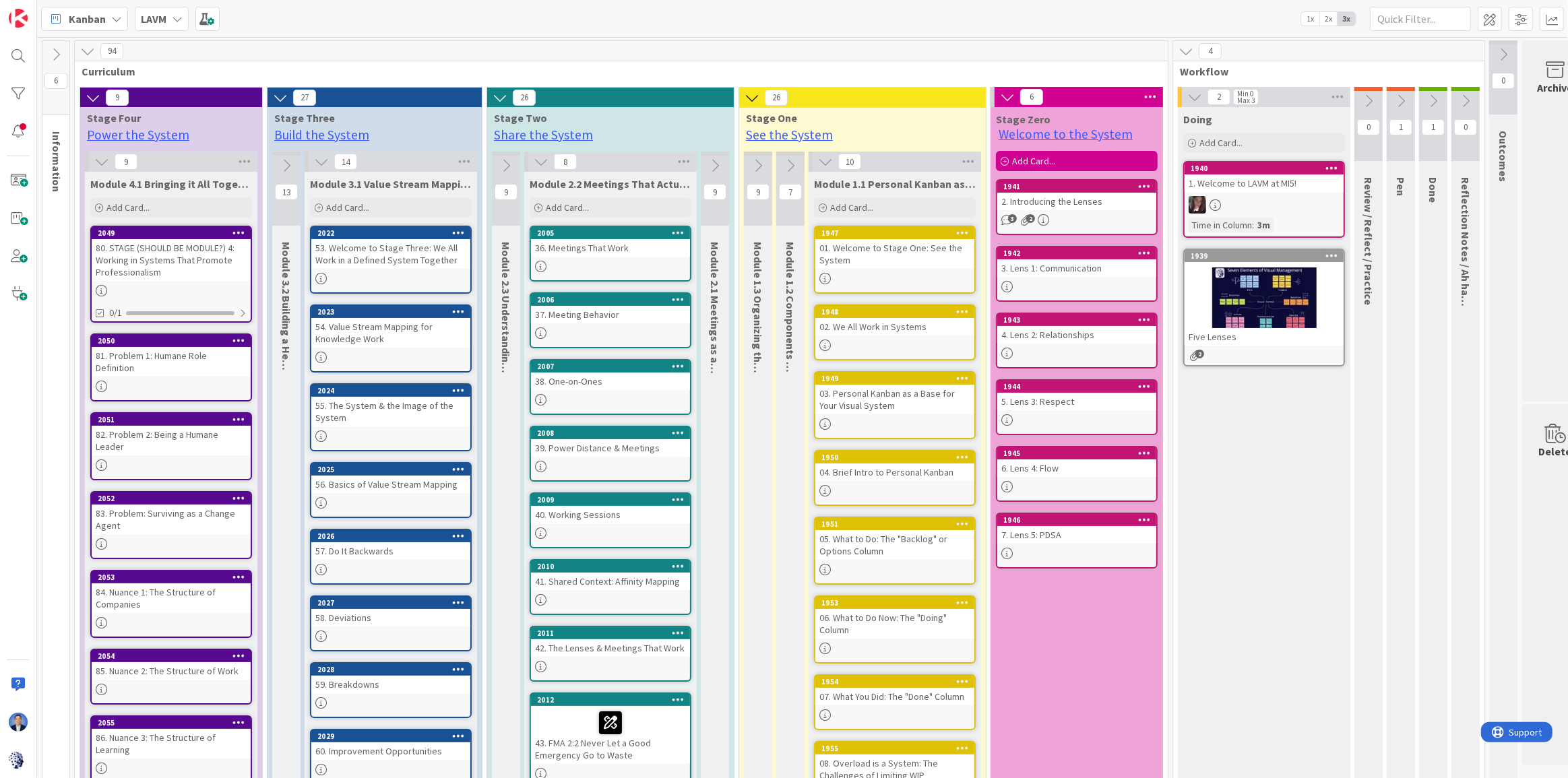
click at [162, 20] on b "LAVM" at bounding box center [153, 18] width 25 height 14
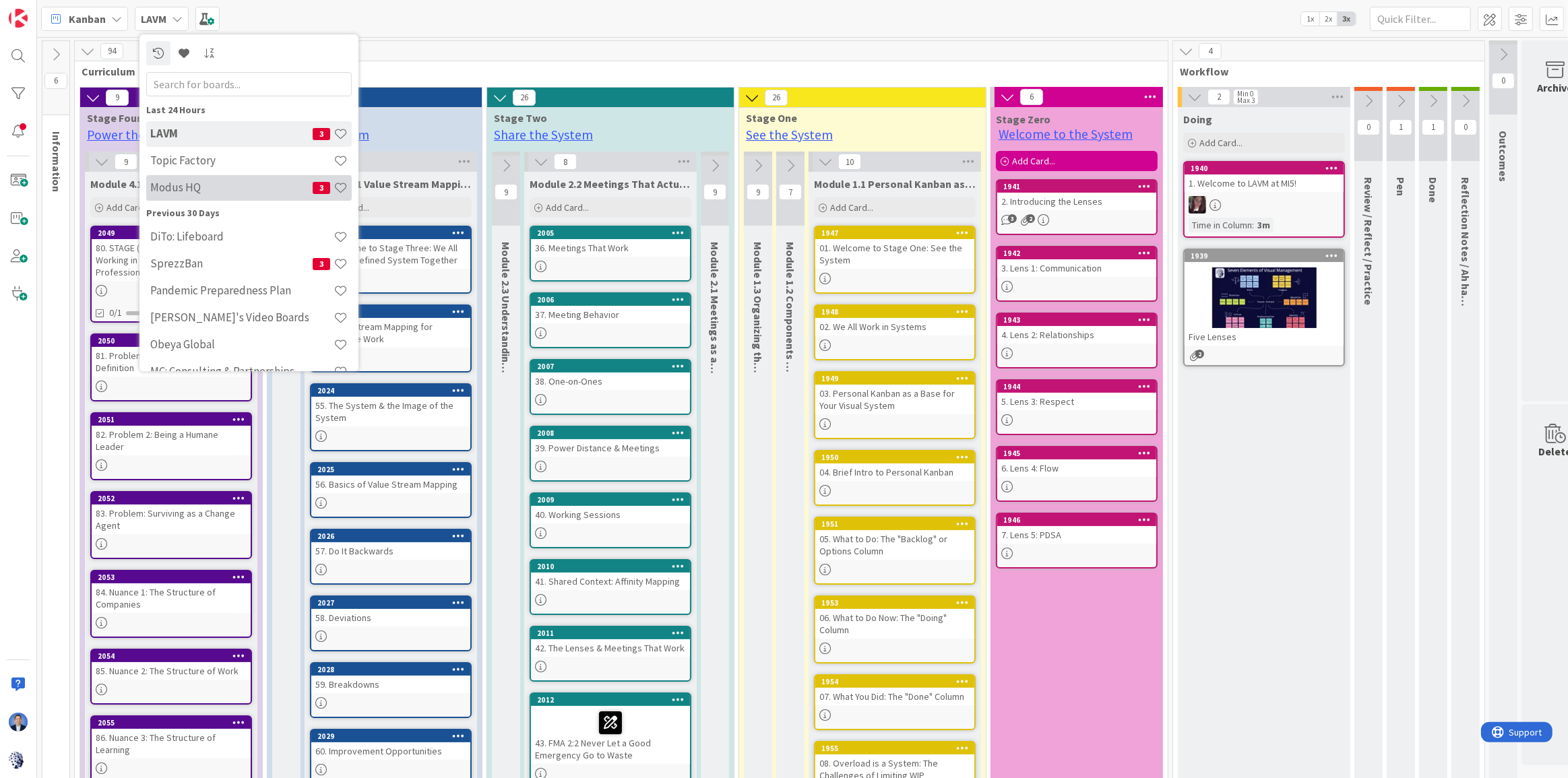
click at [217, 190] on h4 "Modus HQ" at bounding box center [231, 187] width 162 height 14
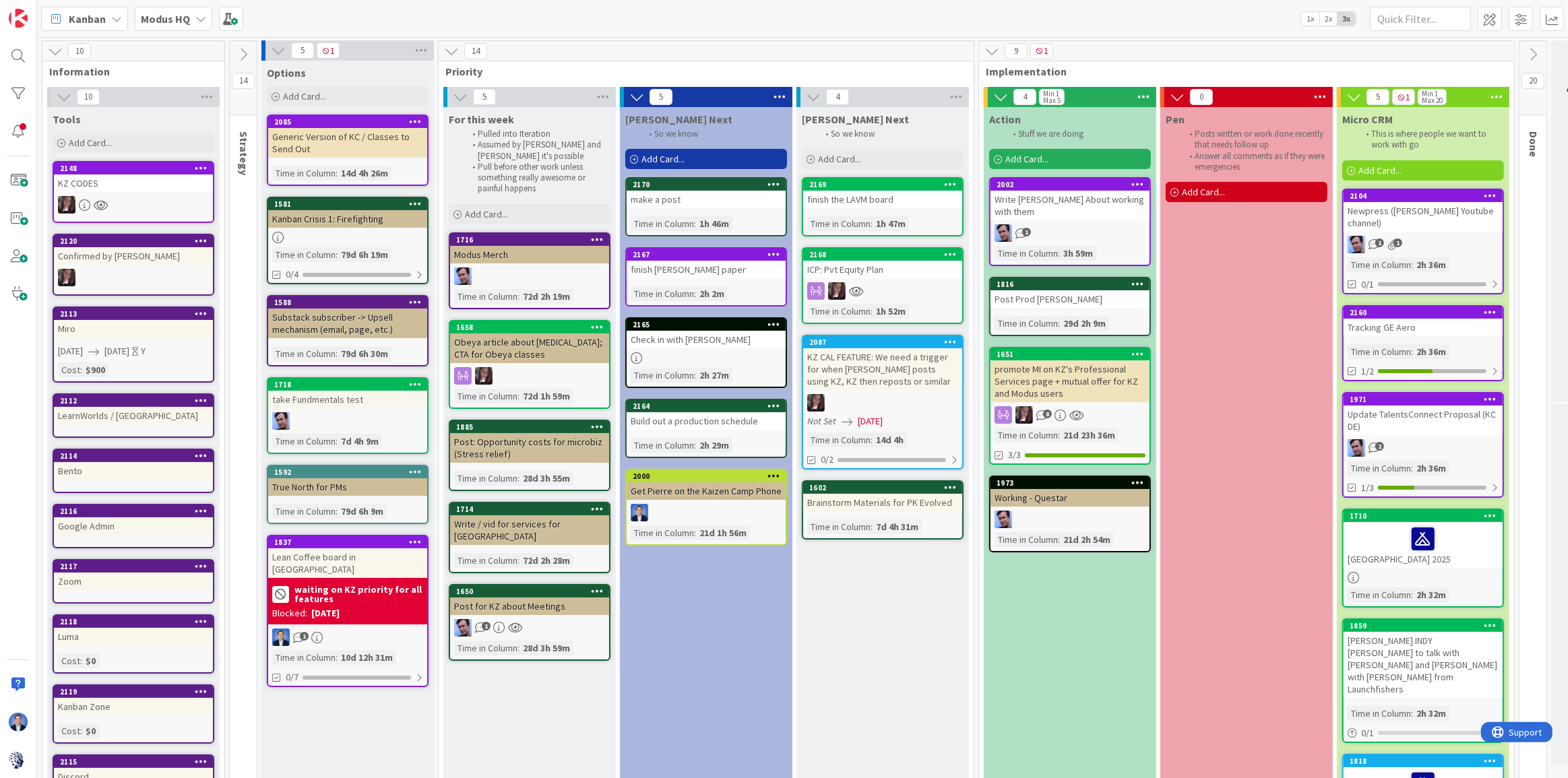
click at [54, 49] on icon at bounding box center [55, 51] width 14 height 14
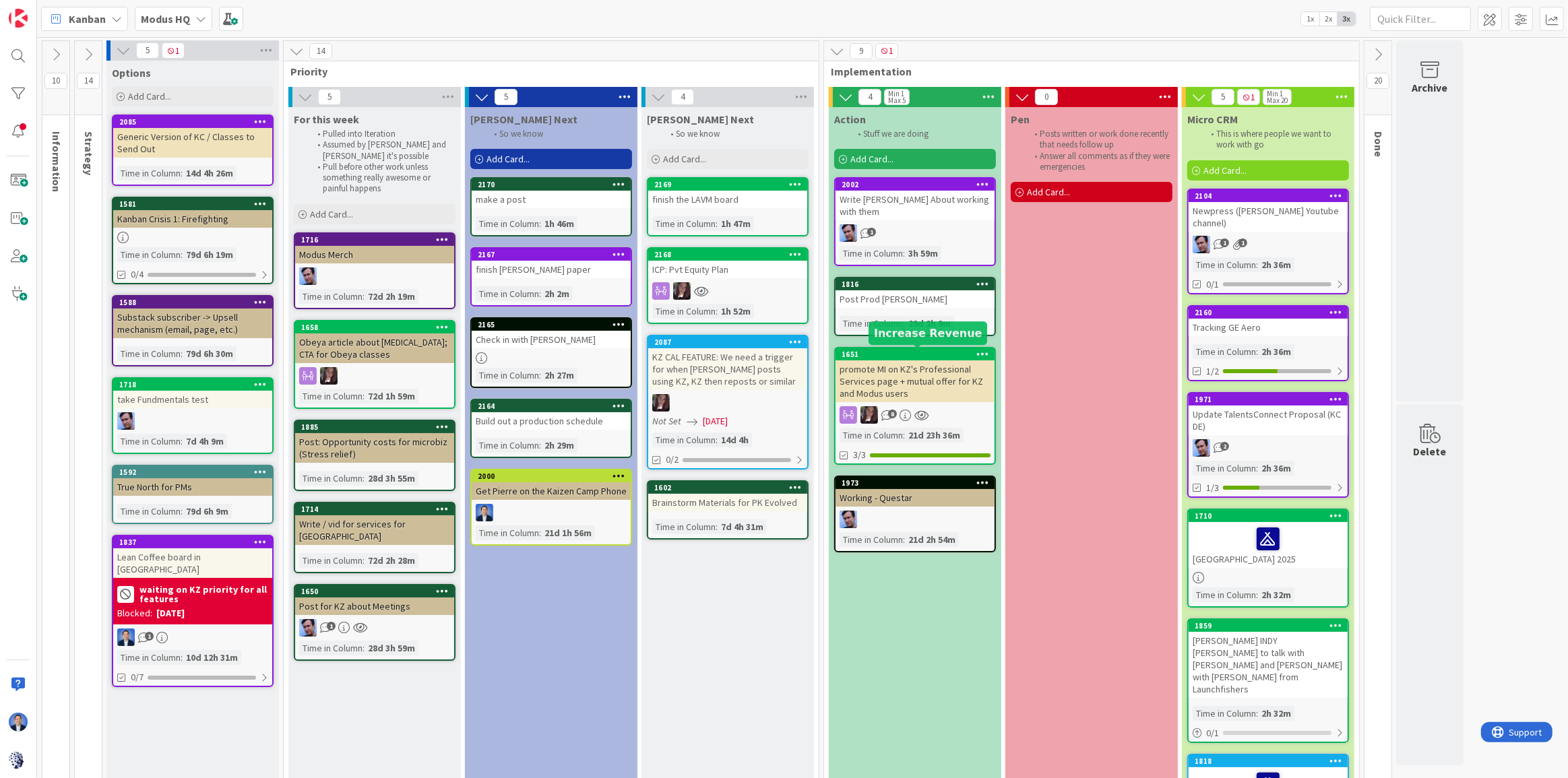
click at [865, 357] on div "1651" at bounding box center [918, 354] width 153 height 9
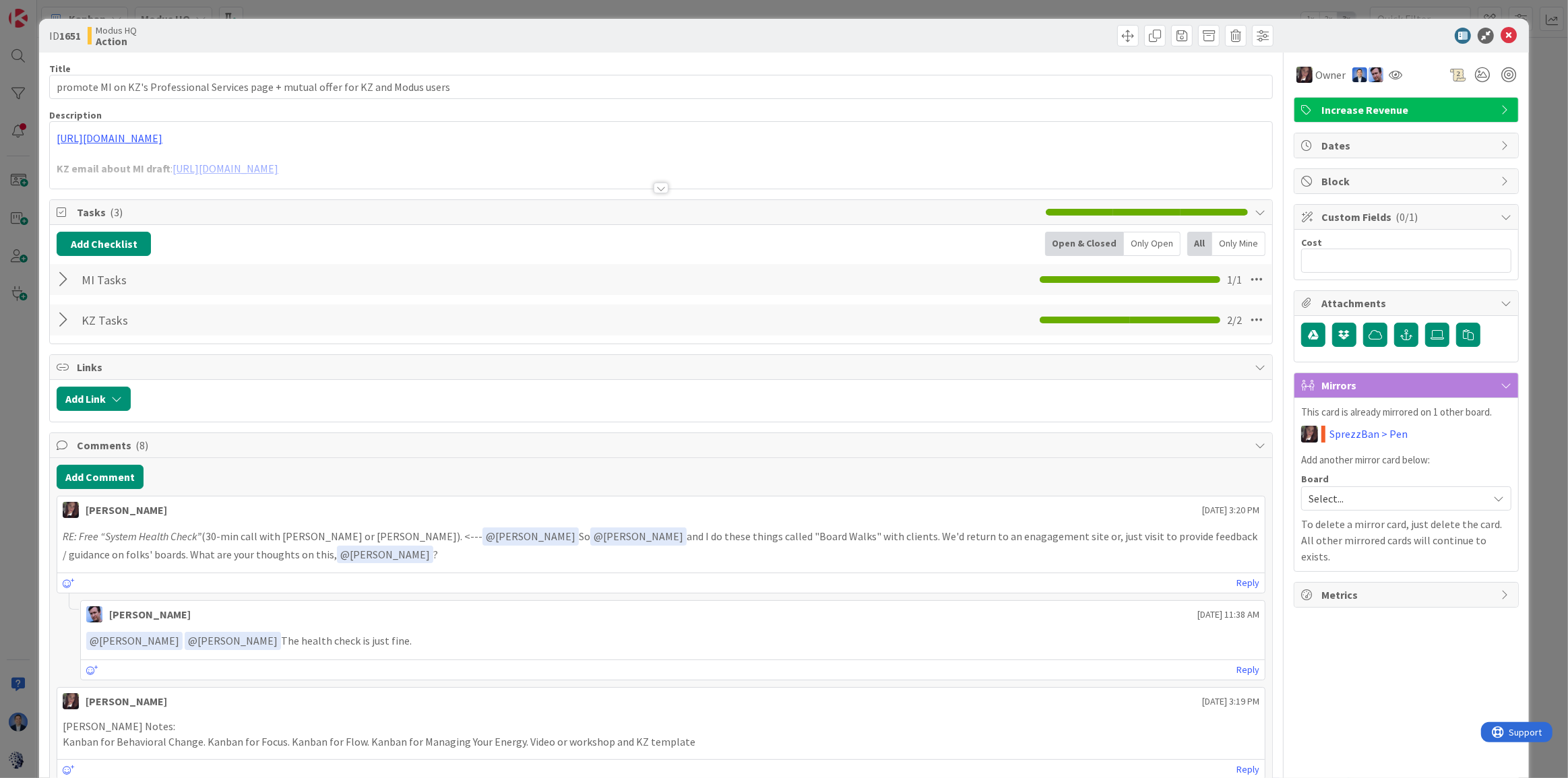
click at [1309, 39] on div at bounding box center [1400, 36] width 238 height 16
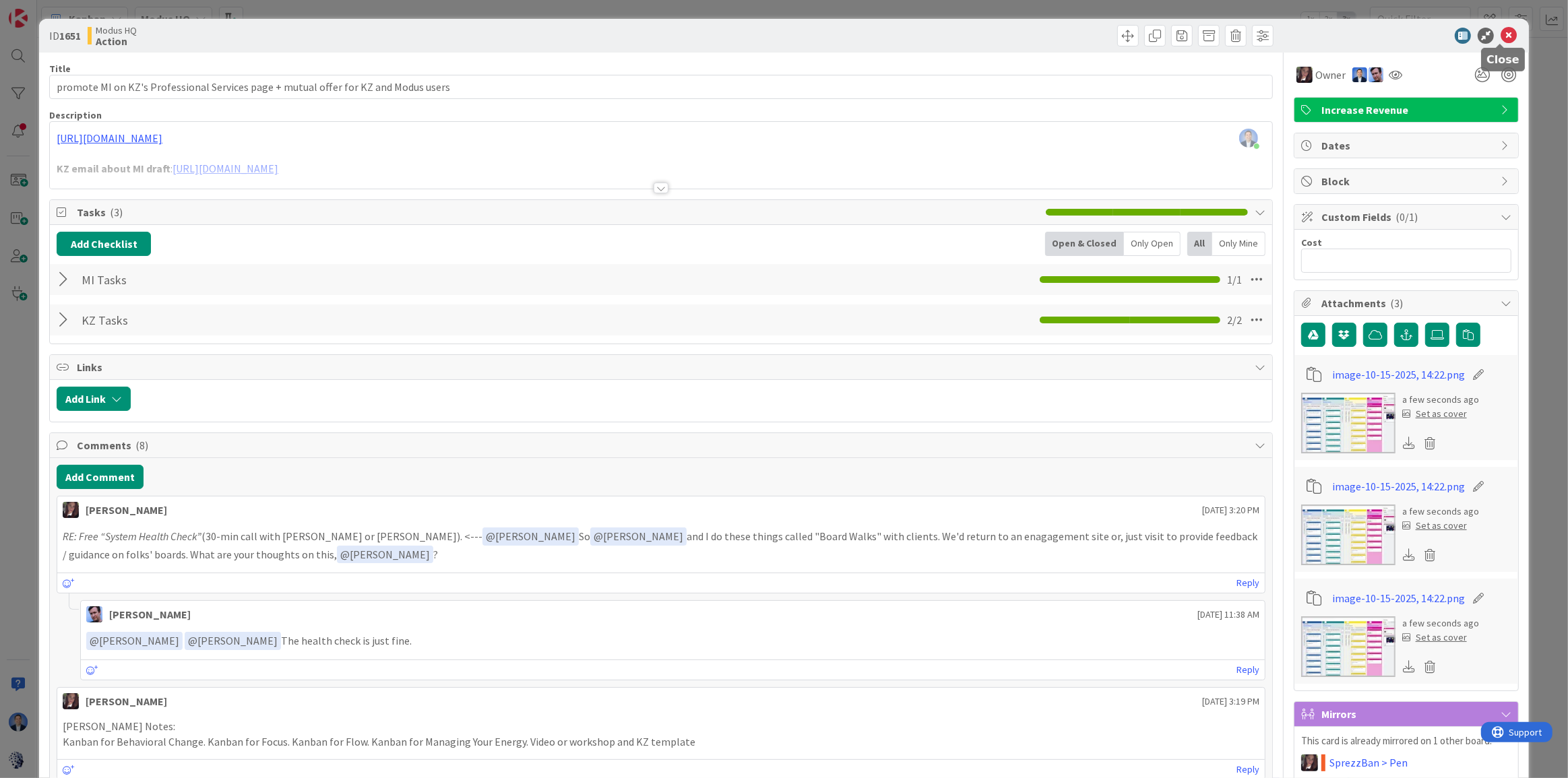
click at [1380, 34] on icon at bounding box center [1509, 36] width 16 height 16
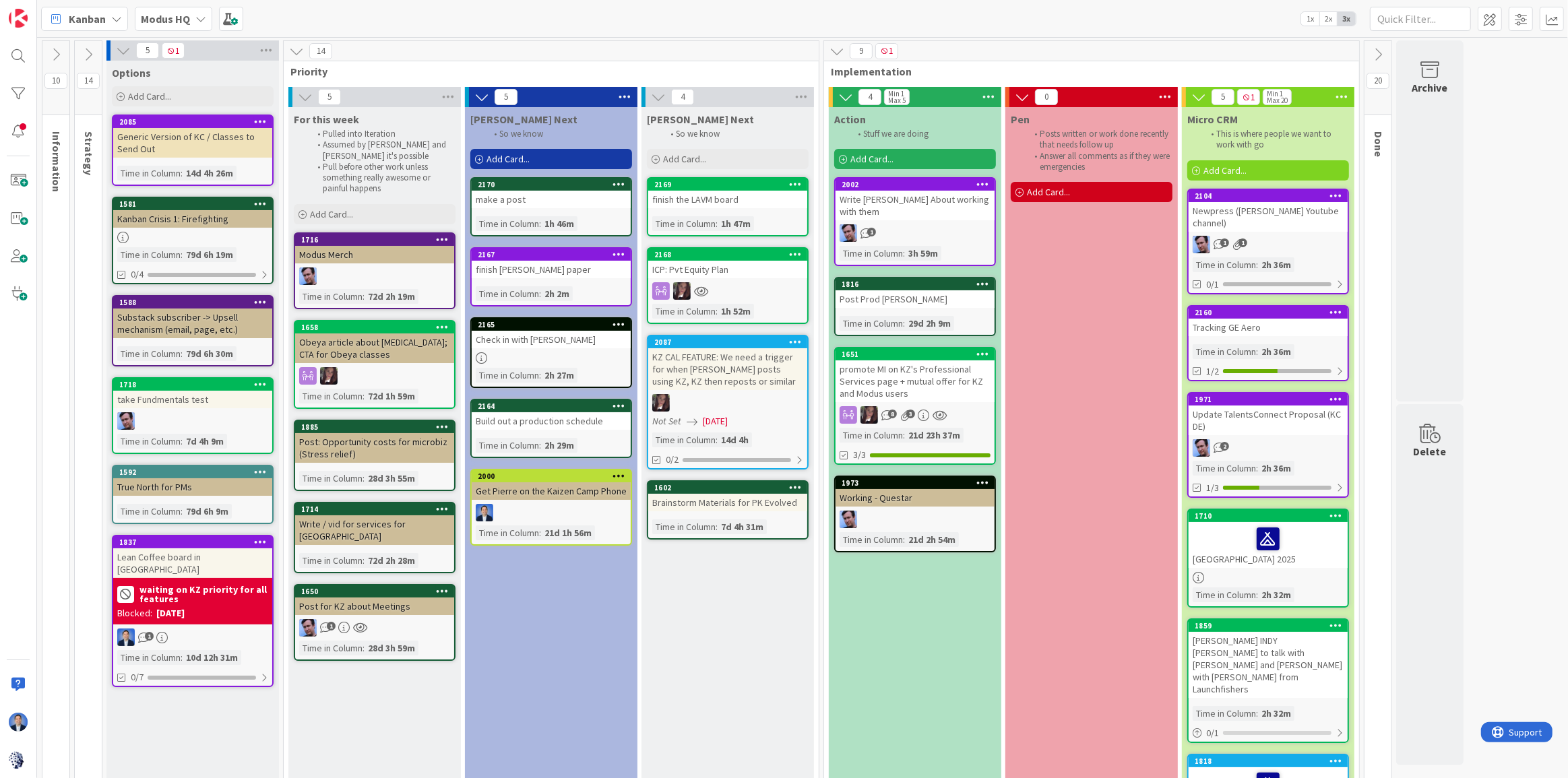
click at [933, 370] on div "promote MI on KZ's Professional Services page + mutual offer for KZ and Modus u…" at bounding box center [916, 381] width 159 height 42
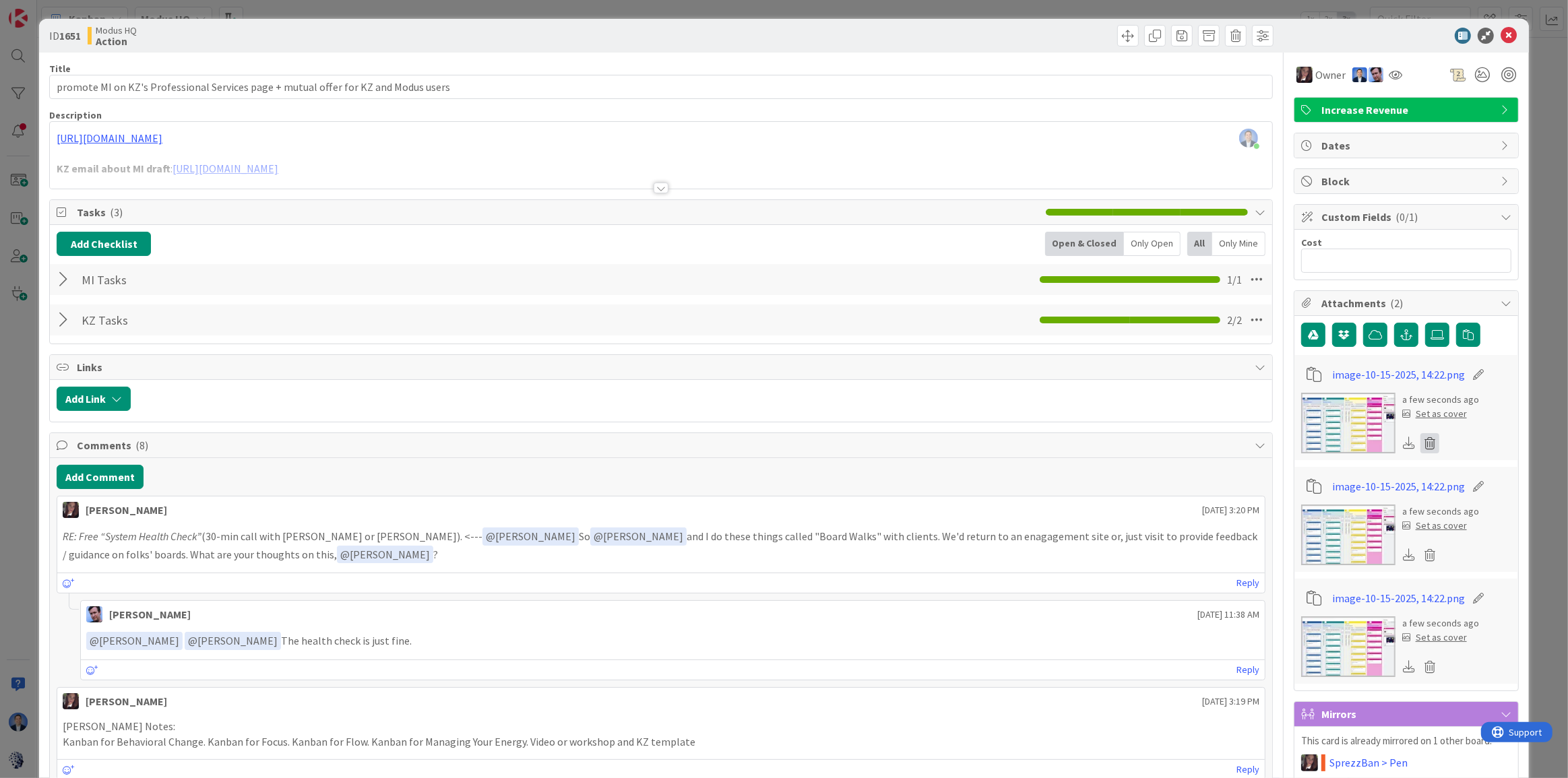
click at [1380, 445] on icon at bounding box center [1429, 443] width 19 height 20
click at [1279, 517] on button "Delete" at bounding box center [1304, 508] width 51 height 24
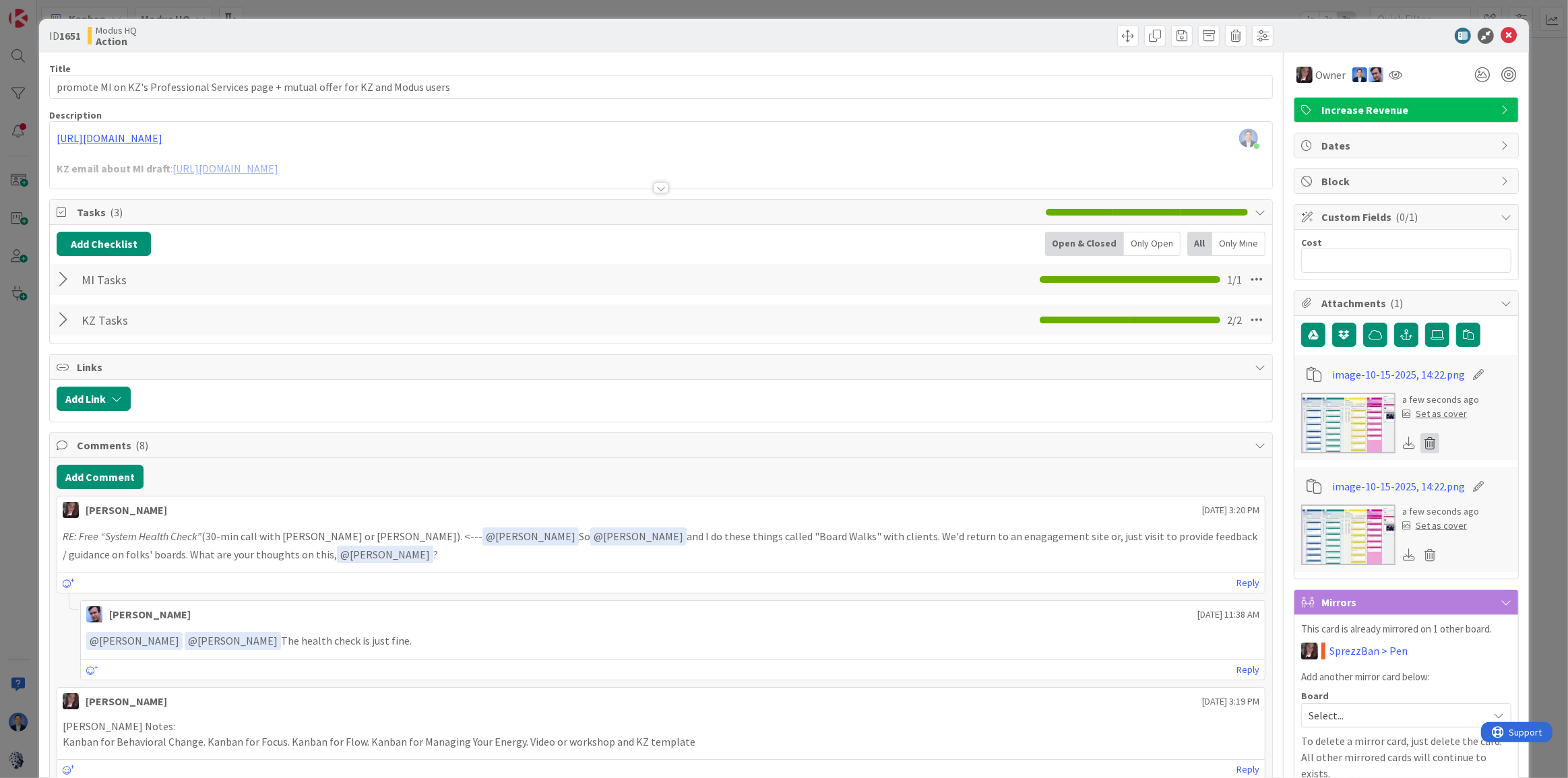
click at [1380, 440] on icon at bounding box center [1429, 443] width 19 height 20
click at [1306, 507] on button "Delete" at bounding box center [1304, 508] width 51 height 24
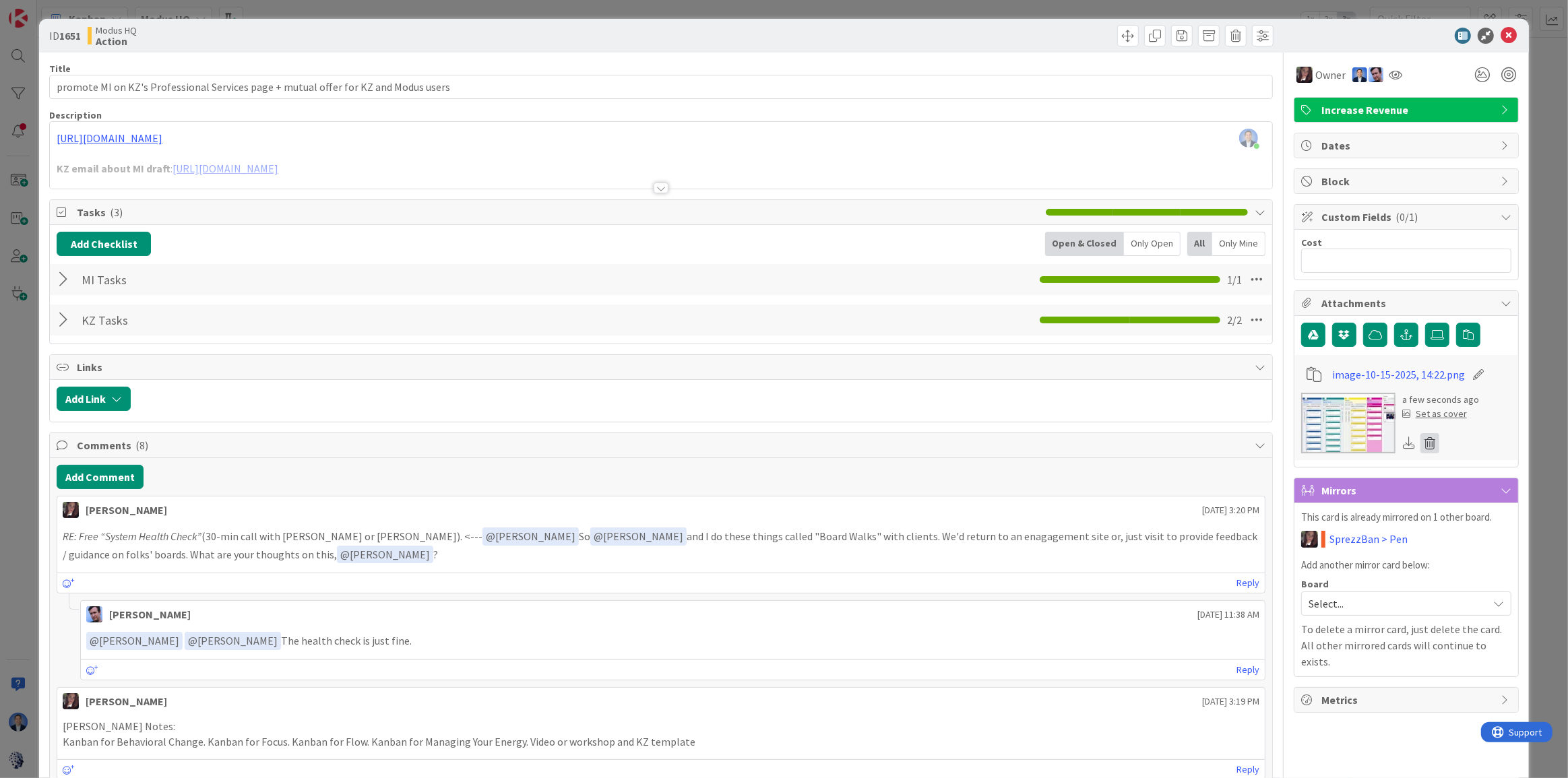
click at [1380, 438] on icon at bounding box center [1429, 443] width 19 height 20
click at [1289, 503] on button "Delete" at bounding box center [1304, 508] width 51 height 24
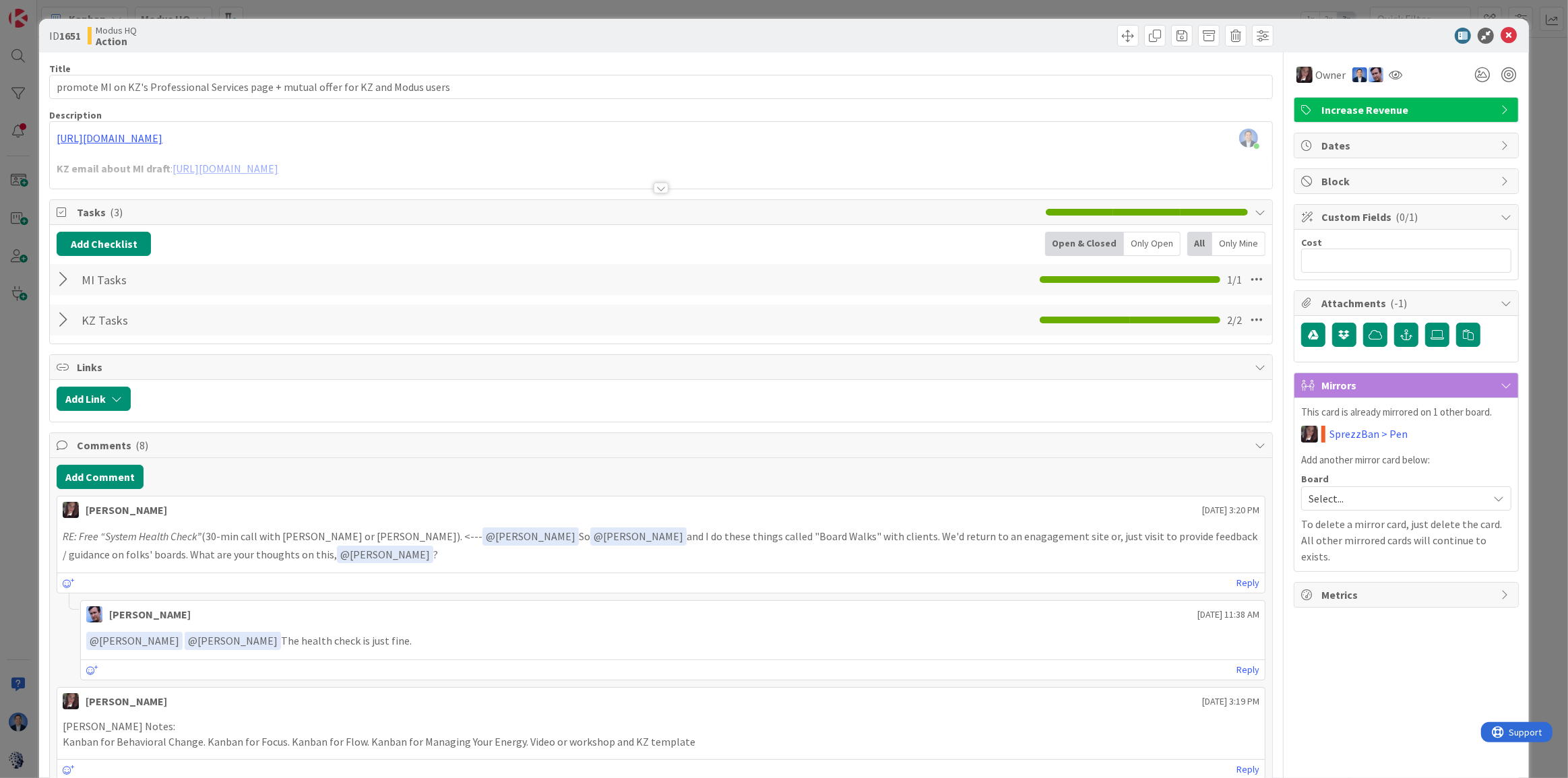
click at [1375, 32] on div at bounding box center [1400, 36] width 238 height 16
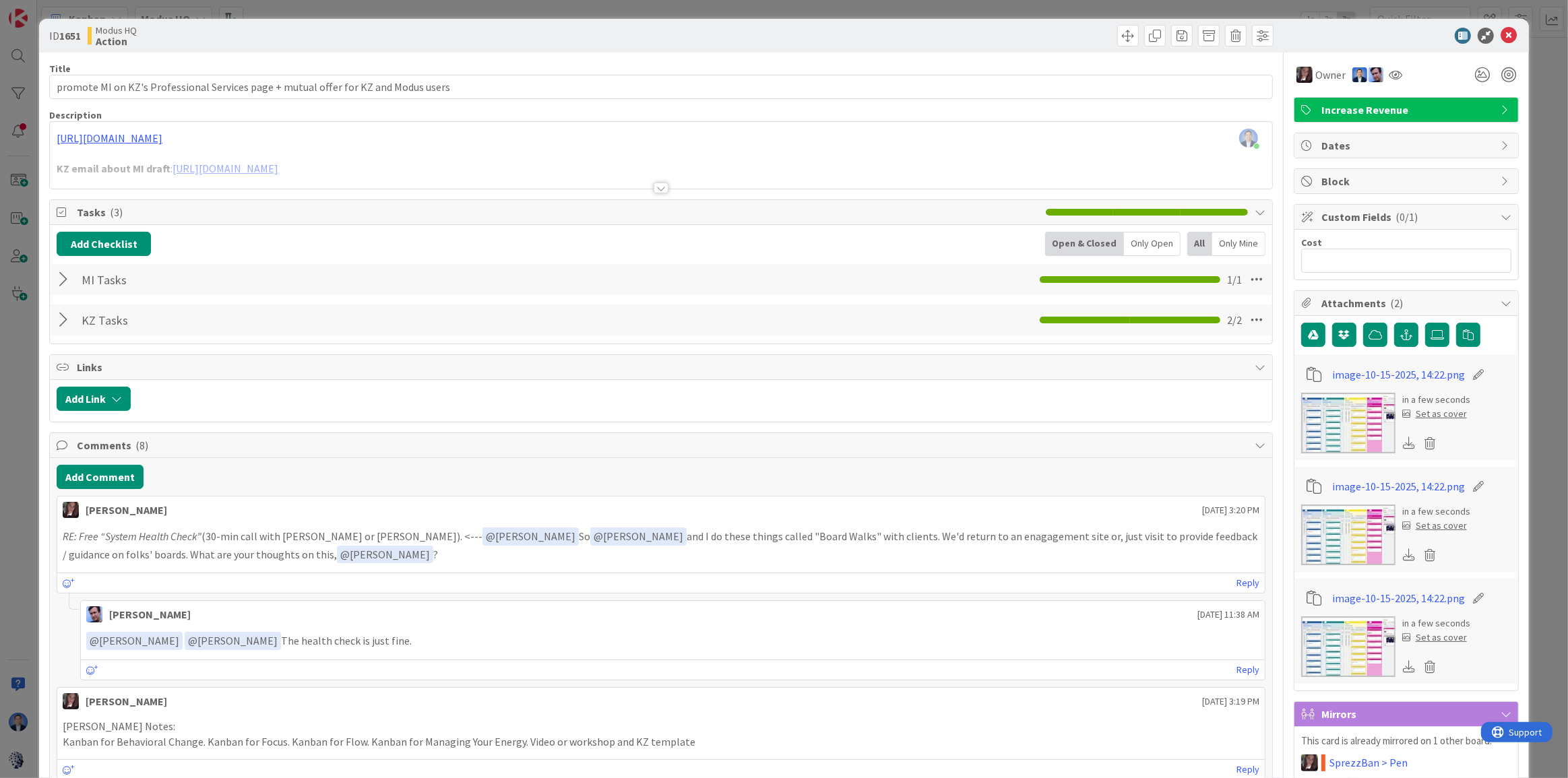
click at [615, 47] on div "ID 1651 Modus HQ Action" at bounding box center [784, 35] width 1490 height 34
click at [1380, 28] on icon at bounding box center [1509, 36] width 16 height 16
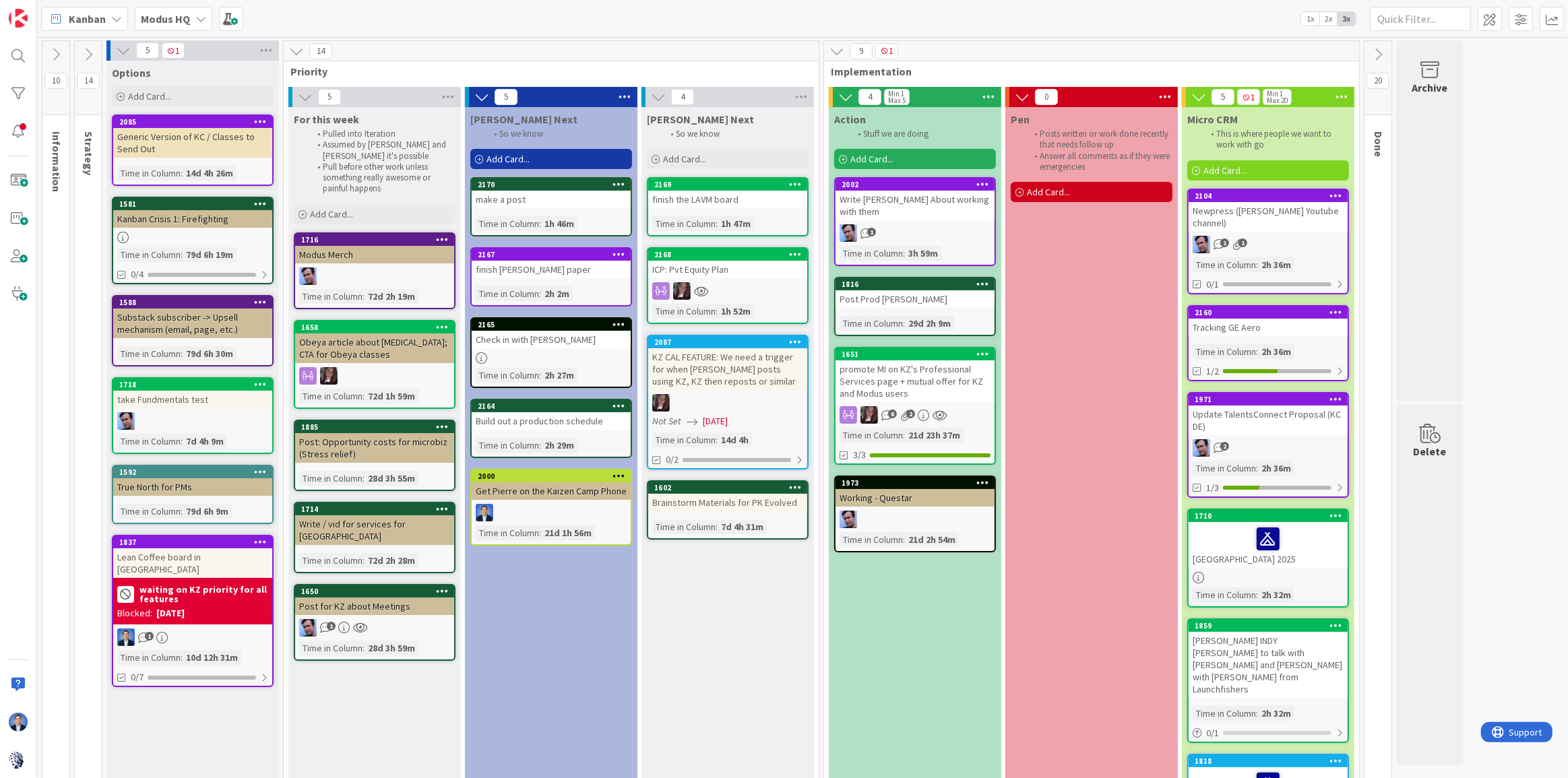
click at [932, 373] on div "promote MI on KZ's Professional Services page + mutual offer for KZ and Modus u…" at bounding box center [916, 381] width 159 height 42
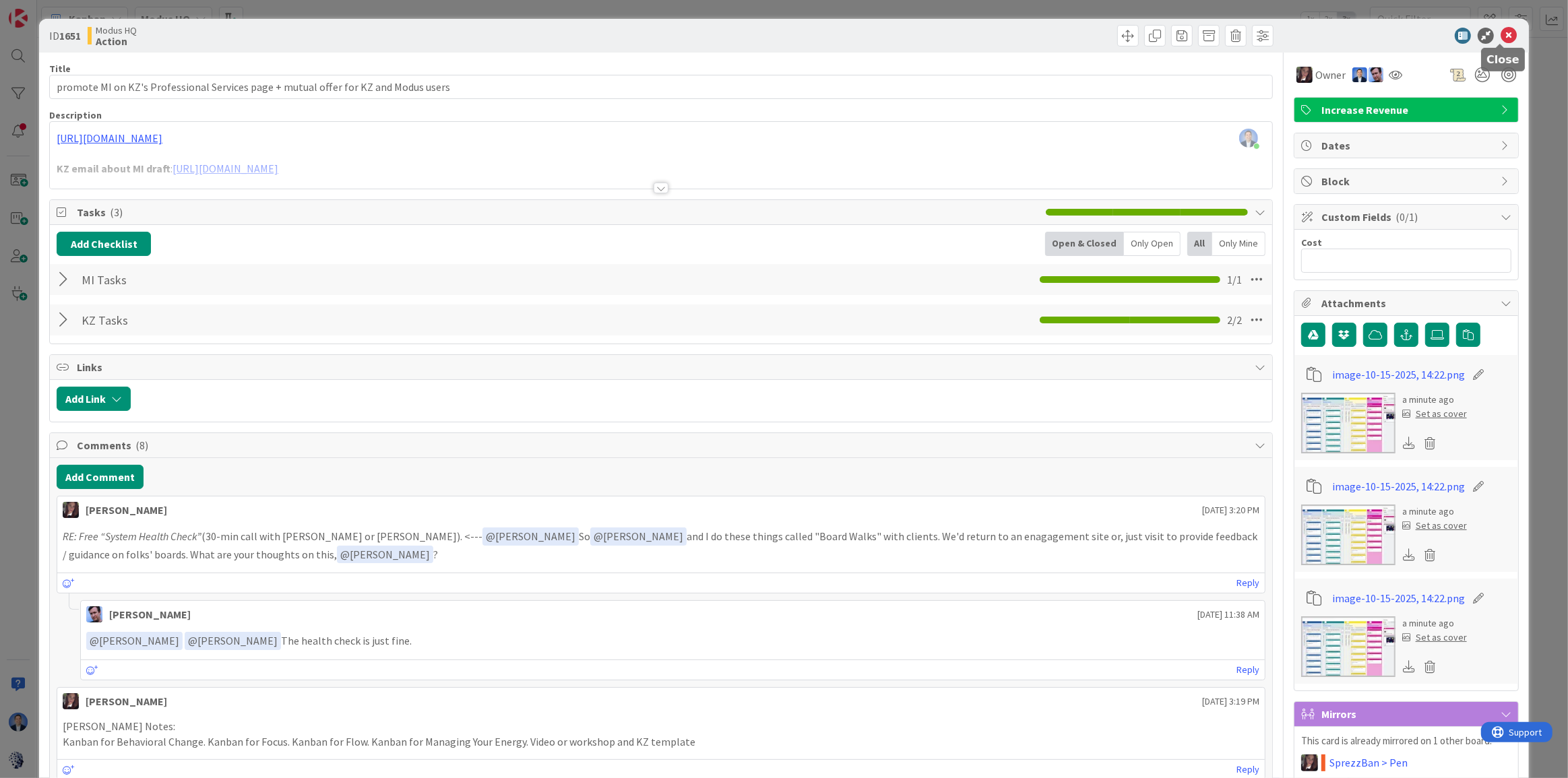
click at [1380, 38] on icon at bounding box center [1509, 36] width 16 height 16
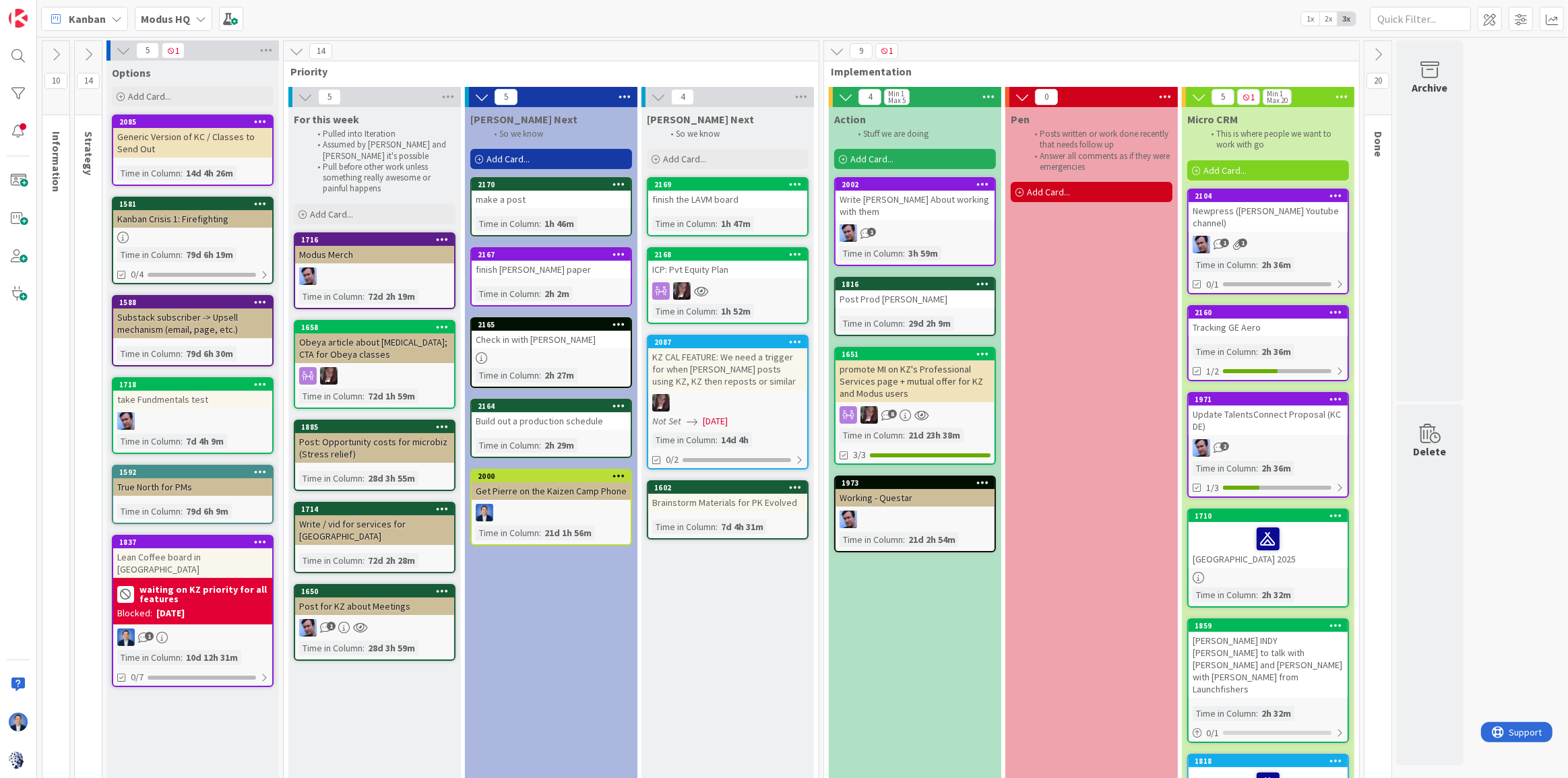
click at [719, 346] on div "2087" at bounding box center [730, 342] width 153 height 9
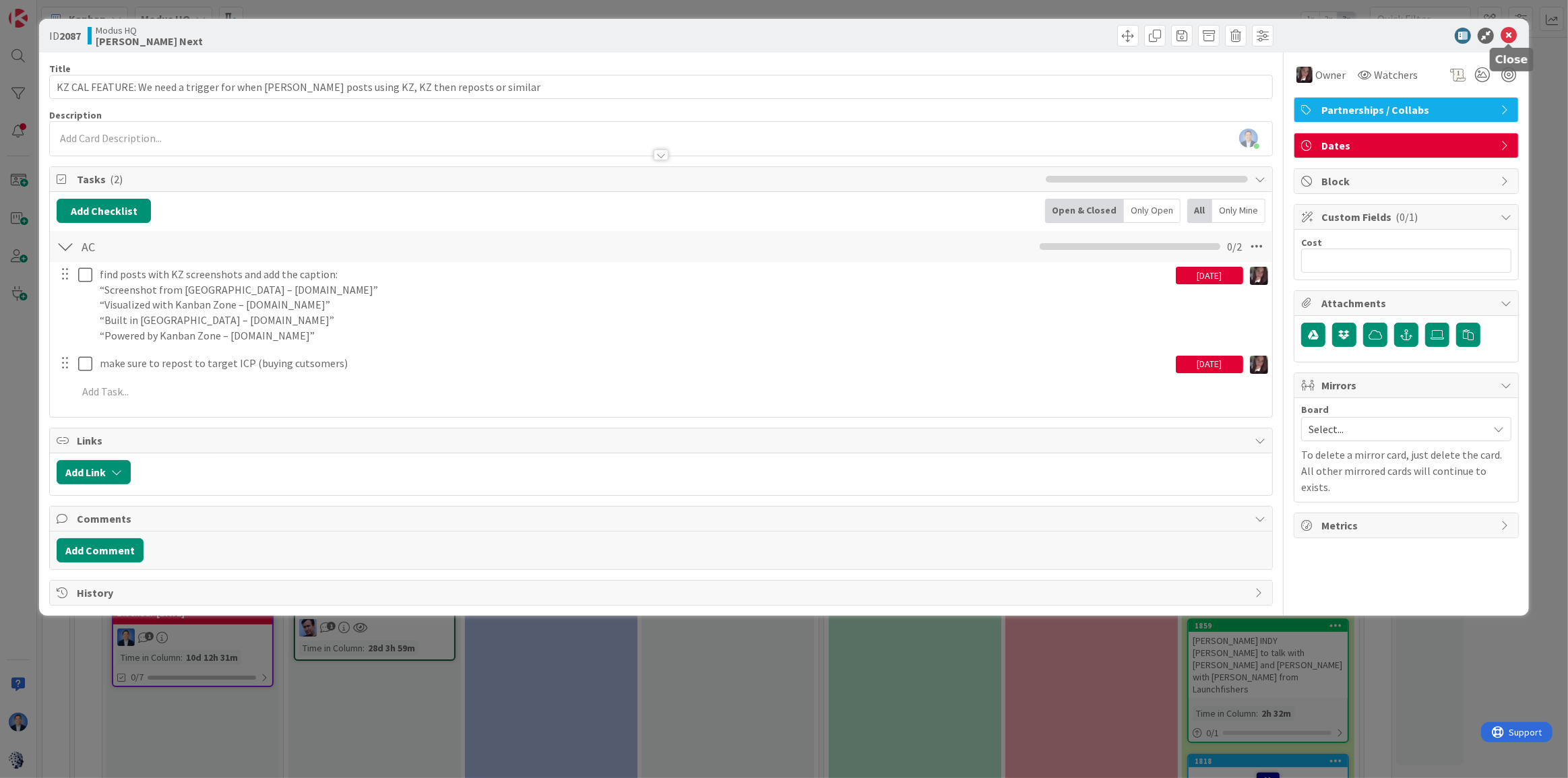
click at [1380, 37] on icon at bounding box center [1509, 36] width 16 height 16
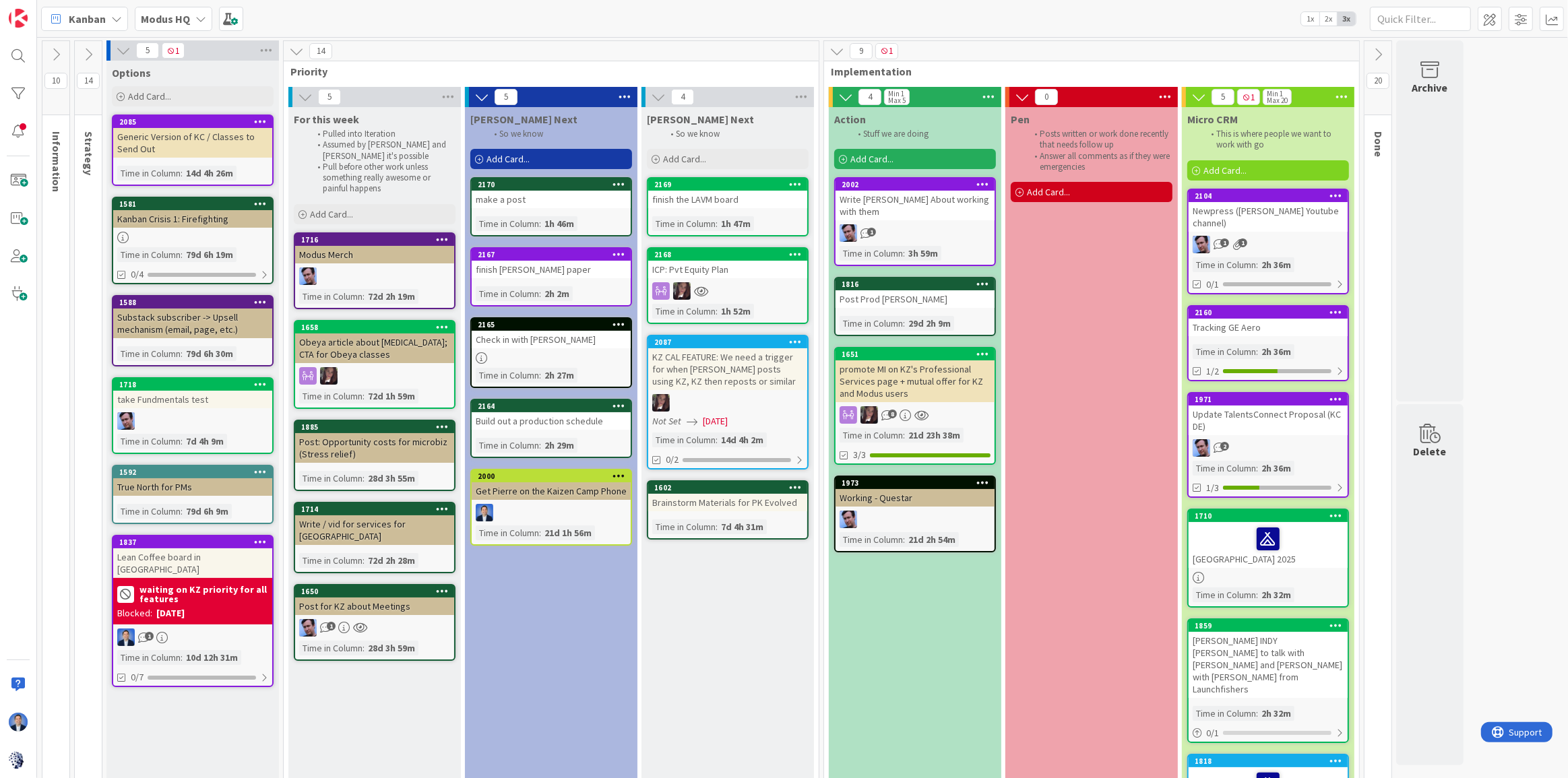
click at [901, 386] on div "promote MI on KZ's Professional Services page + mutual offer for KZ and Modus u…" at bounding box center [916, 381] width 159 height 42
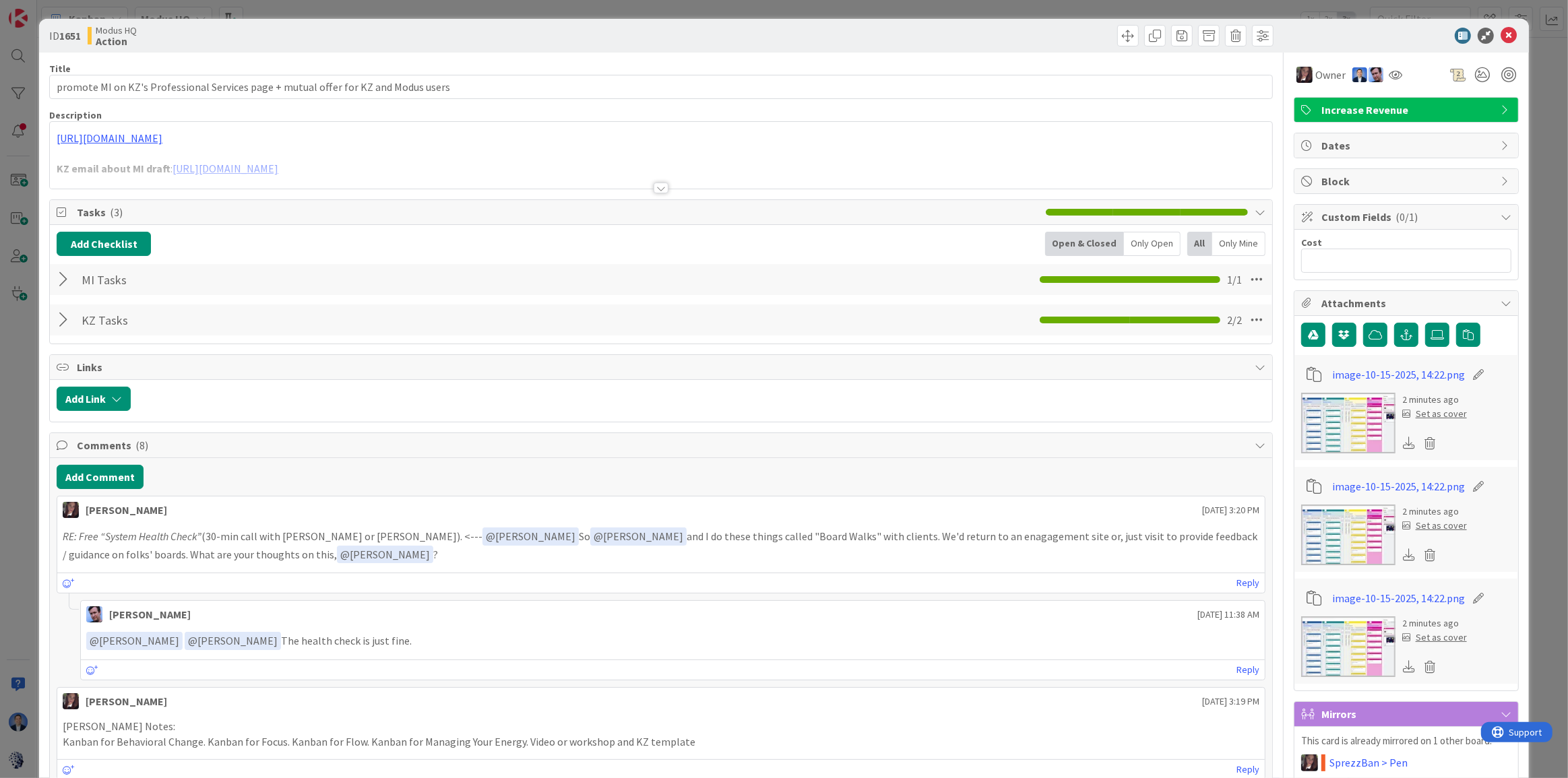
click at [1354, 421] on img at bounding box center [1349, 423] width 94 height 61
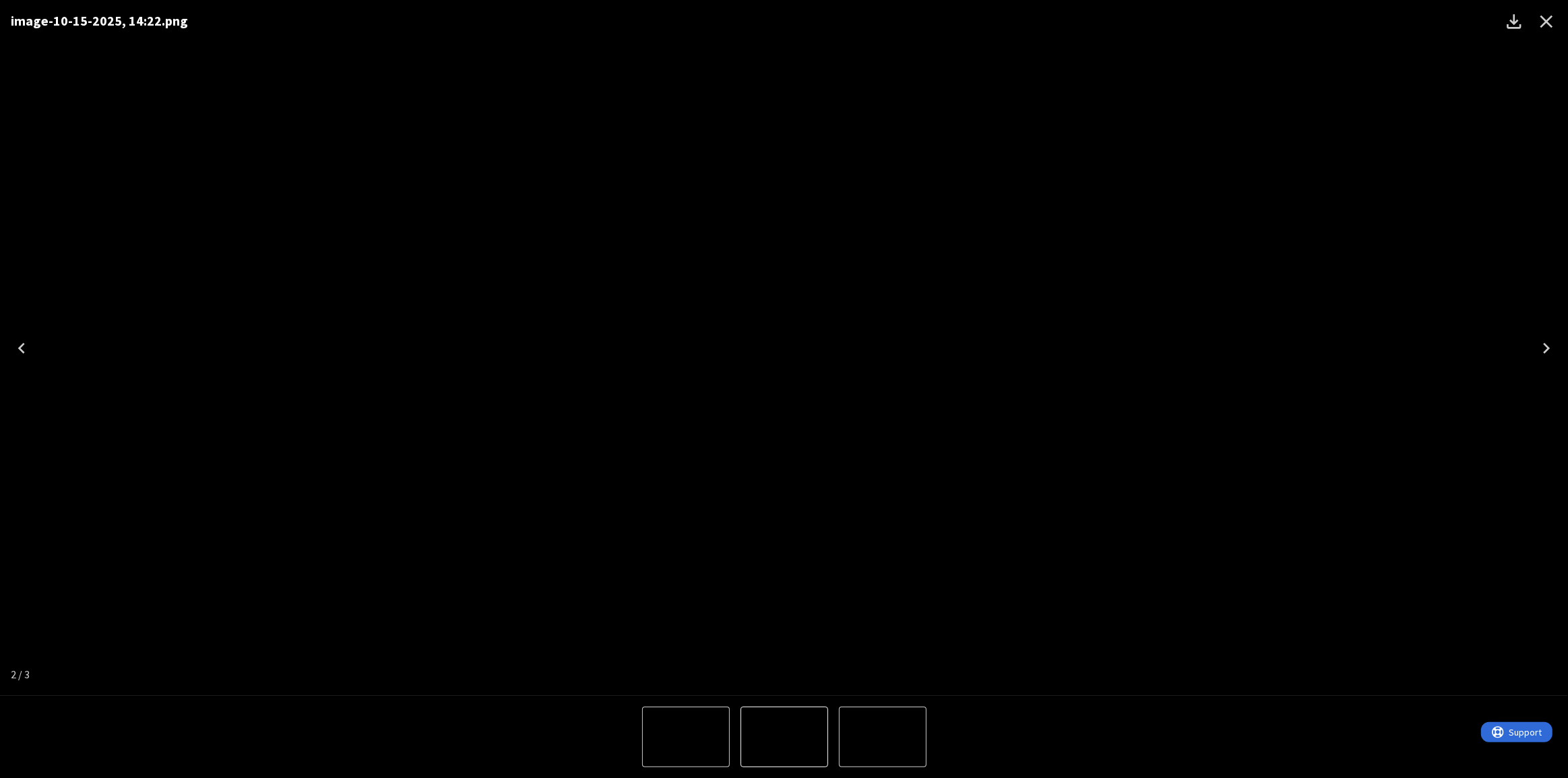
click at [1380, 20] on icon "Close" at bounding box center [1547, 22] width 22 height 22
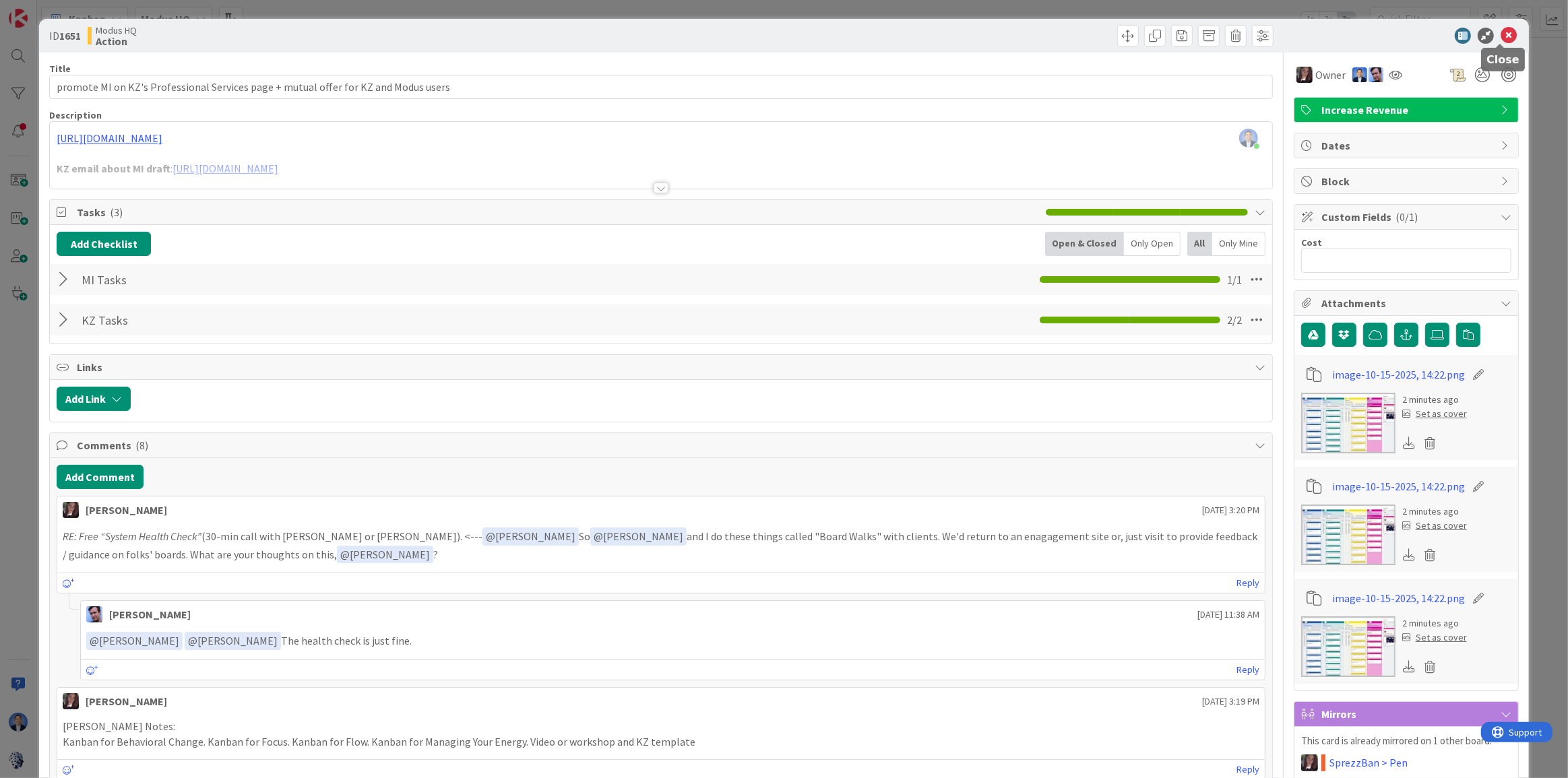
click at [1380, 35] on icon at bounding box center [1509, 36] width 16 height 16
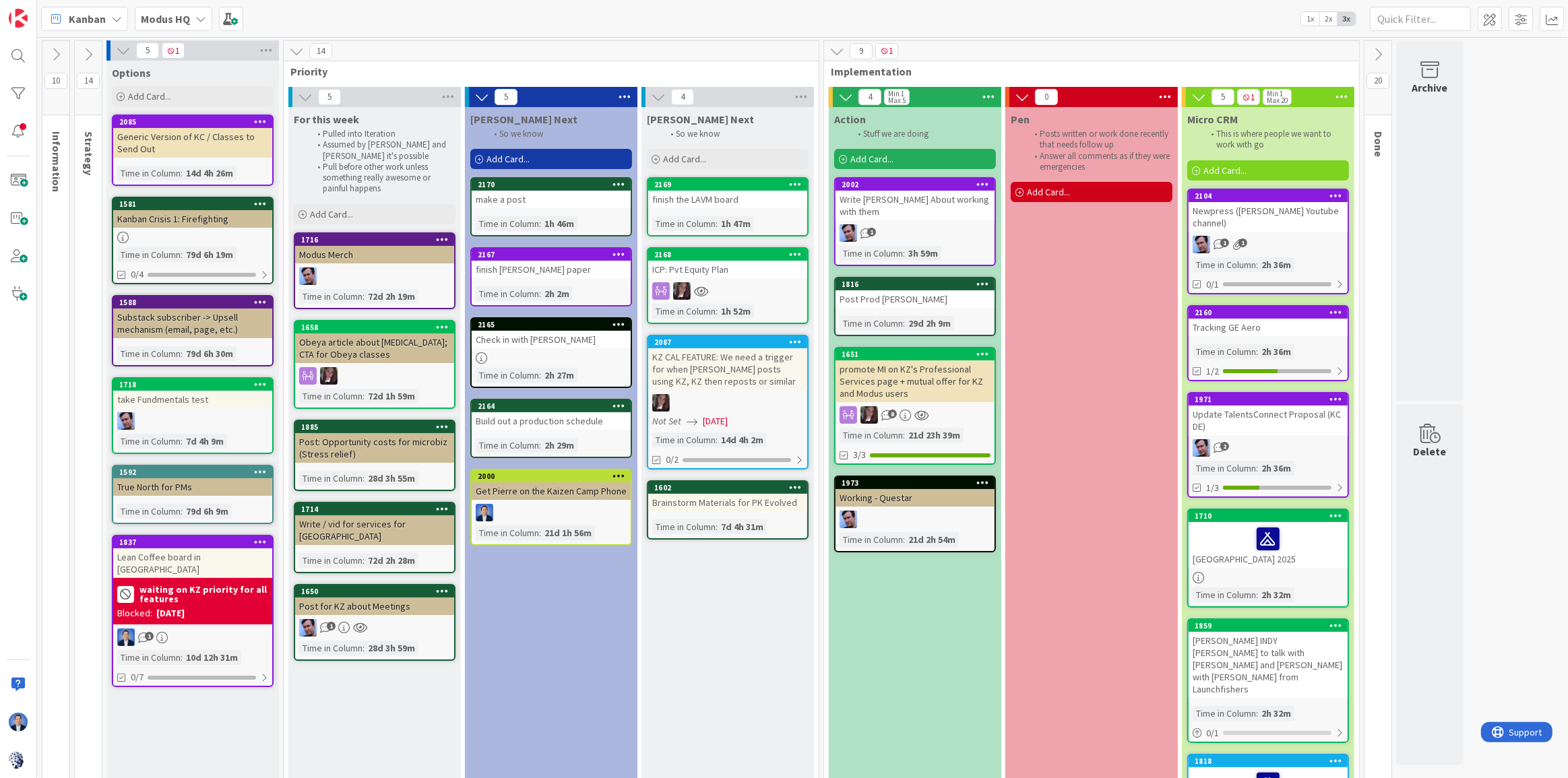
click at [175, 15] on b "Modus HQ" at bounding box center [165, 18] width 49 height 14
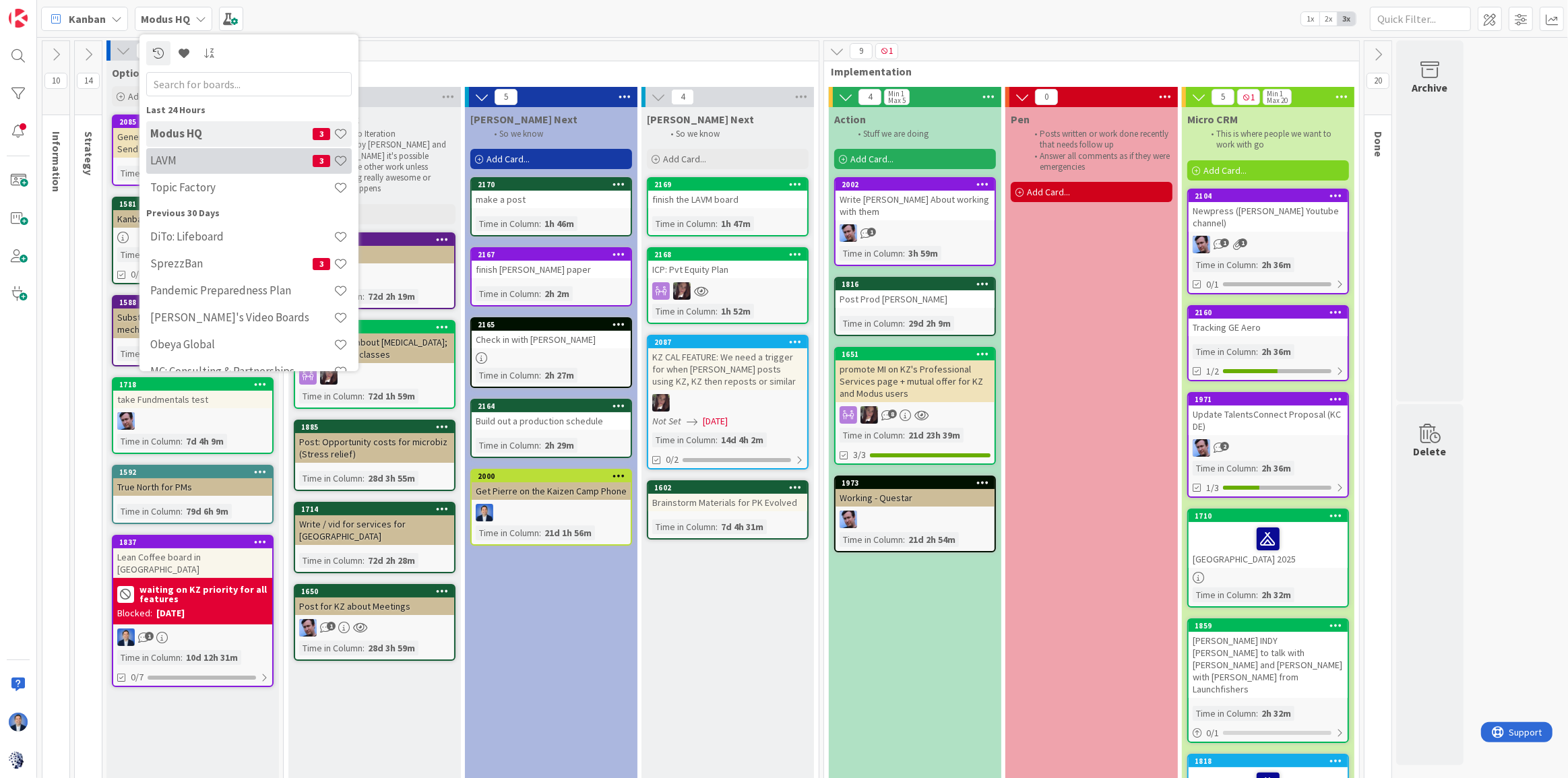
click at [193, 158] on h4 "LAVM" at bounding box center [231, 160] width 162 height 14
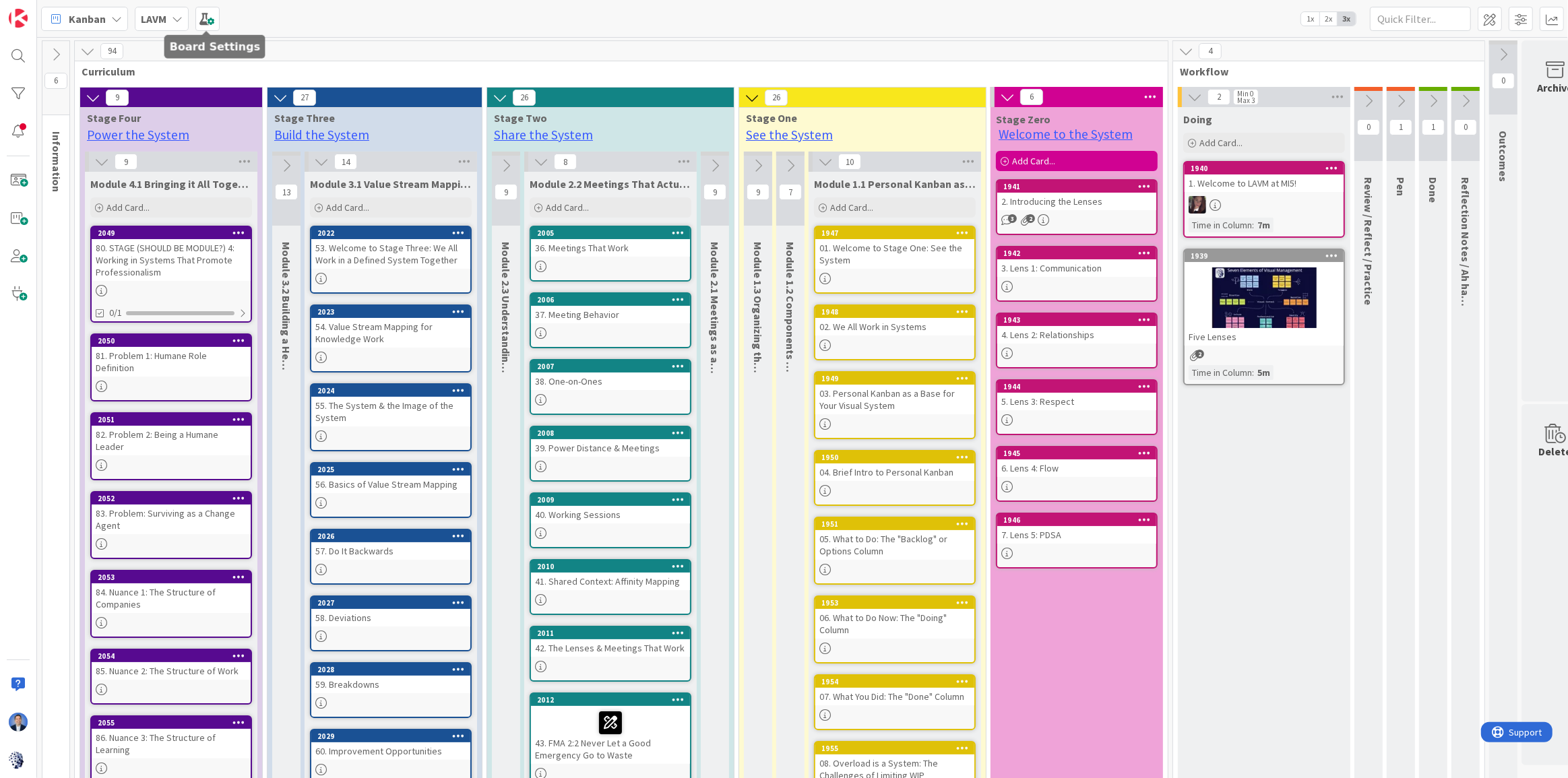
click at [161, 23] on b "LAVM" at bounding box center [153, 18] width 25 height 14
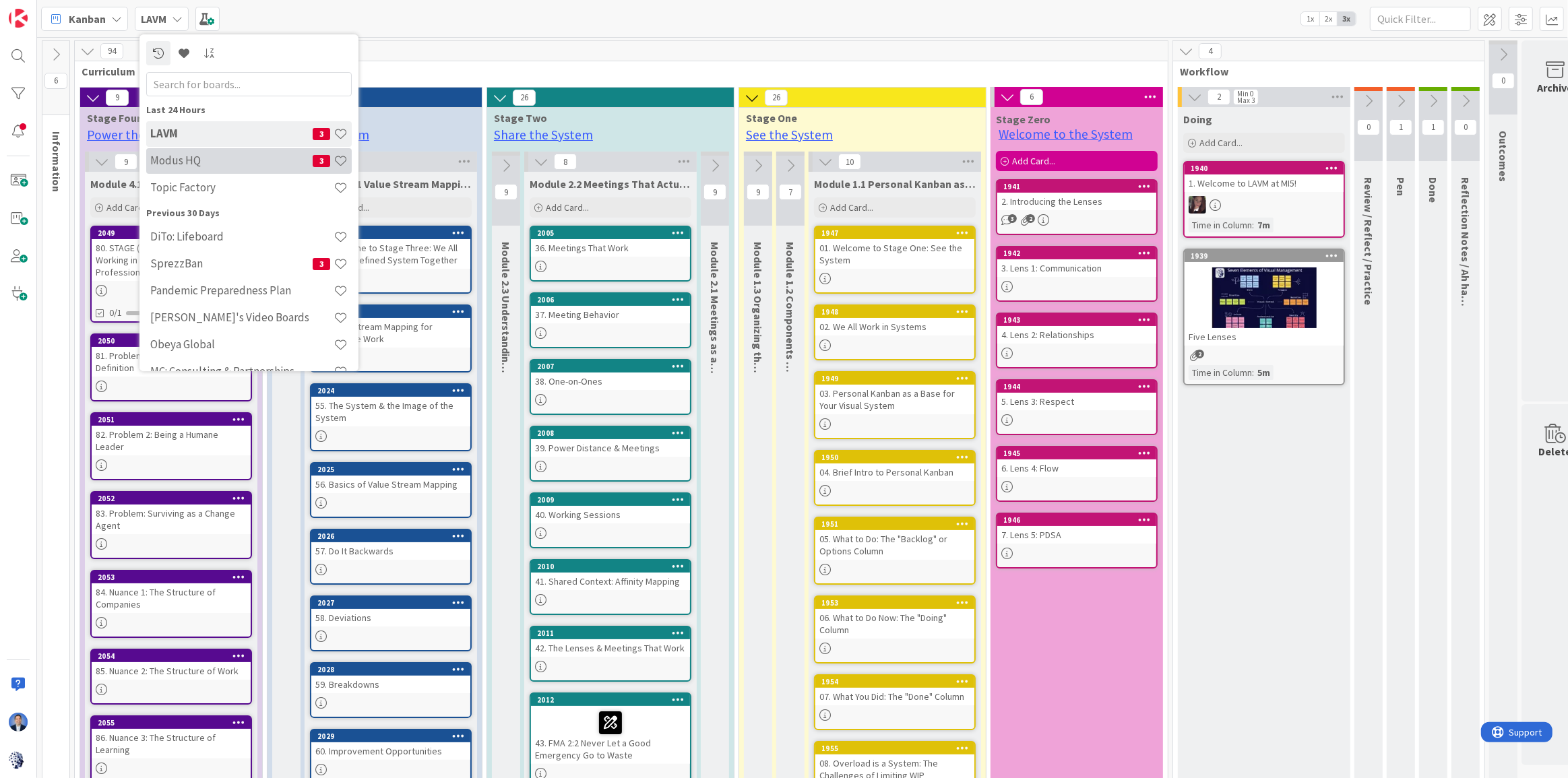
click at [197, 154] on h4 "Modus HQ" at bounding box center [231, 160] width 162 height 14
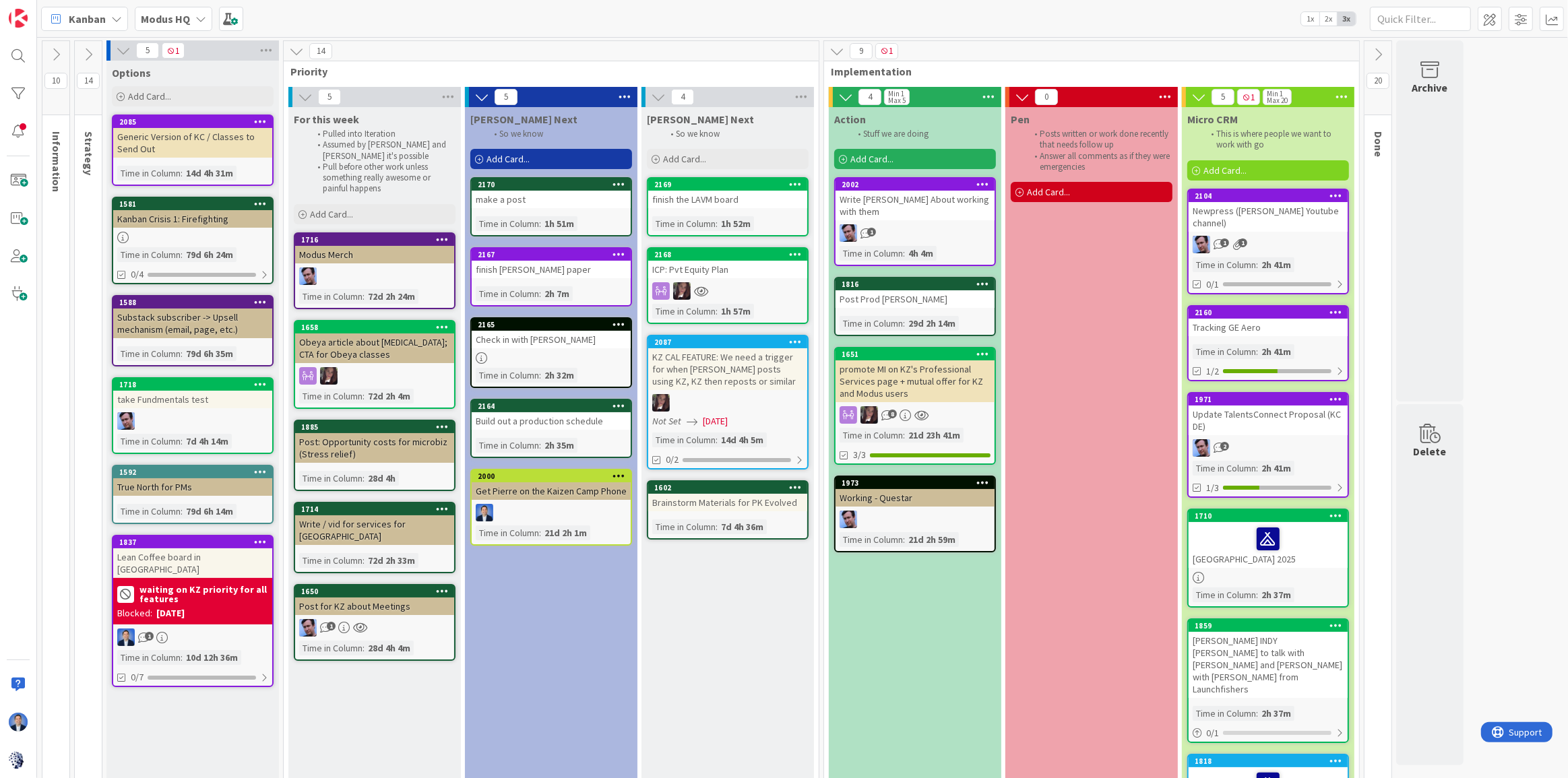
click at [918, 376] on div "promote MI on KZ's Professional Services page + mutual offer for KZ and Modus u…" at bounding box center [916, 381] width 159 height 42
